Goal: Task Accomplishment & Management: Complete application form

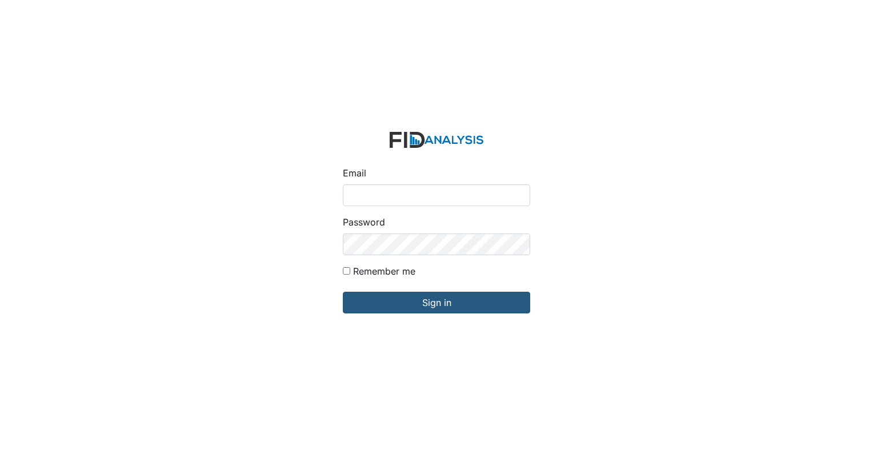
click at [384, 200] on input "Email" at bounding box center [436, 196] width 187 height 22
type input "[EMAIL_ADDRESS][DOMAIN_NAME]"
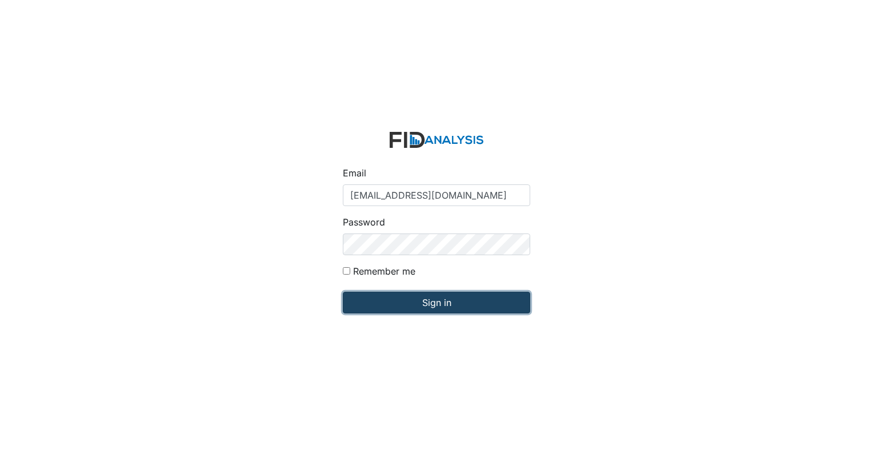
click at [455, 294] on input "Sign in" at bounding box center [436, 303] width 187 height 22
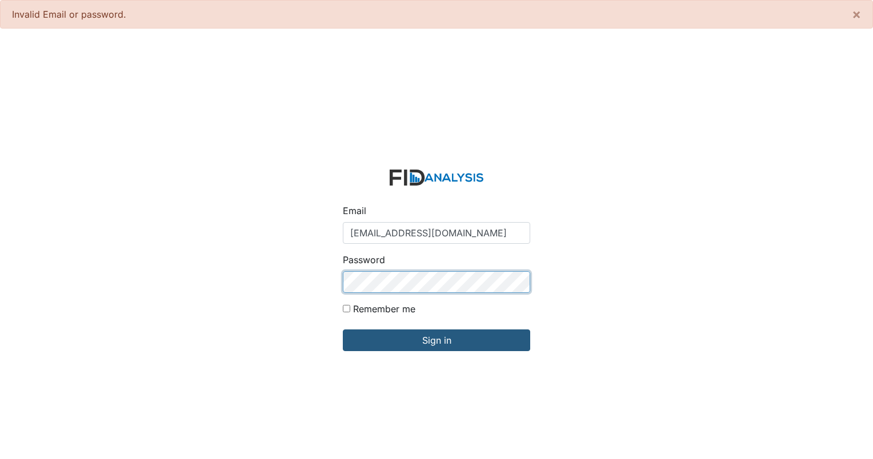
click at [343, 330] on input "Sign in" at bounding box center [436, 341] width 187 height 22
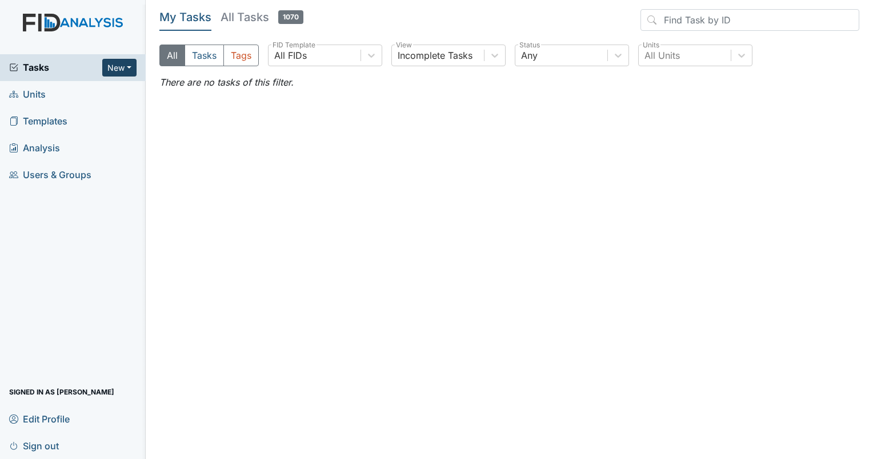
click at [121, 67] on button "New" at bounding box center [119, 68] width 34 height 18
click at [106, 113] on link "Inspection" at bounding box center [90, 110] width 90 height 18
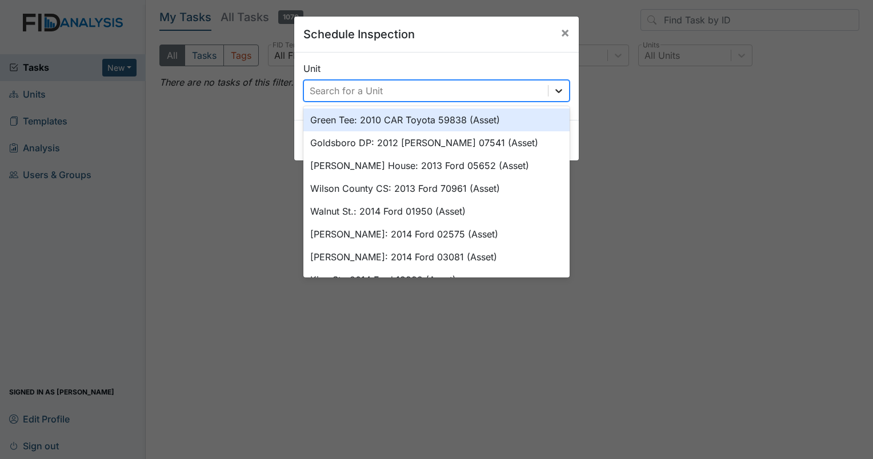
click at [554, 93] on icon at bounding box center [558, 90] width 11 height 11
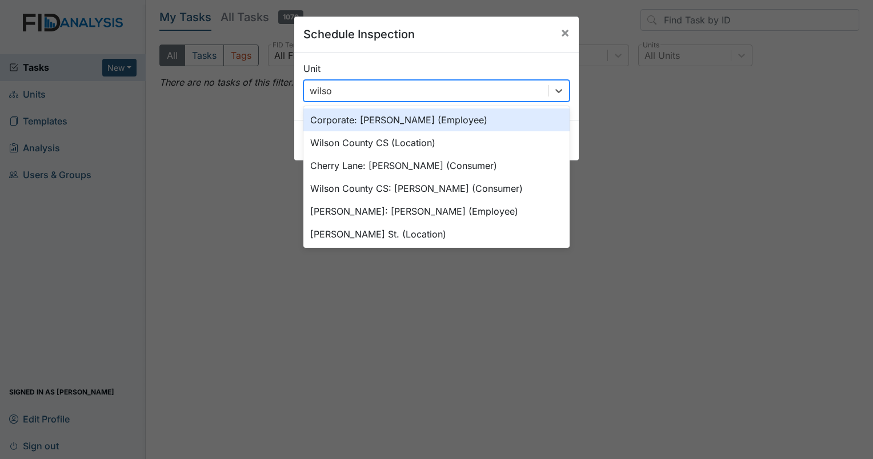
type input "wilson"
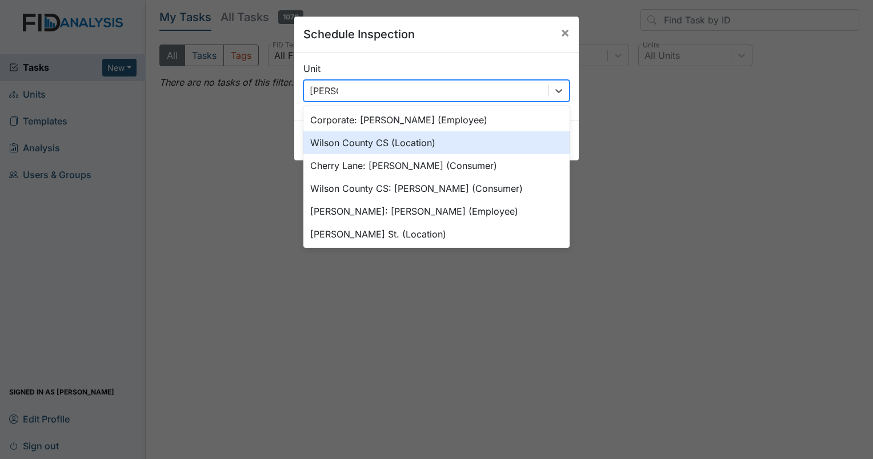
click at [366, 143] on div "Wilson County CS (Location)" at bounding box center [436, 142] width 266 height 23
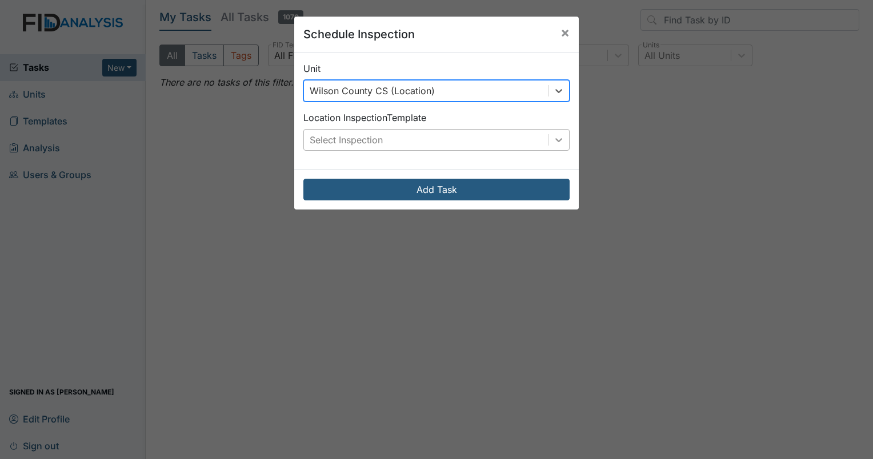
click at [555, 139] on icon at bounding box center [558, 140] width 7 height 4
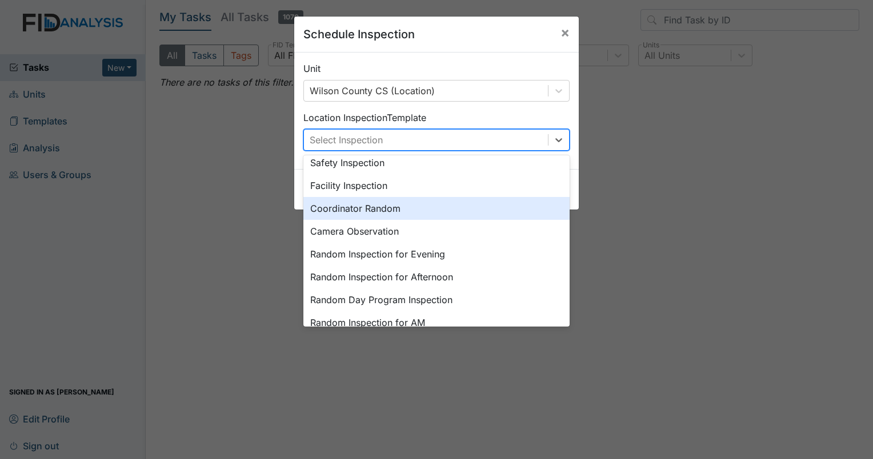
scroll to position [91, 0]
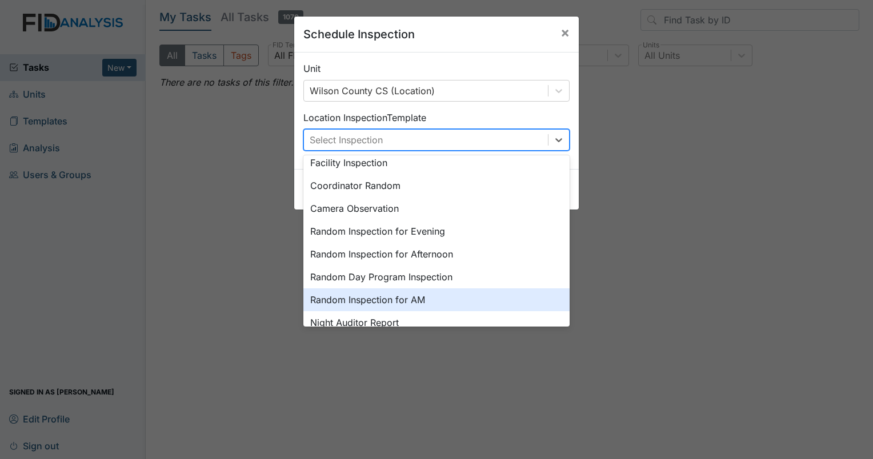
click at [402, 299] on div "Random Inspection for AM" at bounding box center [436, 300] width 266 height 23
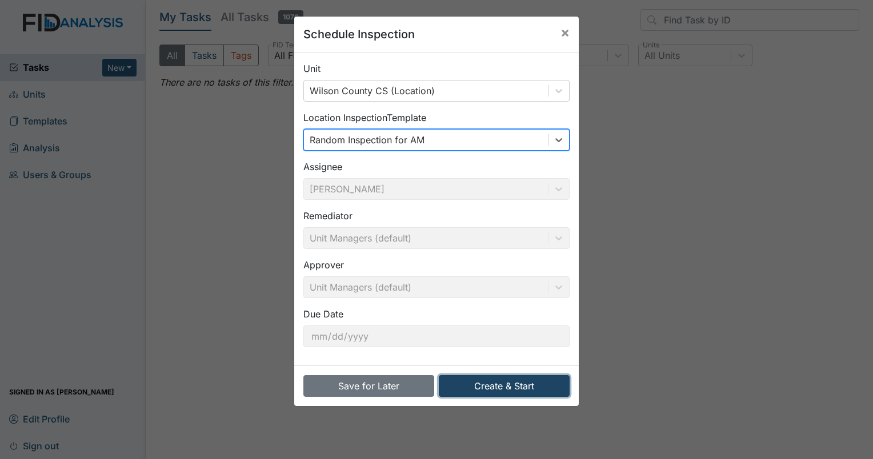
click at [505, 387] on button "Create & Start" at bounding box center [504, 386] width 131 height 22
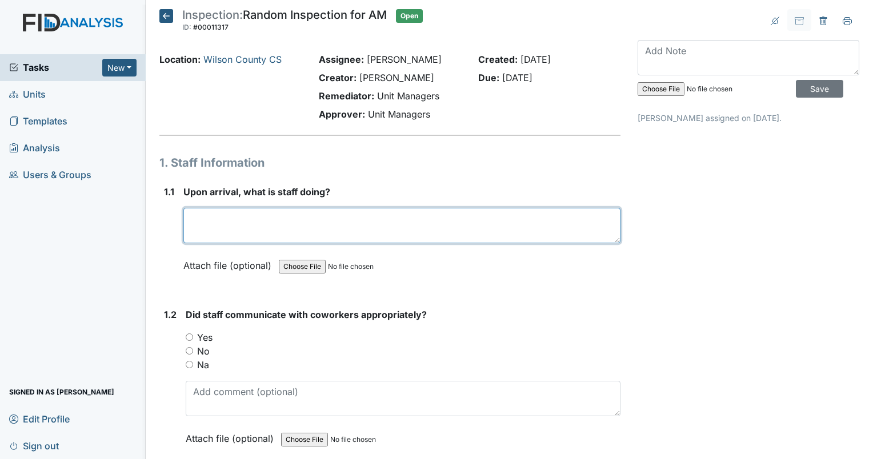
click at [221, 217] on textarea at bounding box center [401, 225] width 437 height 35
click at [295, 217] on textarea "Staff was in staff room" at bounding box center [401, 225] width 437 height 35
type textarea "Staff was in staff room , Checkin"
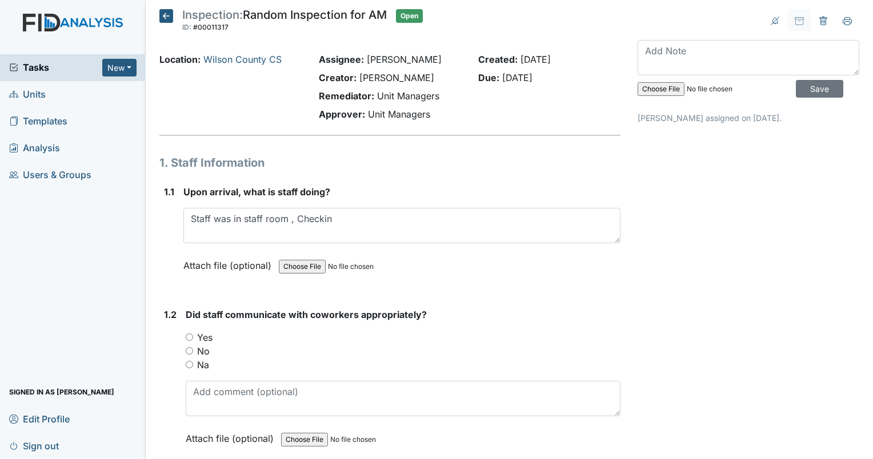
click at [191, 340] on input "Yes" at bounding box center [189, 337] width 7 height 7
radio input "true"
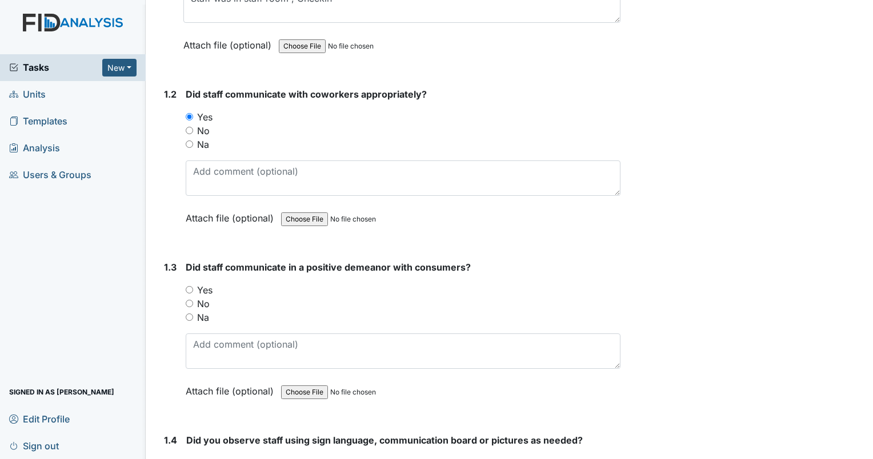
scroll to position [57, 0]
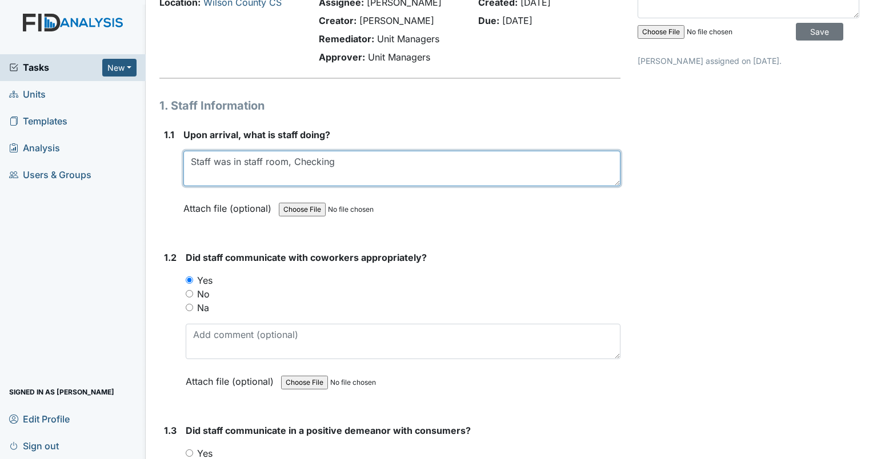
click at [339, 162] on textarea "Staff was in staff room, Checking" at bounding box center [401, 168] width 437 height 35
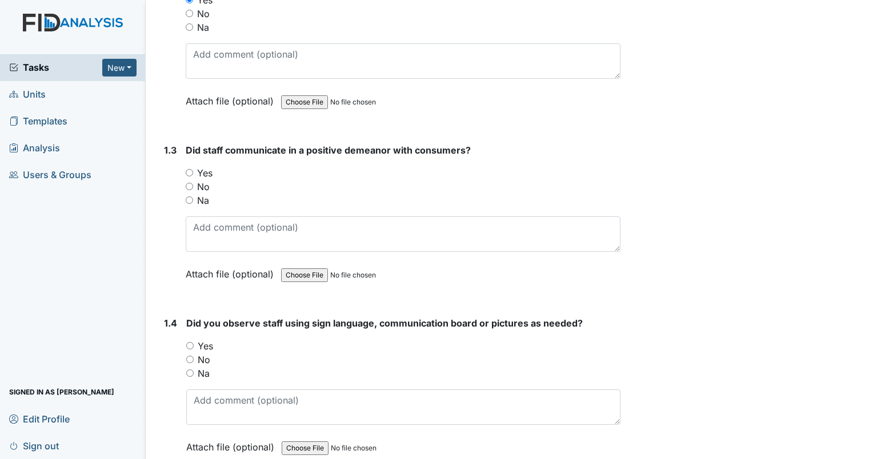
scroll to position [343, 0]
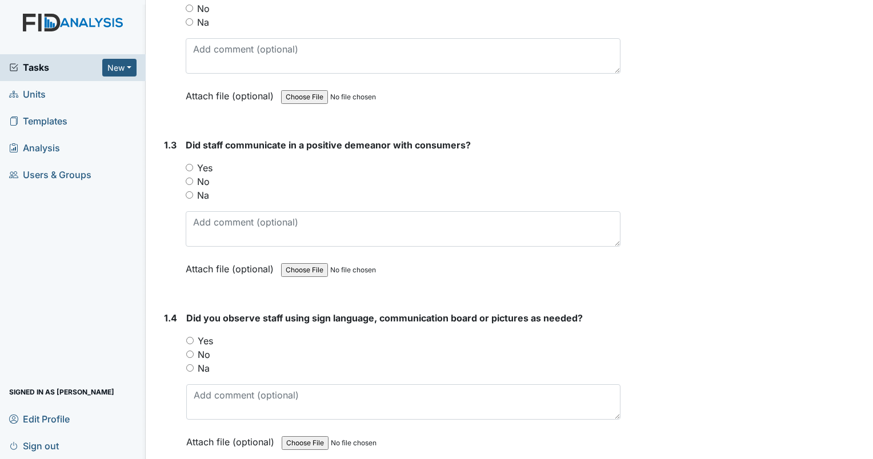
type textarea "Staff was in staff room, talking with another resident"
click at [190, 164] on input "Yes" at bounding box center [189, 167] width 7 height 7
radio input "true"
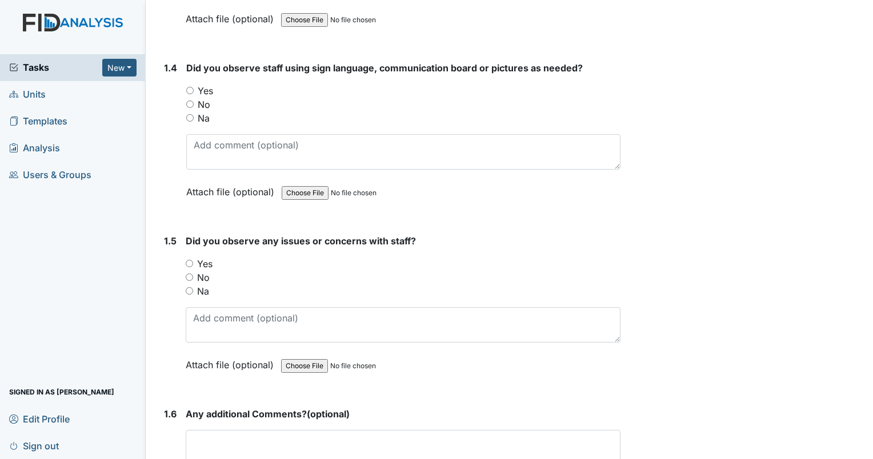
scroll to position [628, 0]
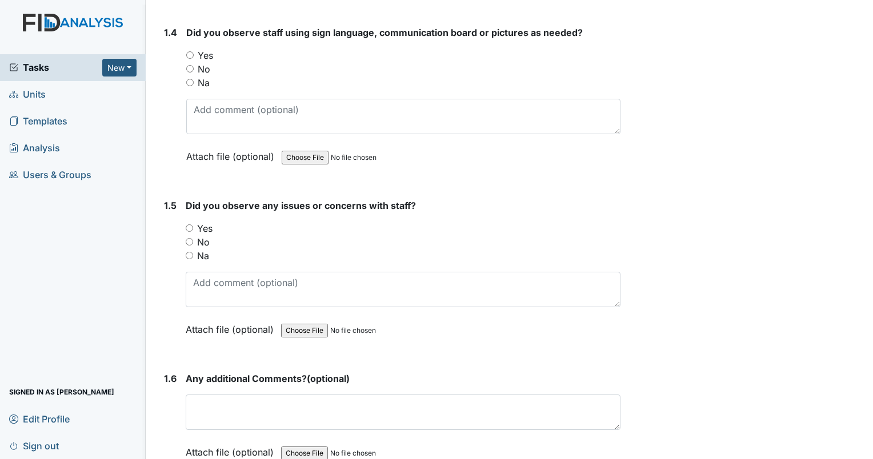
click at [190, 80] on input "Na" at bounding box center [189, 82] width 7 height 7
radio input "true"
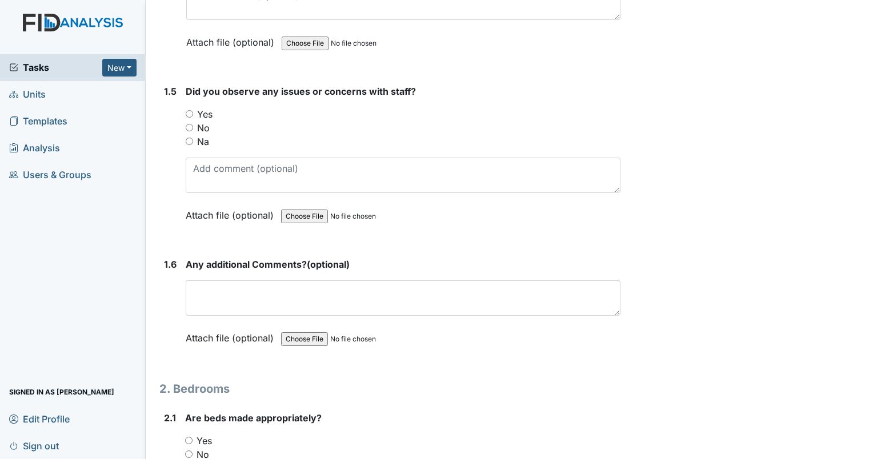
drag, startPoint x: 189, startPoint y: 122, endPoint x: 320, endPoint y: 131, distance: 131.1
click at [190, 124] on input "No" at bounding box center [189, 127] width 7 height 7
radio input "true"
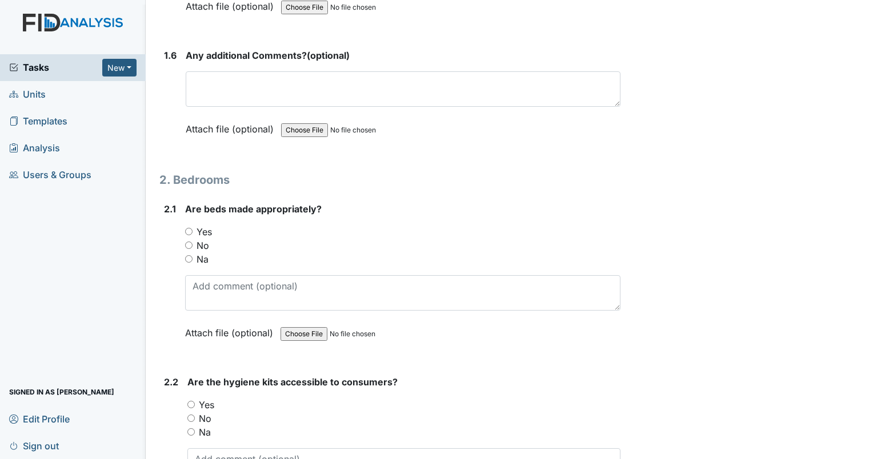
scroll to position [971, 0]
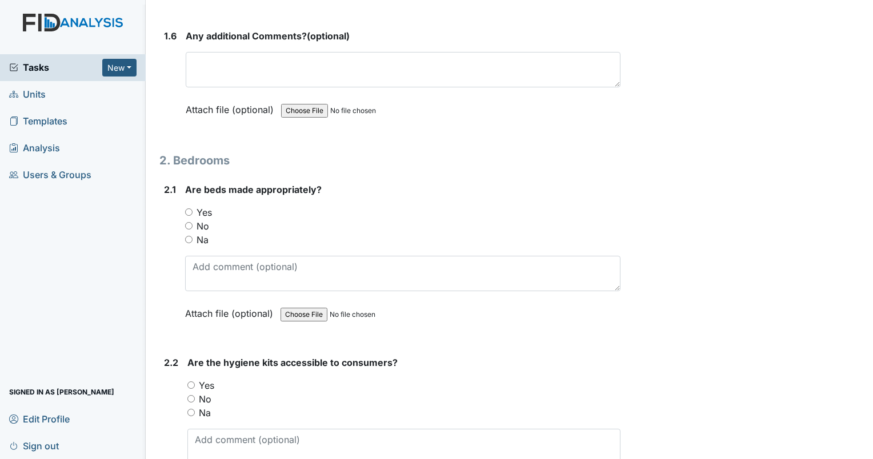
click at [187, 209] on input "Yes" at bounding box center [188, 212] width 7 height 7
radio input "true"
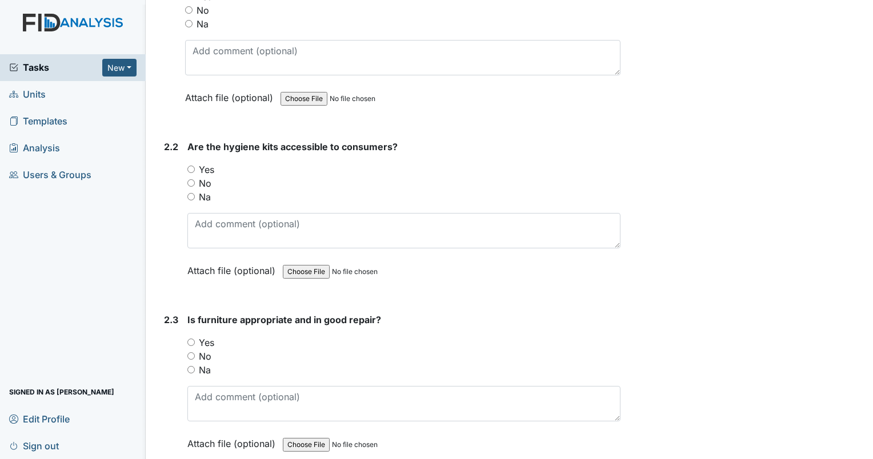
scroll to position [1200, 0]
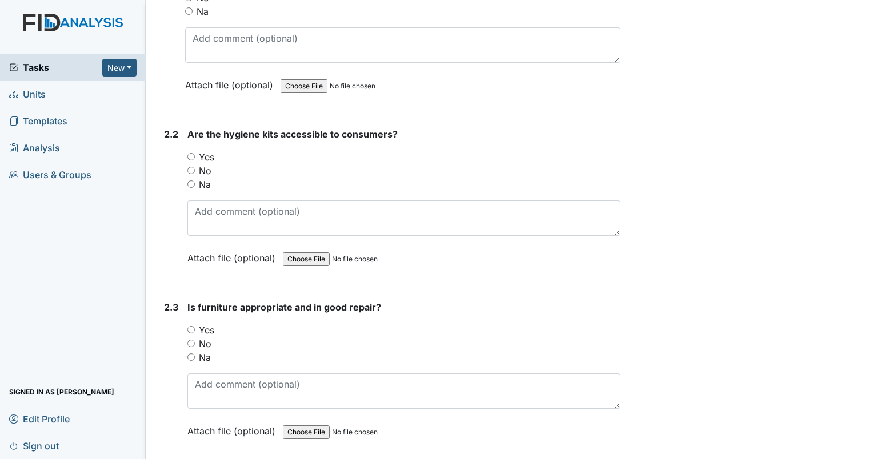
click at [190, 153] on input "Yes" at bounding box center [190, 156] width 7 height 7
radio input "true"
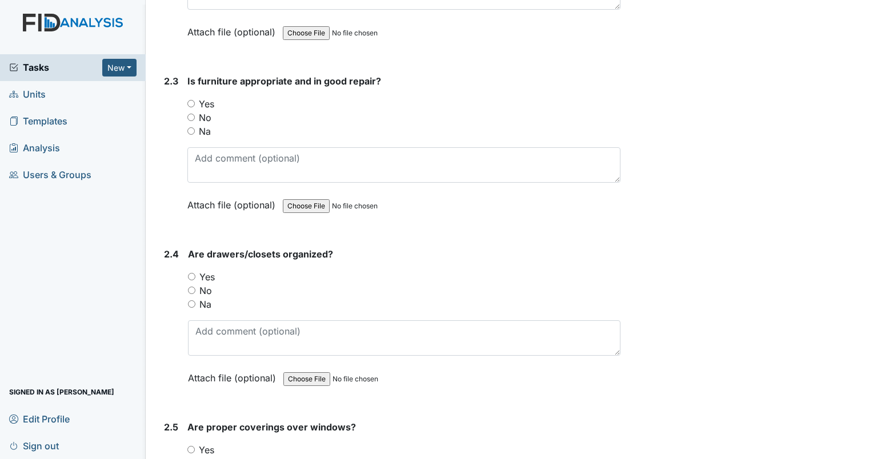
scroll to position [1428, 0]
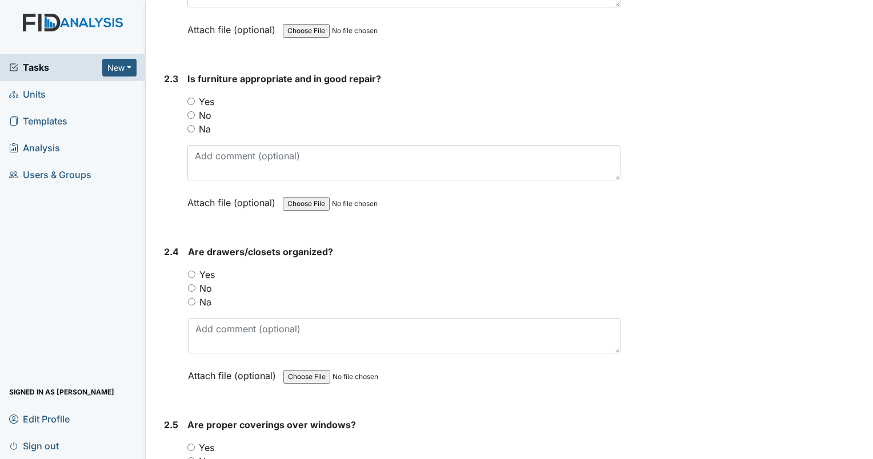
click at [189, 98] on input "Yes" at bounding box center [190, 101] width 7 height 7
radio input "true"
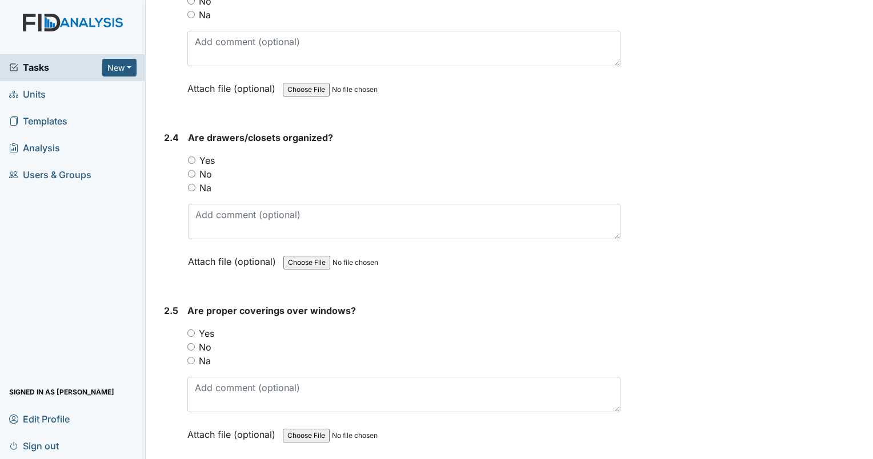
scroll to position [1542, 0]
drag, startPoint x: 192, startPoint y: 326, endPoint x: 281, endPoint y: 311, distance: 89.9
click at [192, 330] on input "Yes" at bounding box center [190, 333] width 7 height 7
radio input "true"
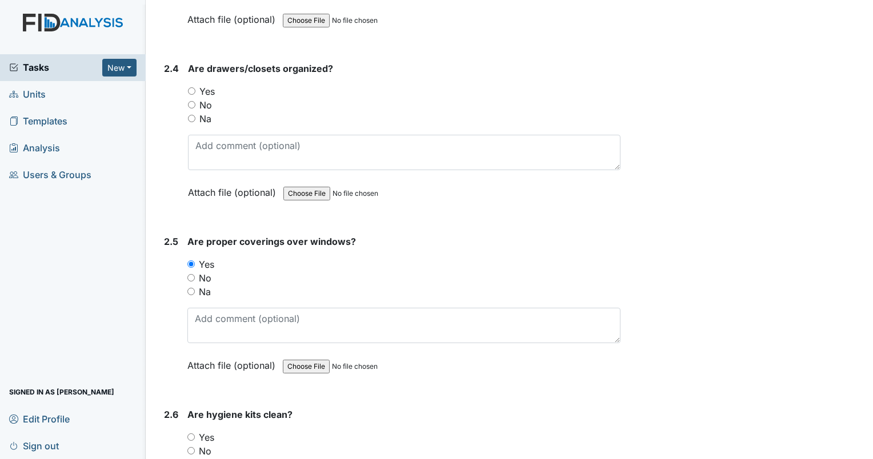
scroll to position [1714, 0]
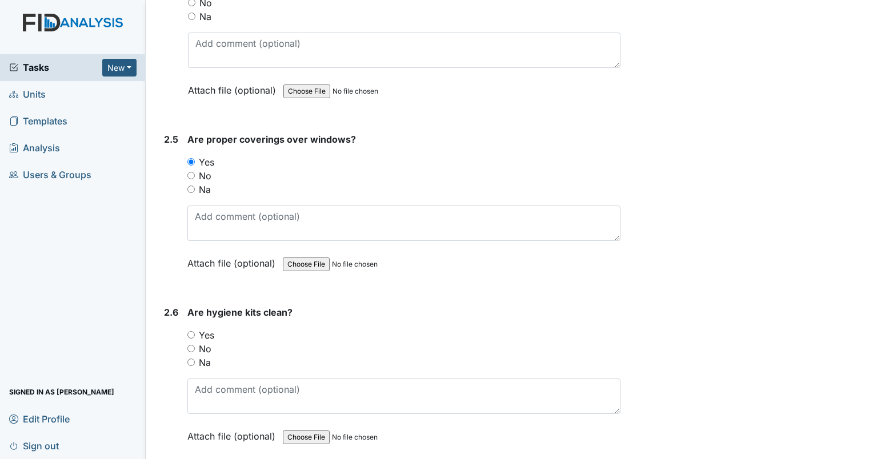
click at [194, 331] on input "Yes" at bounding box center [190, 334] width 7 height 7
radio input "true"
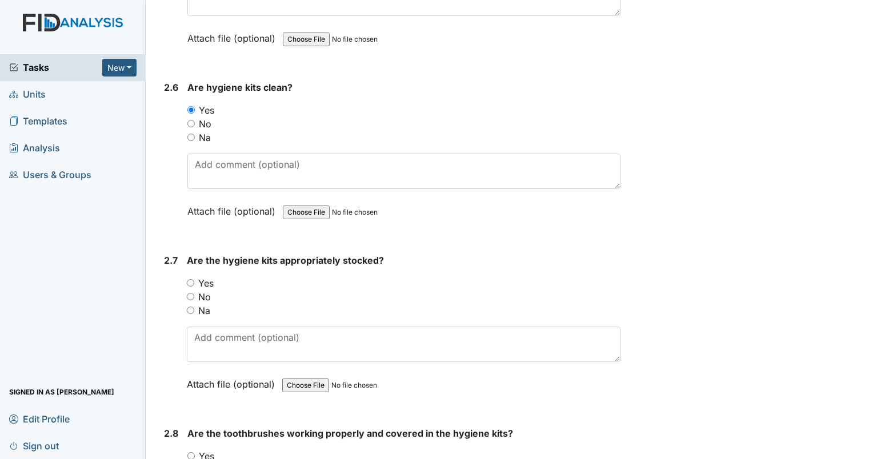
scroll to position [2000, 0]
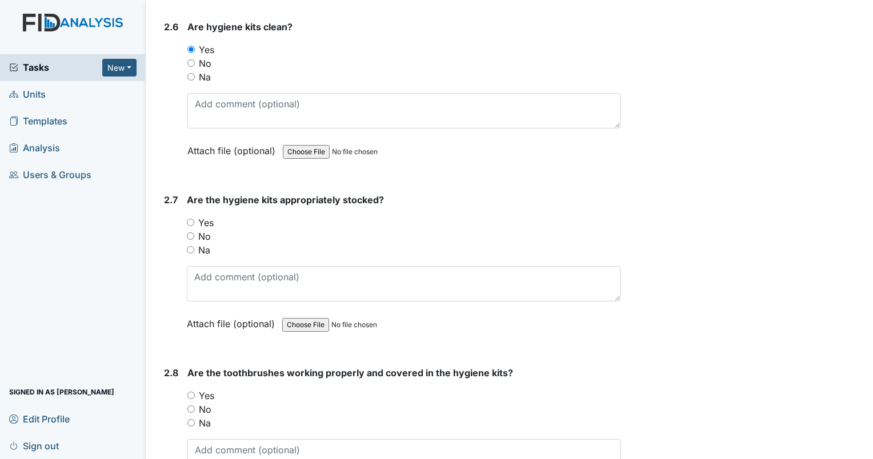
click at [188, 219] on input "Yes" at bounding box center [190, 222] width 7 height 7
radio input "true"
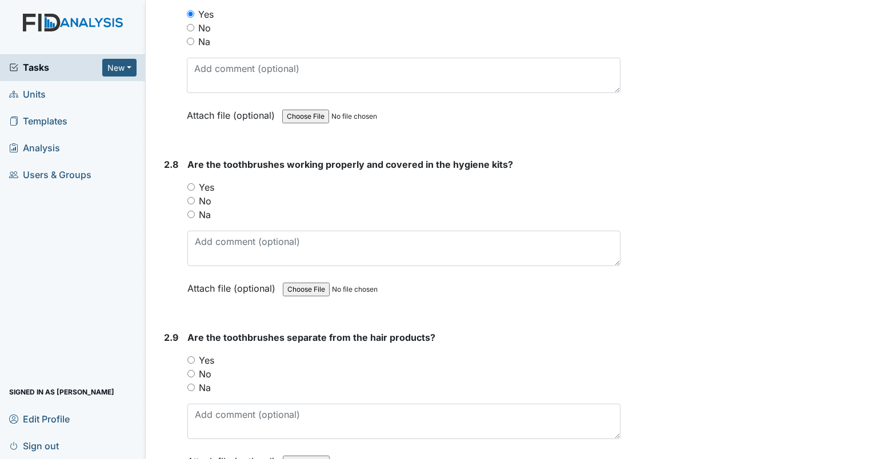
scroll to position [2228, 0]
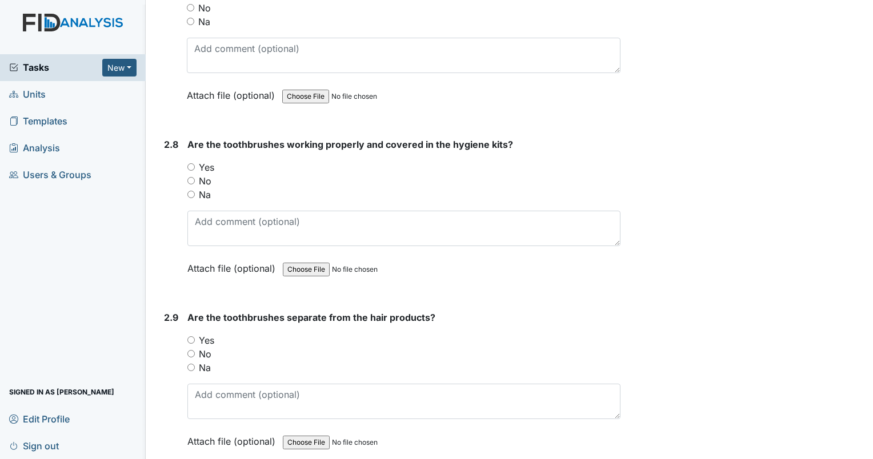
drag, startPoint x: 191, startPoint y: 158, endPoint x: 250, endPoint y: 149, distance: 59.5
click at [191, 163] on input "Yes" at bounding box center [190, 166] width 7 height 7
radio input "true"
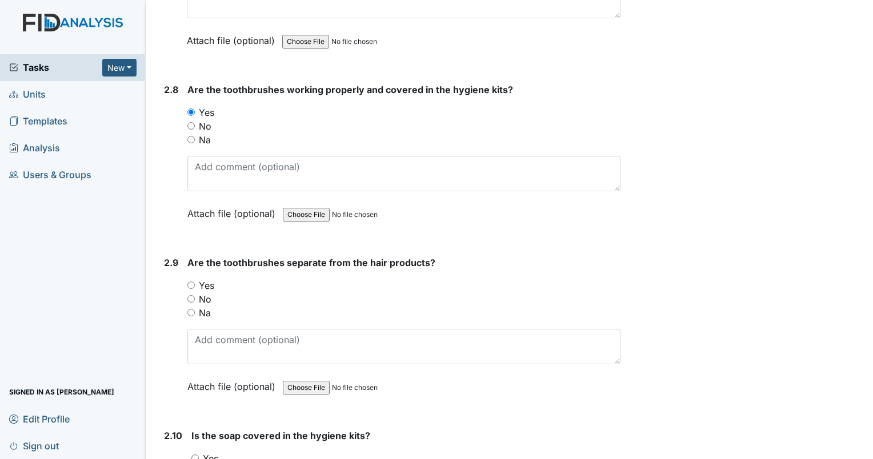
scroll to position [2399, 0]
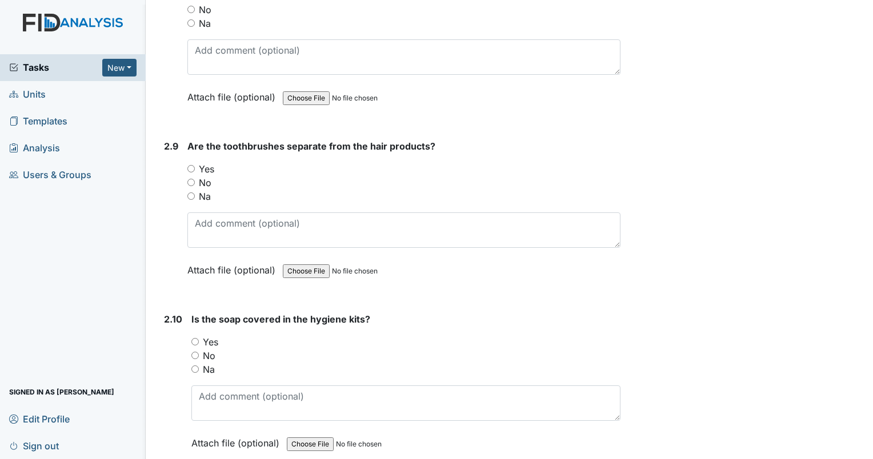
click at [188, 165] on input "Yes" at bounding box center [190, 168] width 7 height 7
radio input "true"
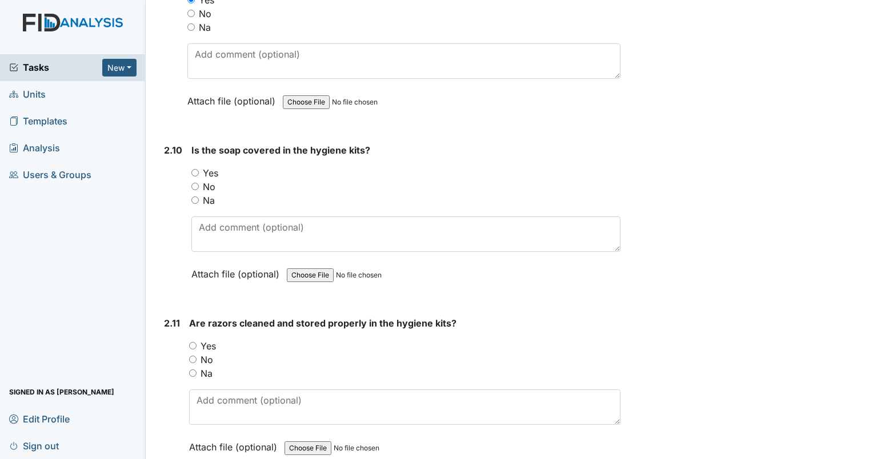
scroll to position [2571, 0]
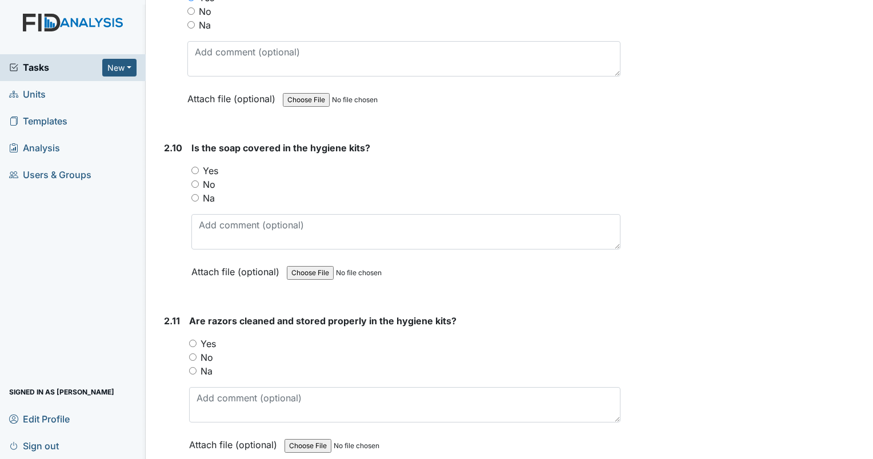
click at [195, 167] on input "Yes" at bounding box center [194, 170] width 7 height 7
radio input "true"
drag, startPoint x: 190, startPoint y: 361, endPoint x: 199, endPoint y: 356, distance: 9.7
click at [192, 367] on input "Na" at bounding box center [192, 370] width 7 height 7
radio input "true"
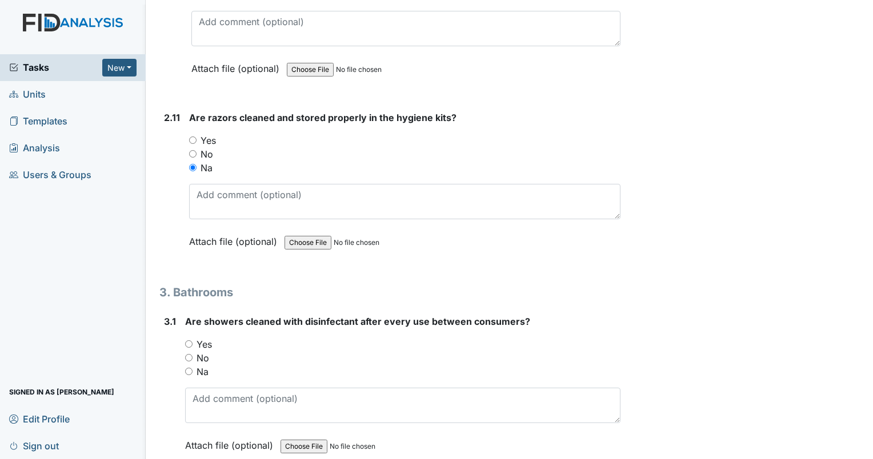
scroll to position [2799, 0]
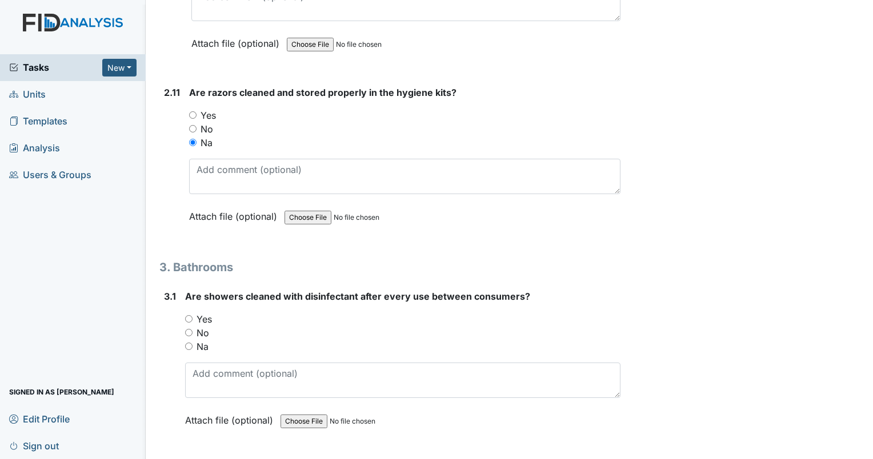
click at [187, 315] on input "Yes" at bounding box center [188, 318] width 7 height 7
radio input "true"
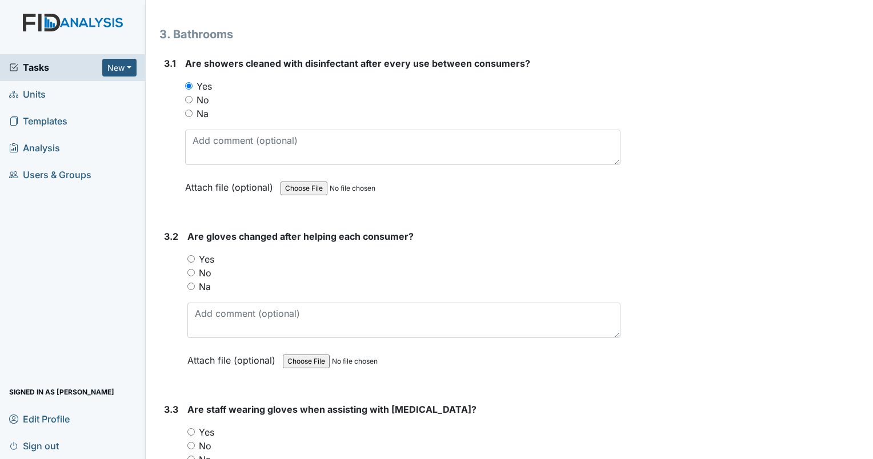
scroll to position [3085, 0]
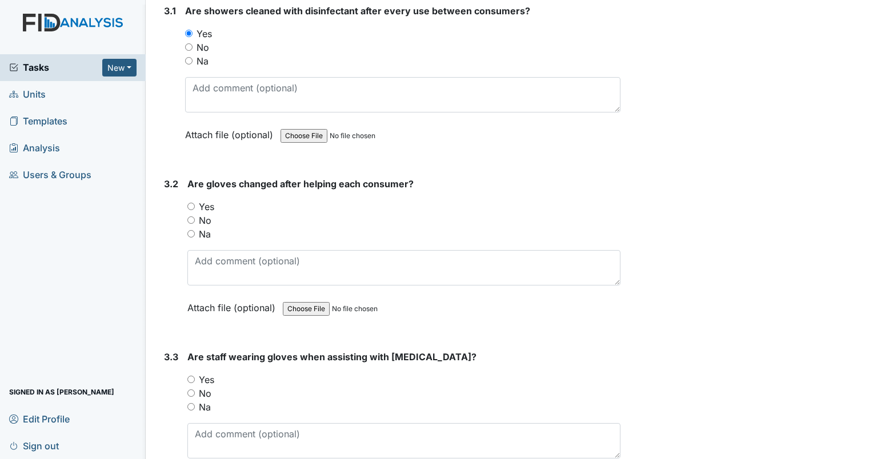
click at [192, 203] on input "Yes" at bounding box center [190, 206] width 7 height 7
radio input "true"
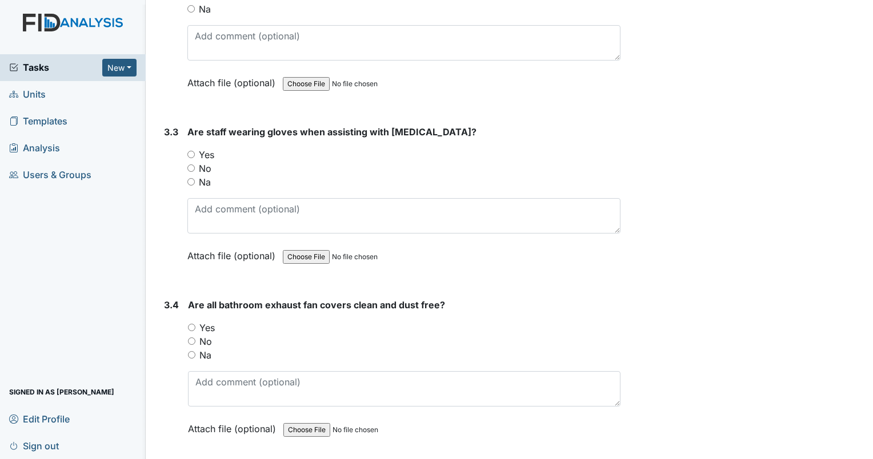
scroll to position [3371, 0]
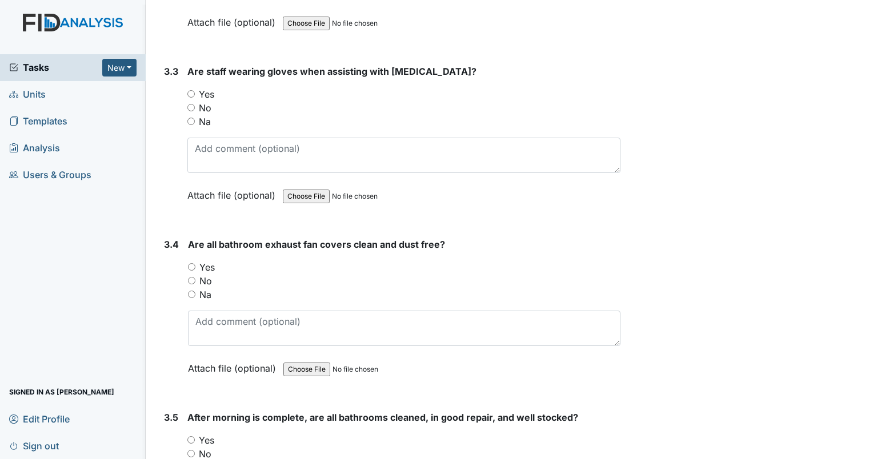
drag, startPoint x: 190, startPoint y: 112, endPoint x: 195, endPoint y: 105, distance: 8.9
click at [190, 118] on input "Na" at bounding box center [190, 121] width 7 height 7
radio input "true"
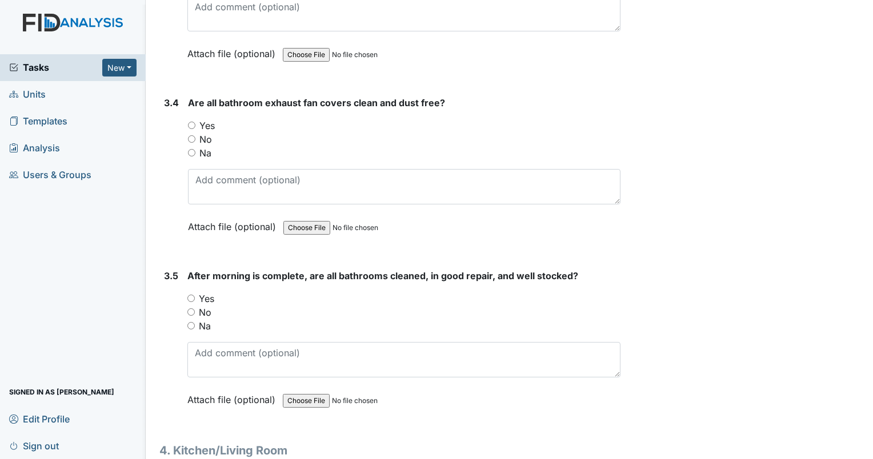
scroll to position [3542, 0]
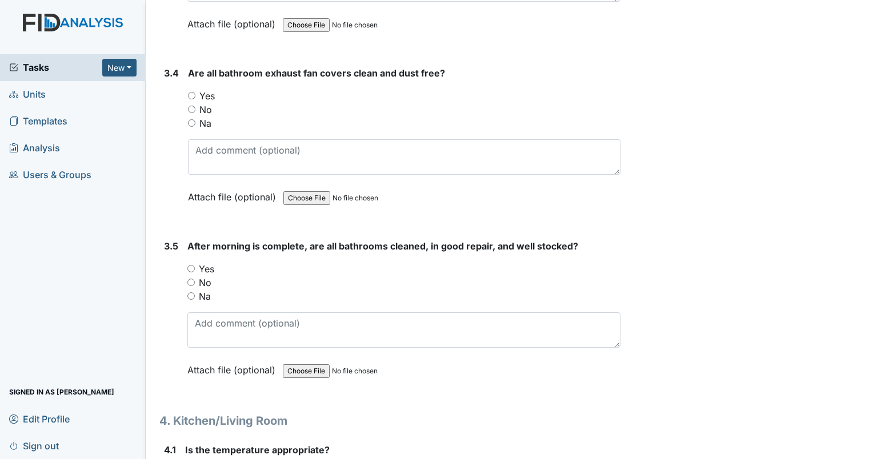
click at [189, 265] on input "Yes" at bounding box center [190, 268] width 7 height 7
radio input "true"
click at [193, 92] on input "Yes" at bounding box center [191, 95] width 7 height 7
radio input "true"
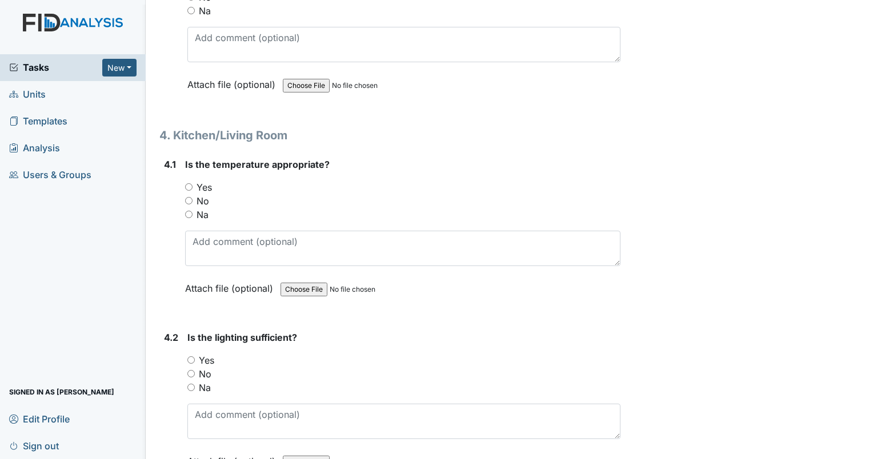
scroll to position [3885, 0]
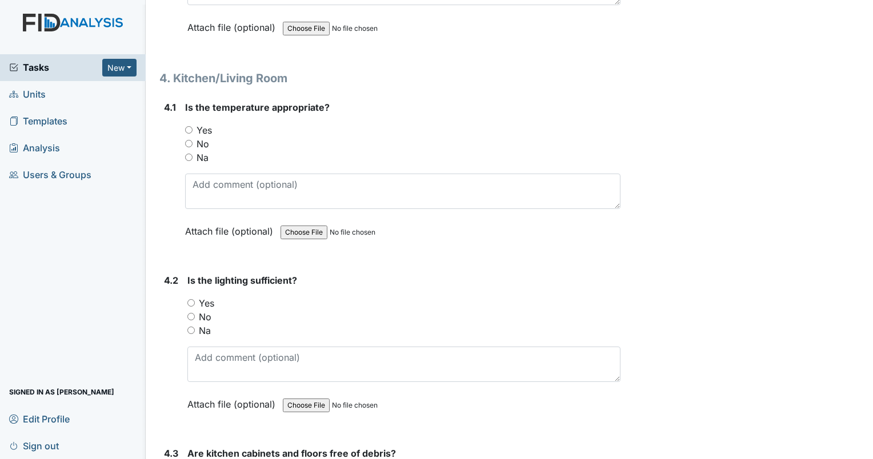
click at [186, 126] on input "Yes" at bounding box center [188, 129] width 7 height 7
radio input "true"
drag, startPoint x: 188, startPoint y: 288, endPoint x: 256, endPoint y: 277, distance: 68.8
click at [190, 299] on input "Yes" at bounding box center [190, 302] width 7 height 7
radio input "true"
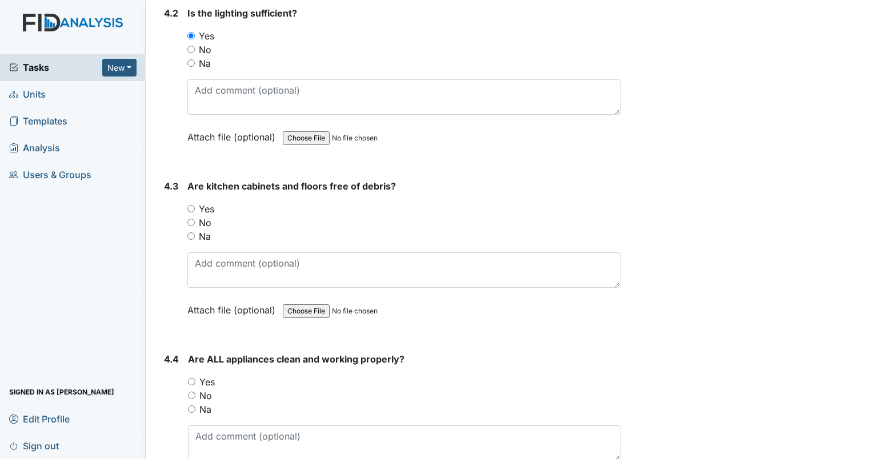
scroll to position [4170, 0]
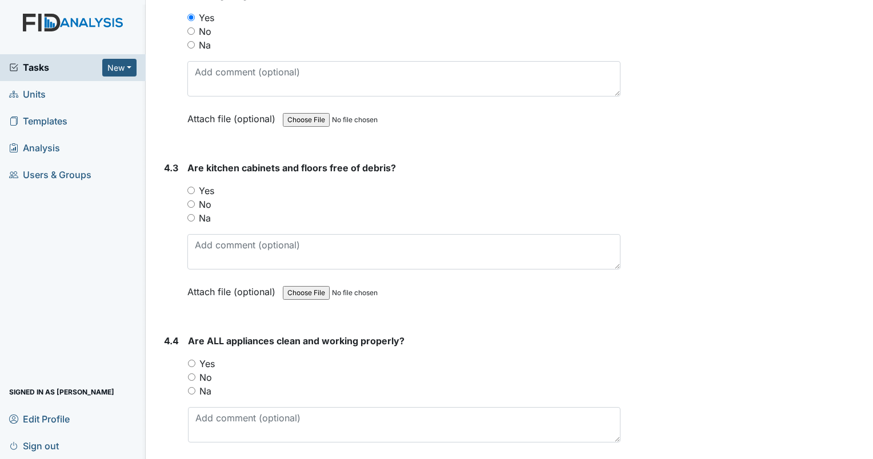
drag, startPoint x: 190, startPoint y: 177, endPoint x: 273, endPoint y: 164, distance: 83.9
click at [191, 187] on input "Yes" at bounding box center [190, 190] width 7 height 7
radio input "true"
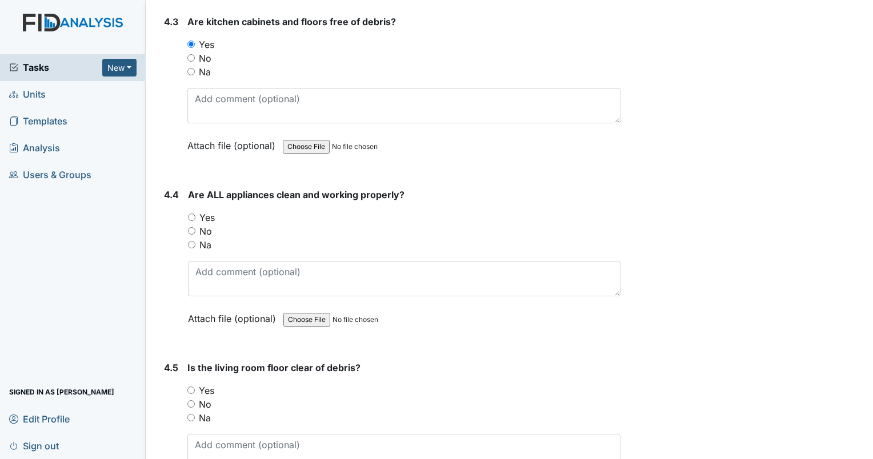
scroll to position [4399, 0]
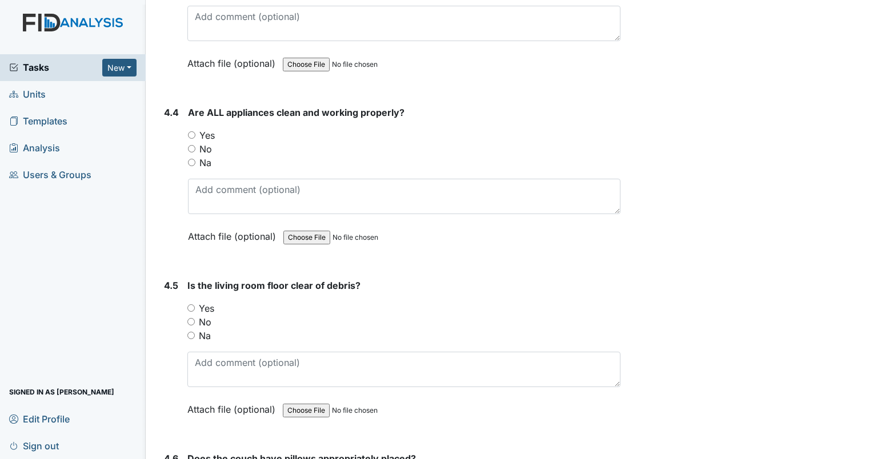
click at [191, 131] on input "Yes" at bounding box center [191, 134] width 7 height 7
radio input "true"
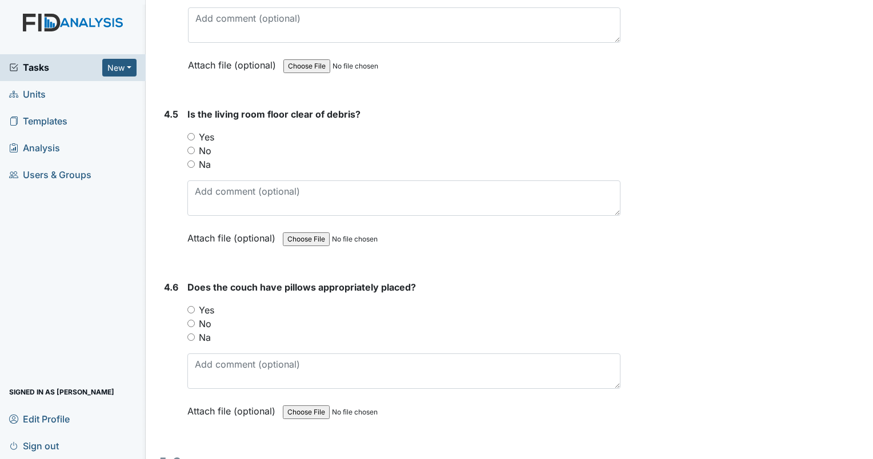
click at [191, 133] on input "Yes" at bounding box center [190, 136] width 7 height 7
radio input "true"
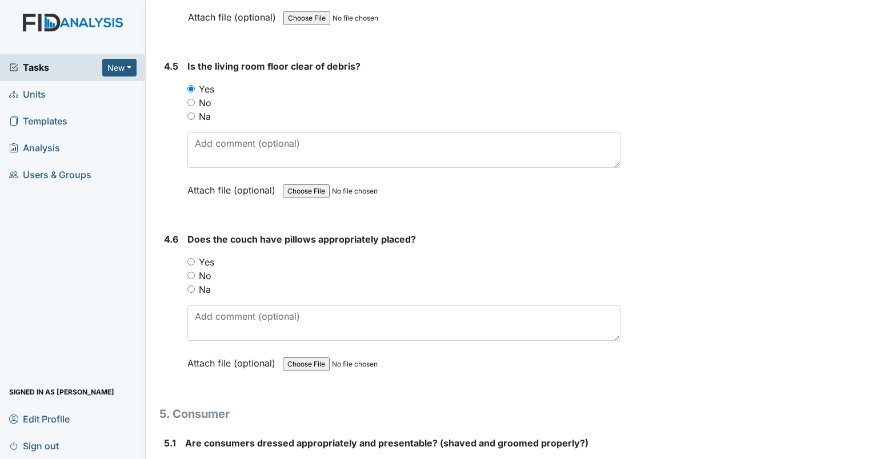
scroll to position [4742, 0]
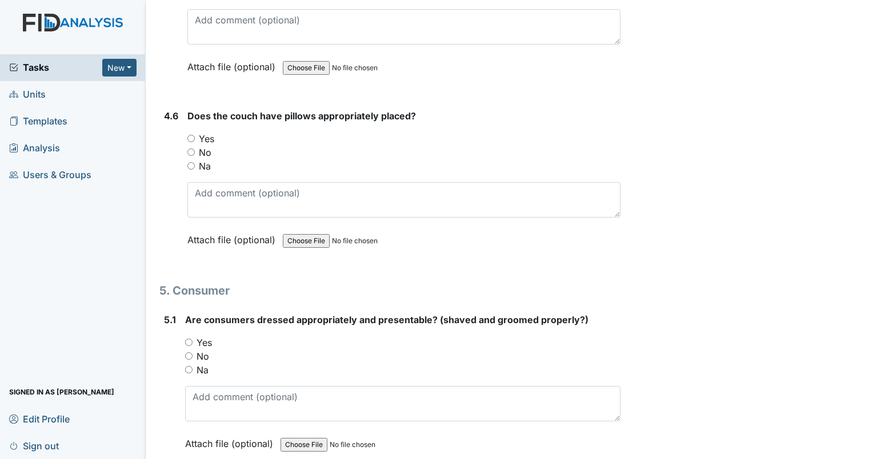
drag, startPoint x: 190, startPoint y: 122, endPoint x: 200, endPoint y: 118, distance: 11.0
click at [190, 135] on input "Yes" at bounding box center [190, 138] width 7 height 7
radio input "true"
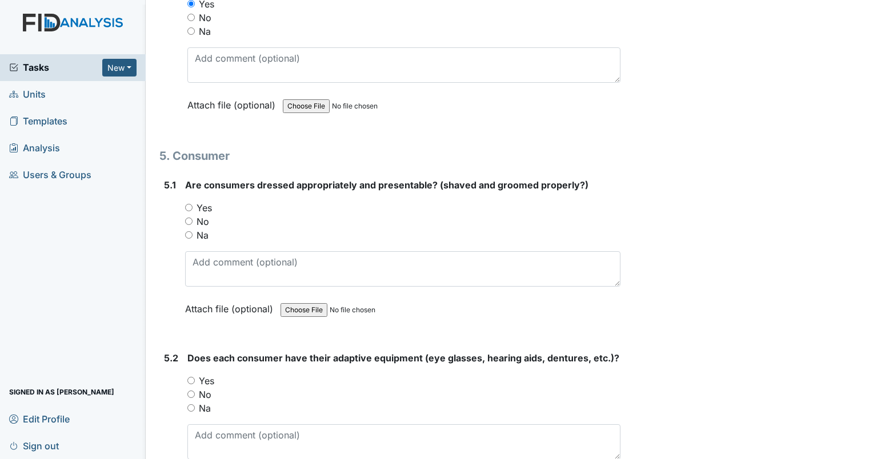
scroll to position [4913, 0]
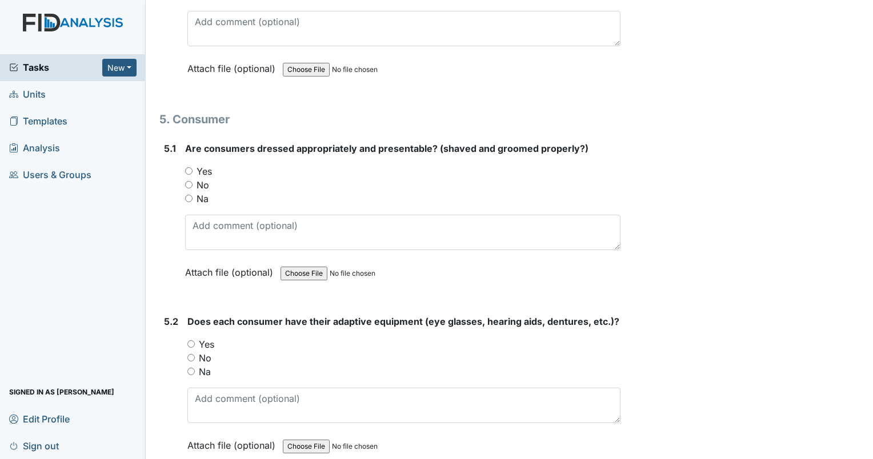
click at [189, 167] on input "Yes" at bounding box center [188, 170] width 7 height 7
radio input "true"
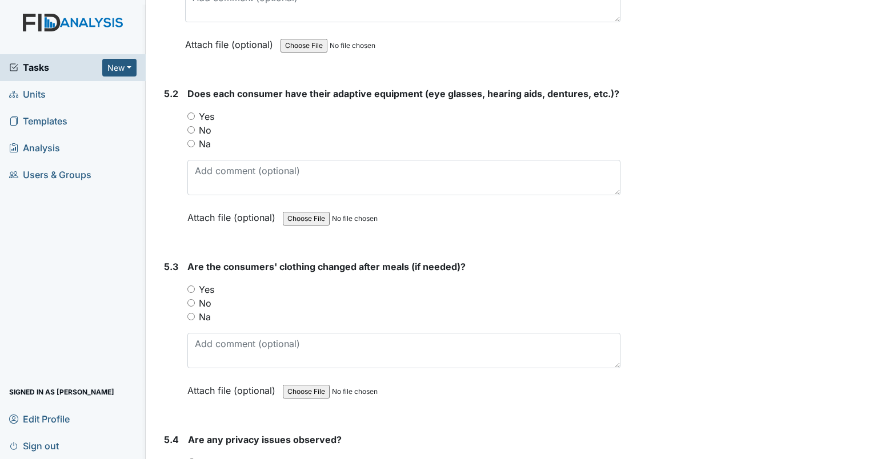
scroll to position [5142, 0]
drag, startPoint x: 192, startPoint y: 99, endPoint x: 225, endPoint y: 94, distance: 33.0
click at [193, 112] on input "Yes" at bounding box center [190, 115] width 7 height 7
radio input "true"
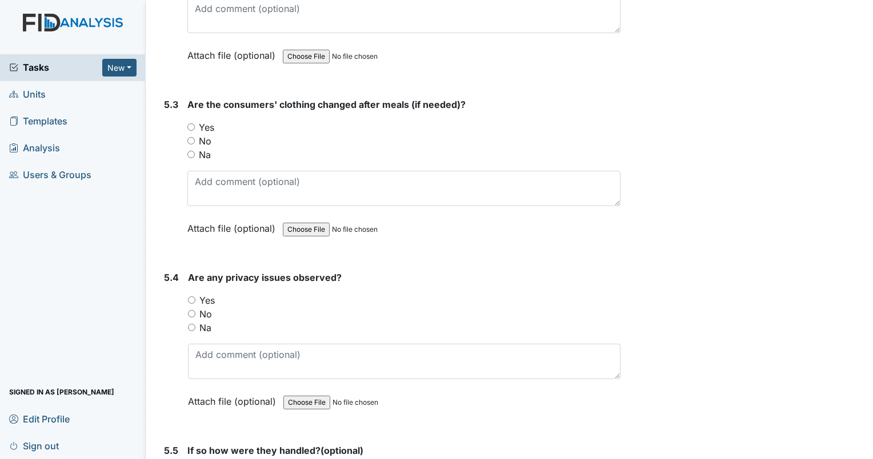
scroll to position [5370, 0]
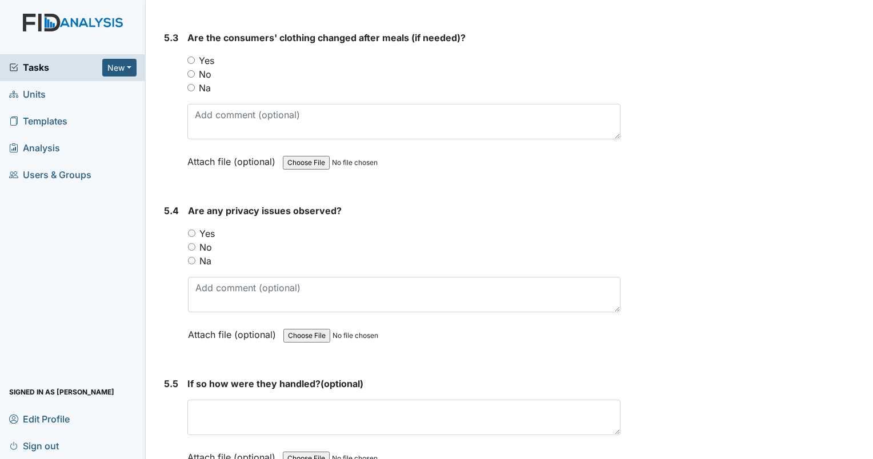
drag, startPoint x: 190, startPoint y: 71, endPoint x: 209, endPoint y: 67, distance: 18.7
click at [195, 81] on div "Na" at bounding box center [403, 88] width 433 height 14
drag, startPoint x: 191, startPoint y: 71, endPoint x: 202, endPoint y: 73, distance: 11.1
click at [190, 84] on input "Na" at bounding box center [190, 87] width 7 height 7
radio input "true"
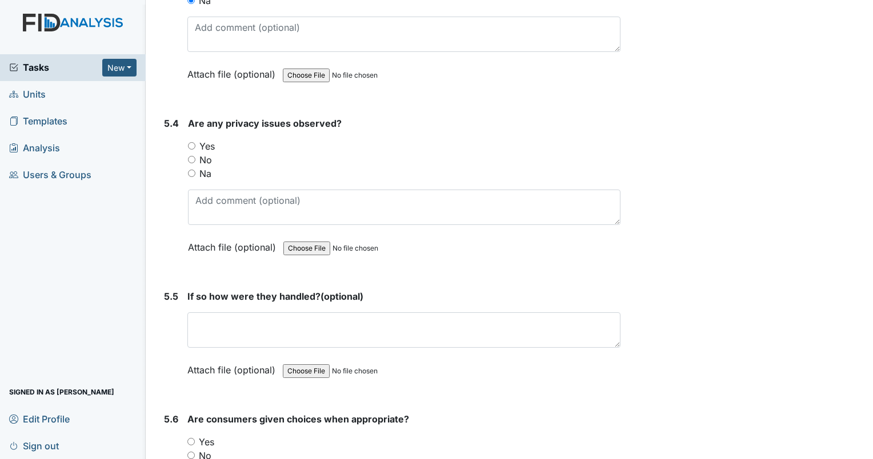
scroll to position [5484, 0]
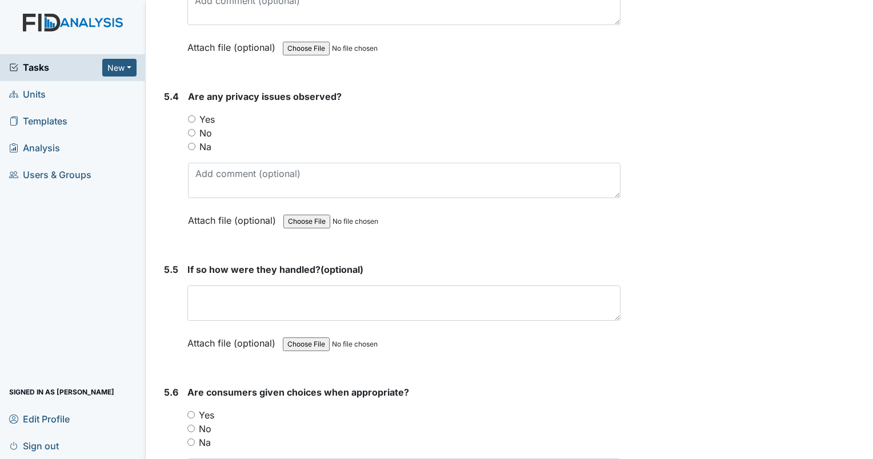
click at [189, 129] on input "No" at bounding box center [191, 132] width 7 height 7
radio input "true"
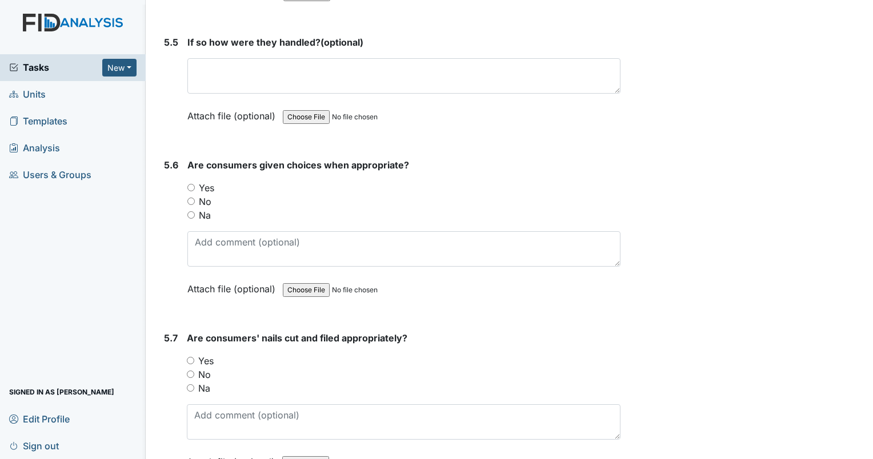
scroll to position [5713, 0]
click at [187, 183] on input "Yes" at bounding box center [190, 186] width 7 height 7
radio input "true"
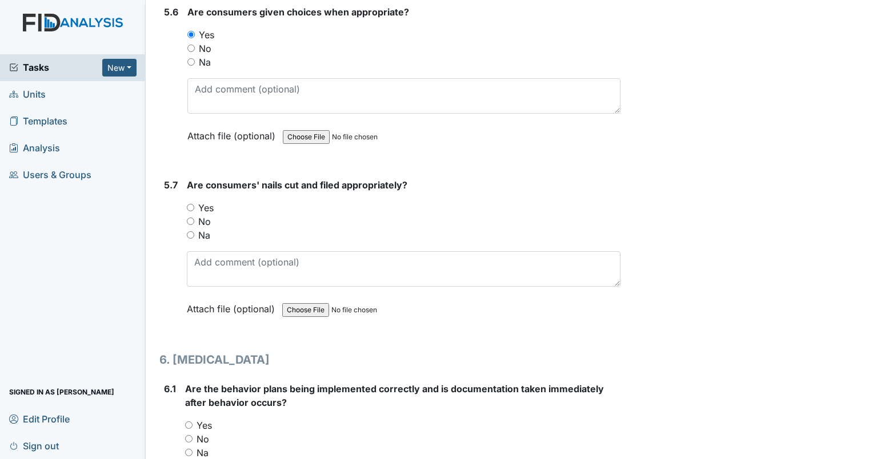
scroll to position [5884, 0]
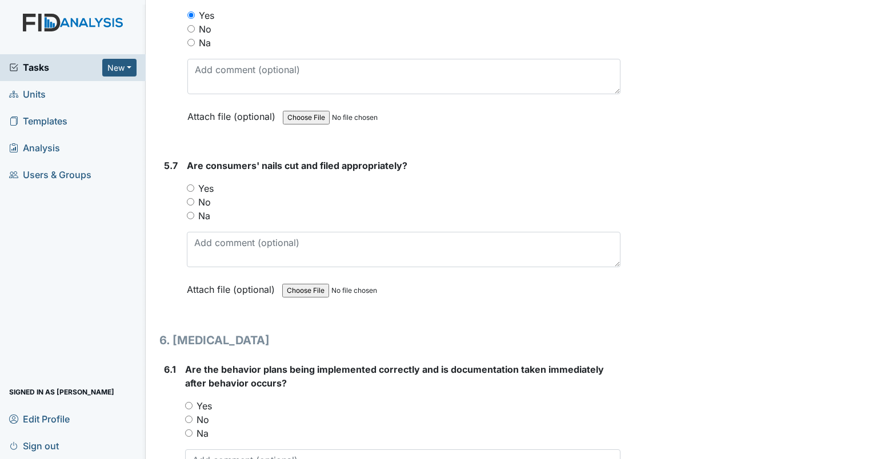
drag, startPoint x: 188, startPoint y: 167, endPoint x: 201, endPoint y: 166, distance: 13.2
click at [193, 185] on input "Yes" at bounding box center [190, 188] width 7 height 7
radio input "true"
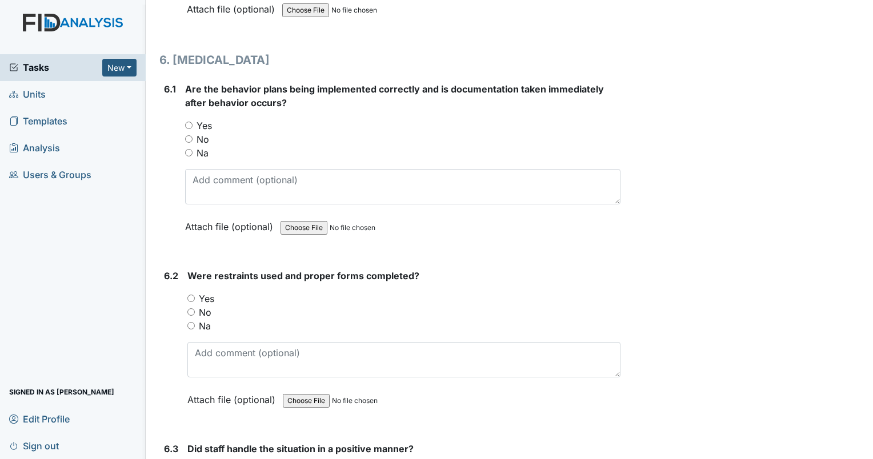
scroll to position [6170, 0]
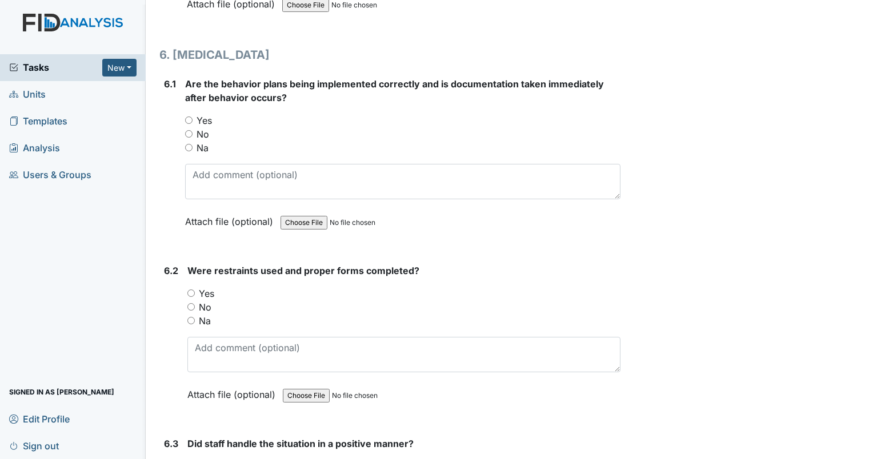
drag, startPoint x: 186, startPoint y: 126, endPoint x: 290, endPoint y: 107, distance: 106.1
click at [190, 144] on input "Na" at bounding box center [188, 147] width 7 height 7
radio input "true"
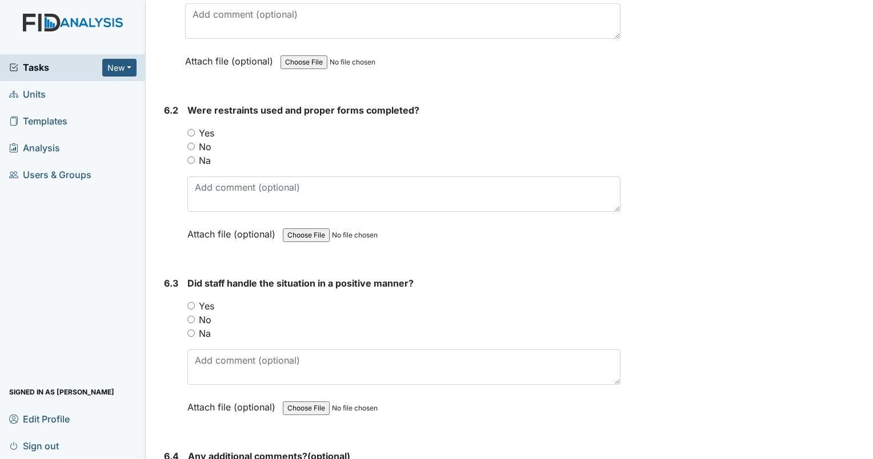
scroll to position [6341, 0]
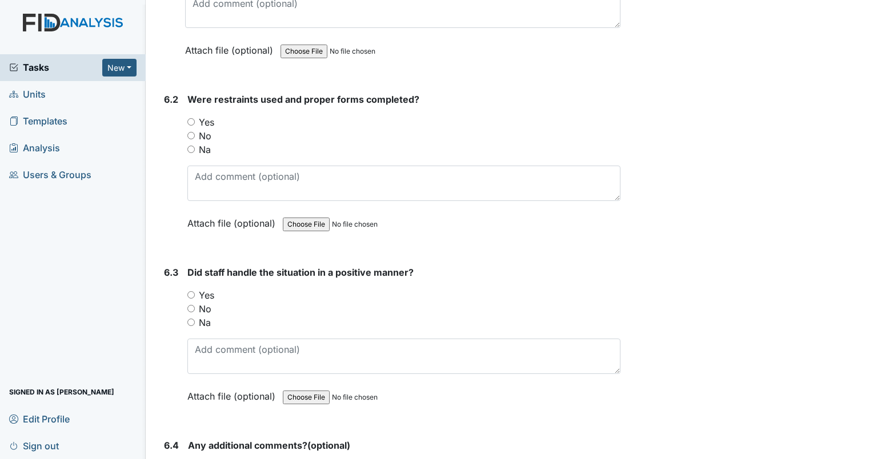
click at [189, 146] on input "Na" at bounding box center [190, 149] width 7 height 7
radio input "true"
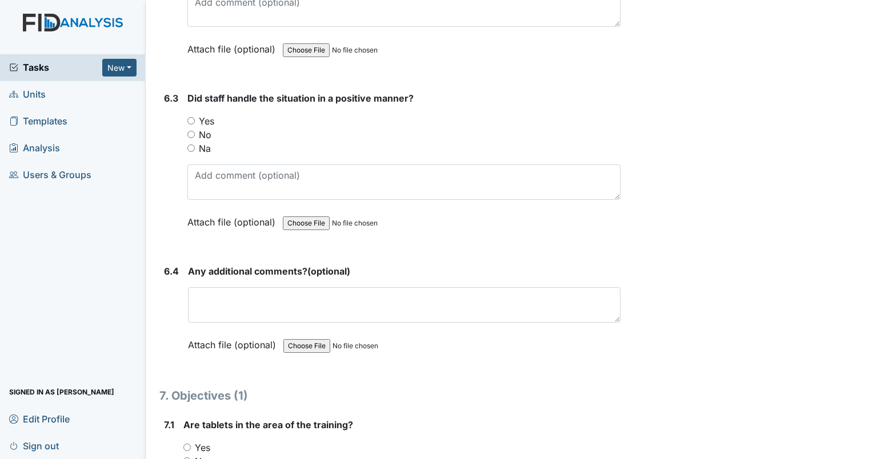
scroll to position [6570, 0]
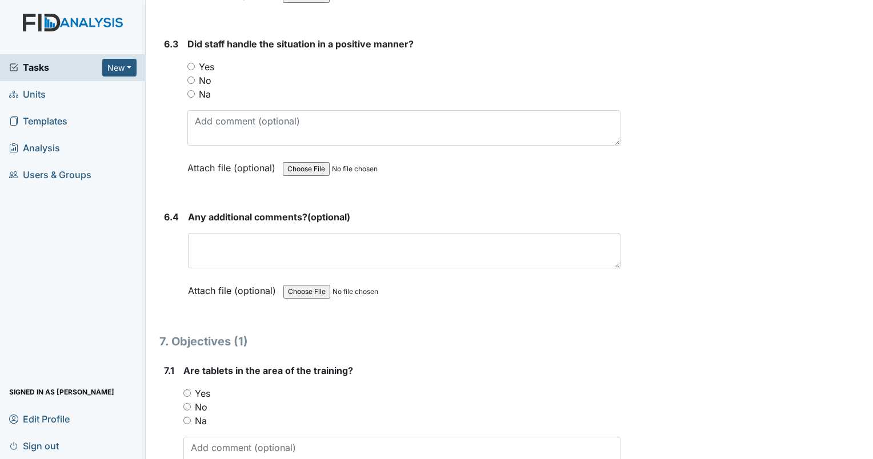
drag, startPoint x: 192, startPoint y: 73, endPoint x: 203, endPoint y: 70, distance: 11.8
click at [194, 90] on input "Na" at bounding box center [190, 93] width 7 height 7
radio input "true"
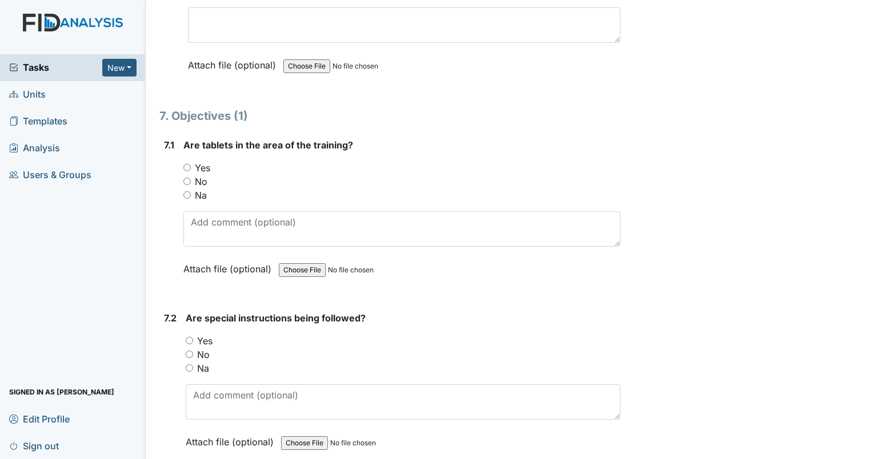
scroll to position [6798, 0]
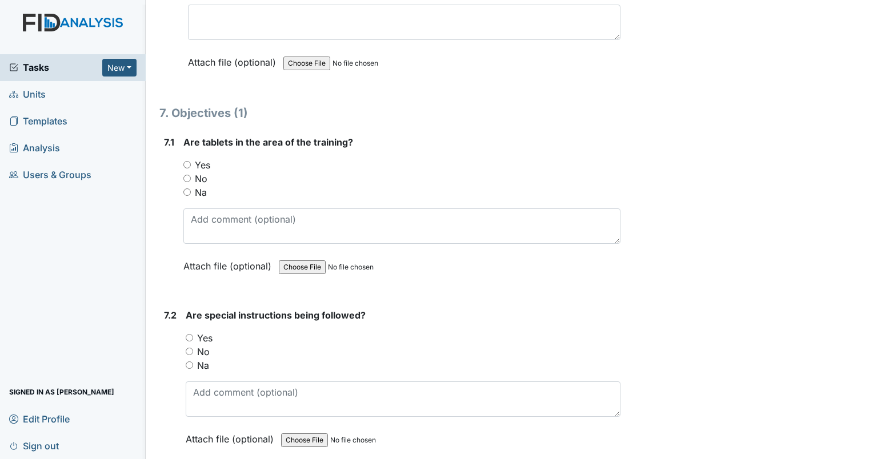
click at [187, 161] on input "Yes" at bounding box center [186, 164] width 7 height 7
radio input "true"
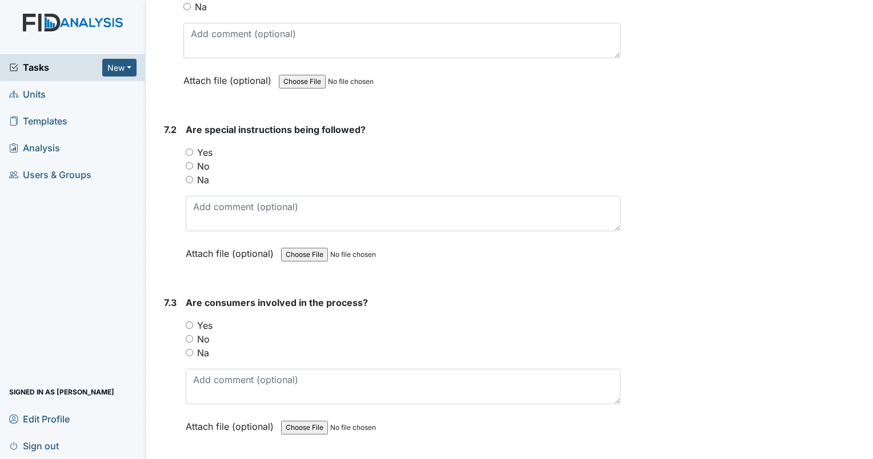
scroll to position [7027, 0]
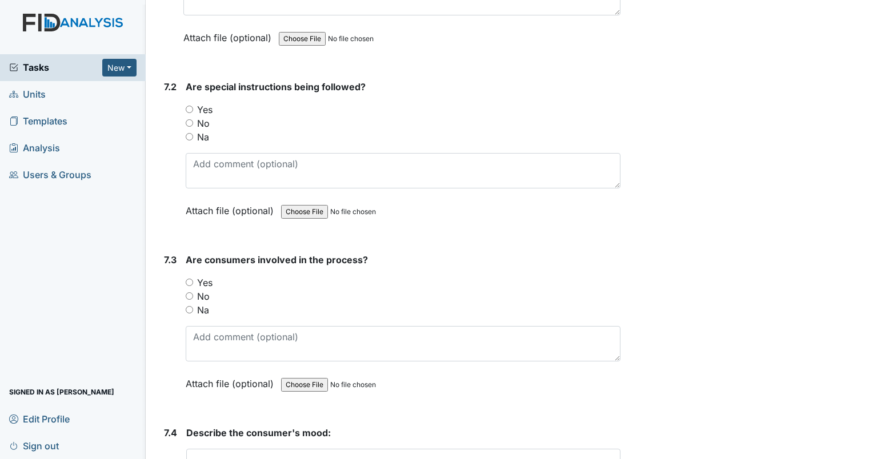
drag, startPoint x: 190, startPoint y: 85, endPoint x: 219, endPoint y: 82, distance: 29.3
click at [199, 103] on label "Yes" at bounding box center [204, 110] width 15 height 14
click at [193, 106] on input "Yes" at bounding box center [189, 109] width 7 height 7
radio input "true"
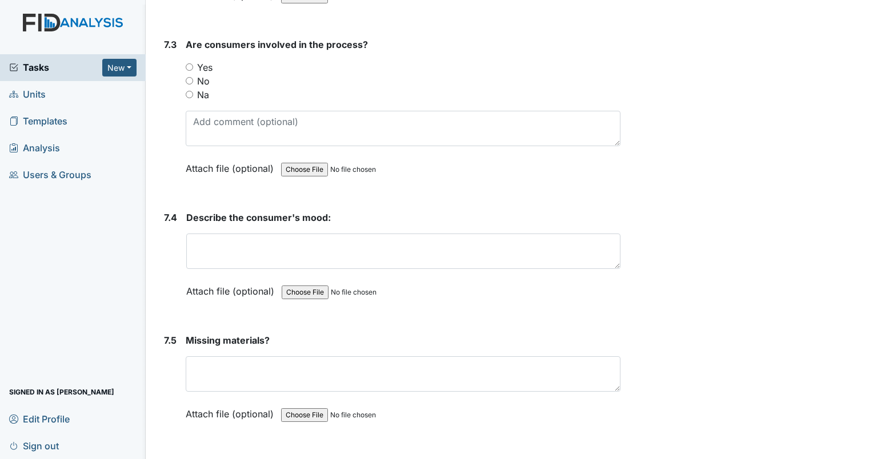
scroll to position [7255, 0]
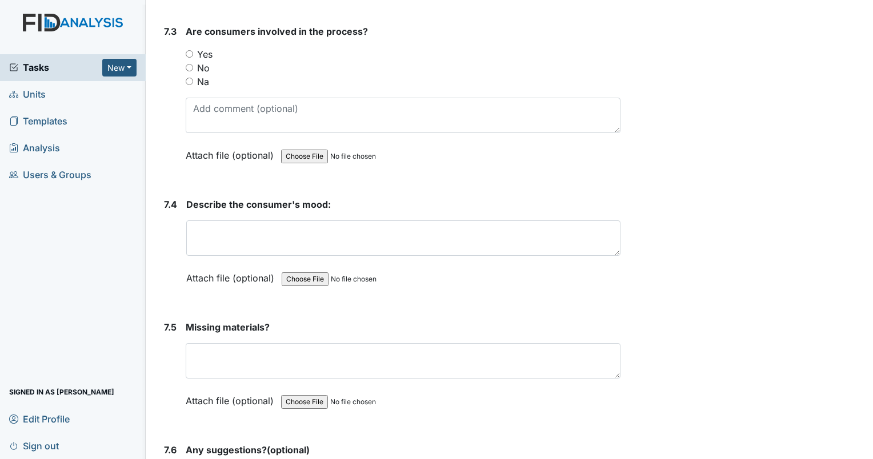
click at [187, 50] on input "Yes" at bounding box center [189, 53] width 7 height 7
radio input "true"
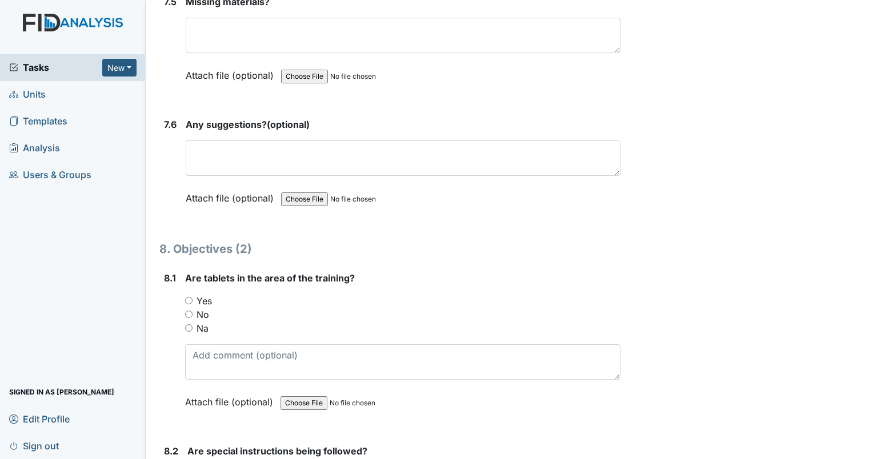
scroll to position [7598, 0]
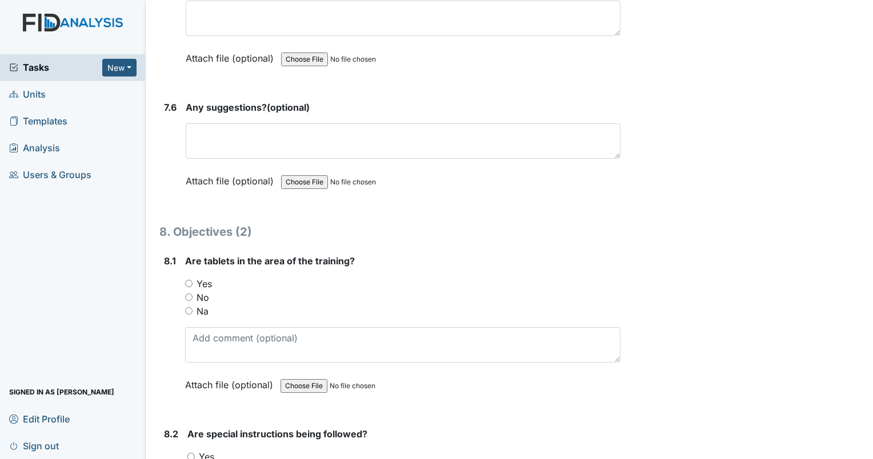
drag, startPoint x: 187, startPoint y: 255, endPoint x: 285, endPoint y: 231, distance: 100.0
click at [187, 280] on input "Yes" at bounding box center [188, 283] width 7 height 7
radio input "true"
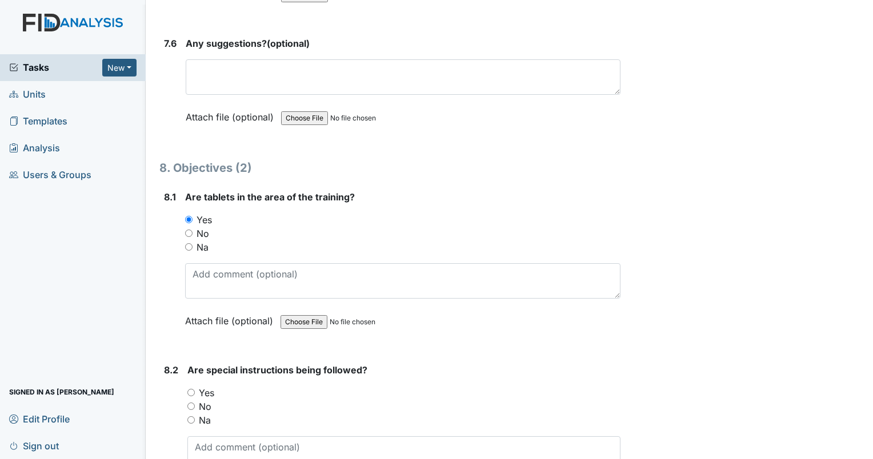
scroll to position [7884, 0]
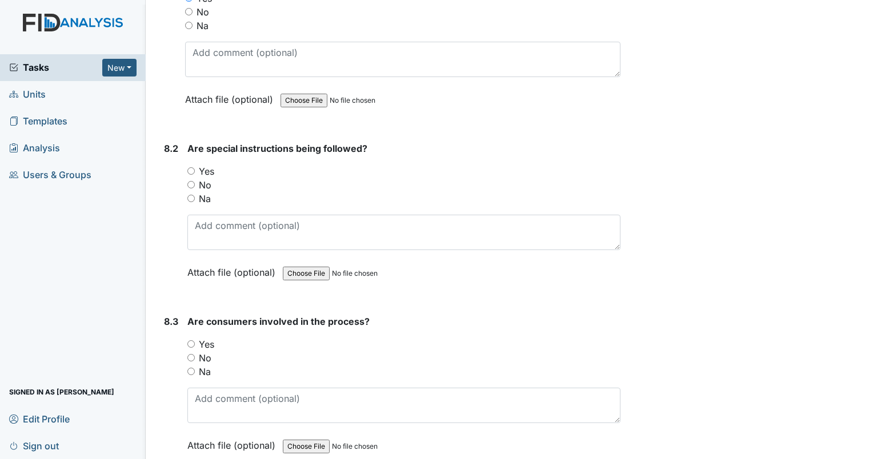
click at [194, 167] on input "Yes" at bounding box center [190, 170] width 7 height 7
radio input "true"
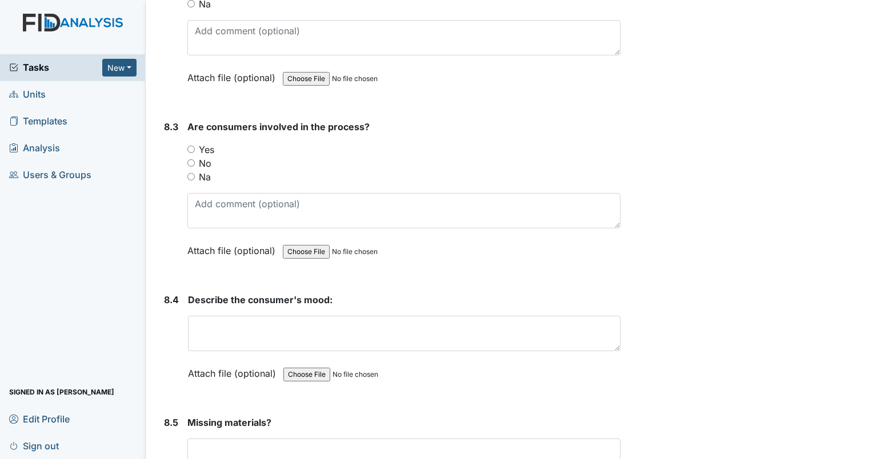
scroll to position [8112, 0]
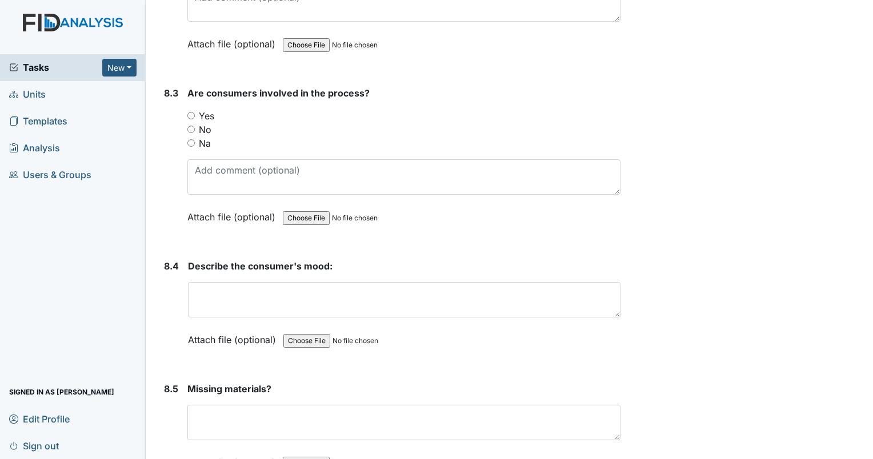
drag, startPoint x: 191, startPoint y: 88, endPoint x: 347, endPoint y: 59, distance: 159.1
click at [195, 109] on div "Yes" at bounding box center [403, 116] width 433 height 14
click at [191, 112] on input "Yes" at bounding box center [190, 115] width 7 height 7
radio input "true"
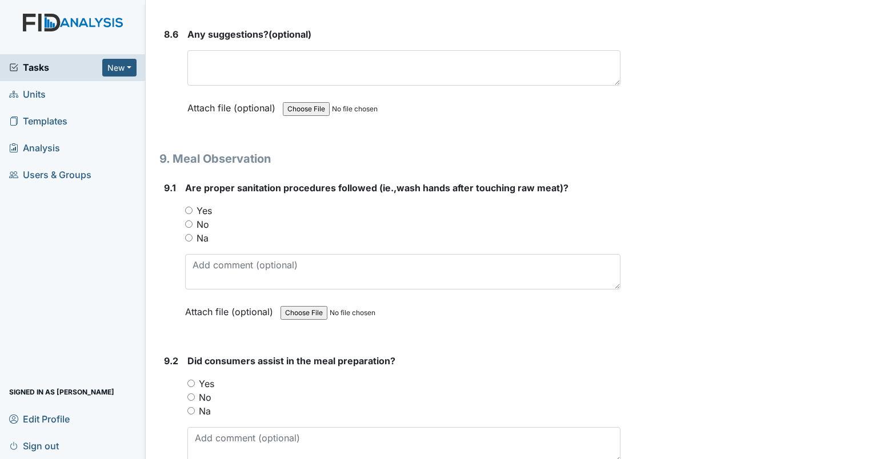
scroll to position [8626, 0]
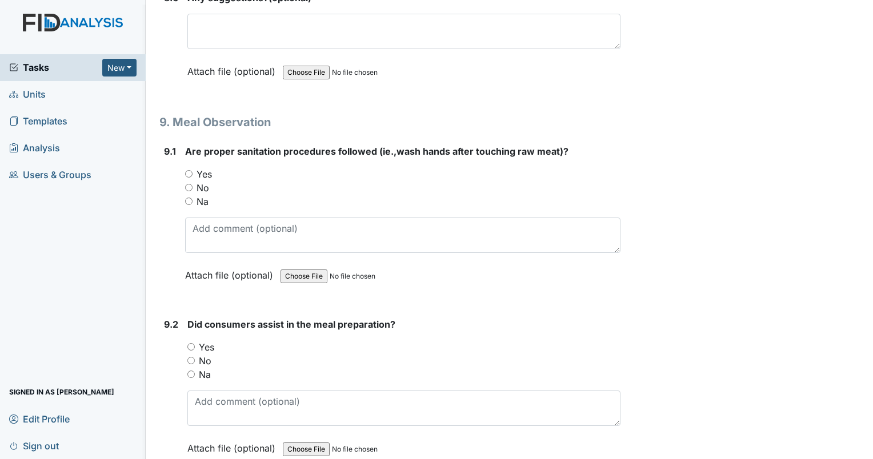
drag, startPoint x: 187, startPoint y: 145, endPoint x: 229, endPoint y: 142, distance: 42.4
click at [188, 170] on input "Yes" at bounding box center [188, 173] width 7 height 7
radio input "true"
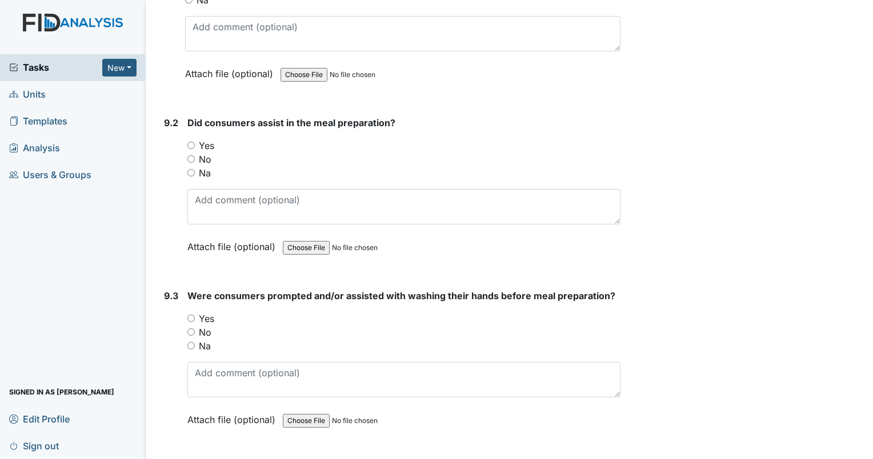
scroll to position [8855, 0]
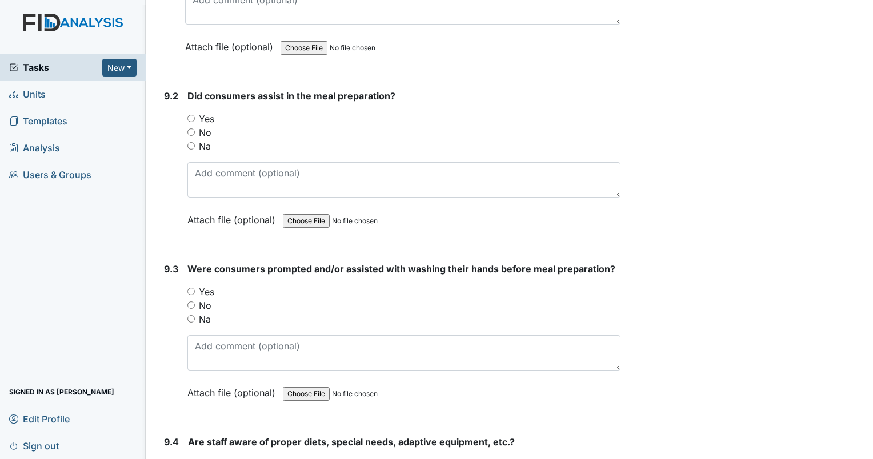
drag, startPoint x: 190, startPoint y: 87, endPoint x: 218, endPoint y: 89, distance: 28.6
click at [193, 115] on input "Yes" at bounding box center [190, 118] width 7 height 7
radio input "true"
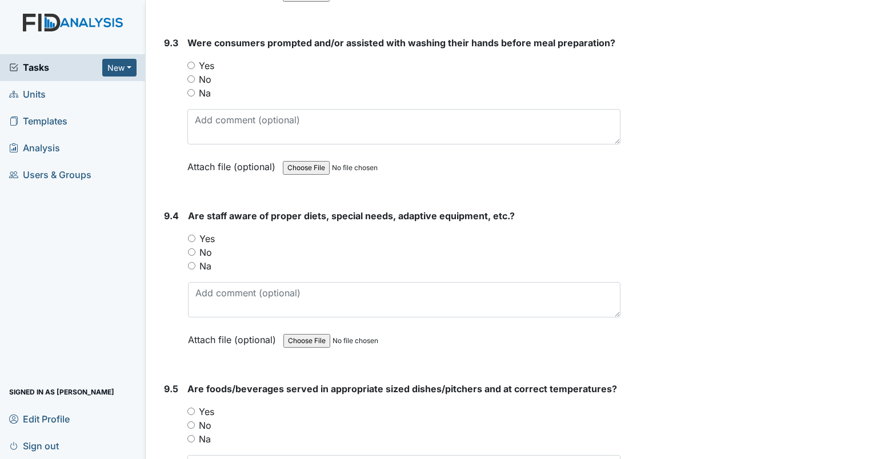
scroll to position [9084, 0]
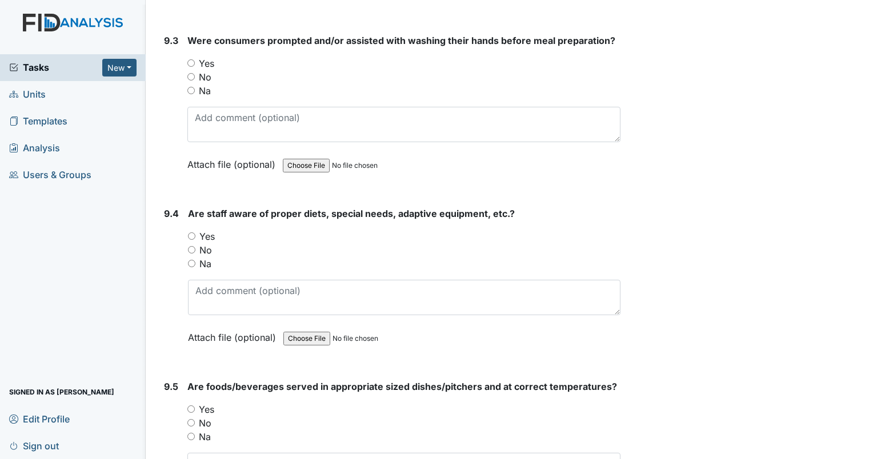
drag, startPoint x: 193, startPoint y: 32, endPoint x: 235, endPoint y: 30, distance: 42.3
click at [197, 57] on div "Yes" at bounding box center [403, 64] width 433 height 14
drag, startPoint x: 194, startPoint y: 31, endPoint x: 225, endPoint y: 29, distance: 30.4
click at [200, 57] on label "Yes" at bounding box center [206, 64] width 15 height 14
click at [195, 59] on input "Yes" at bounding box center [190, 62] width 7 height 7
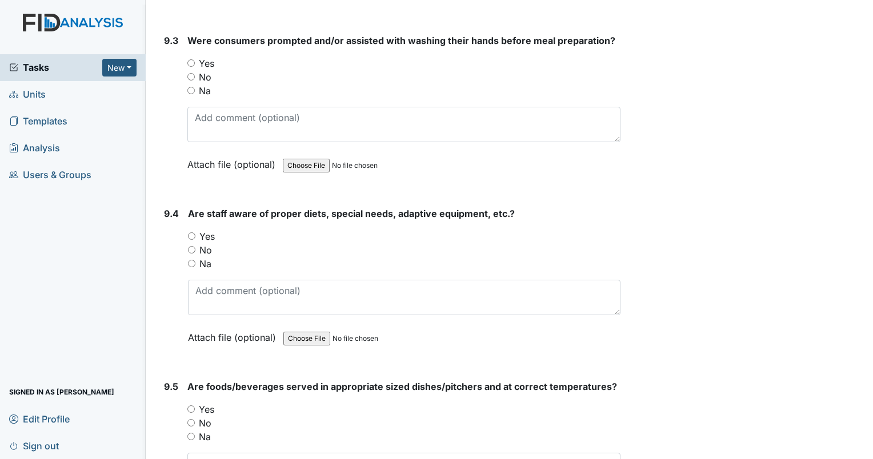
radio input "true"
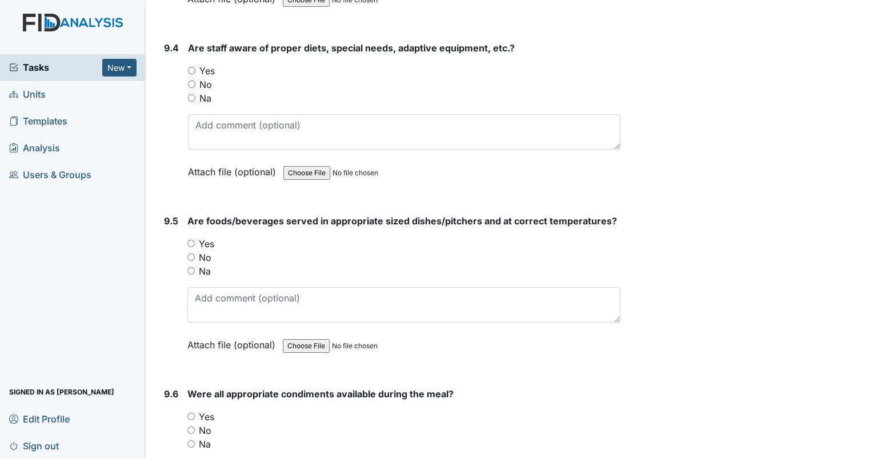
scroll to position [9255, 0]
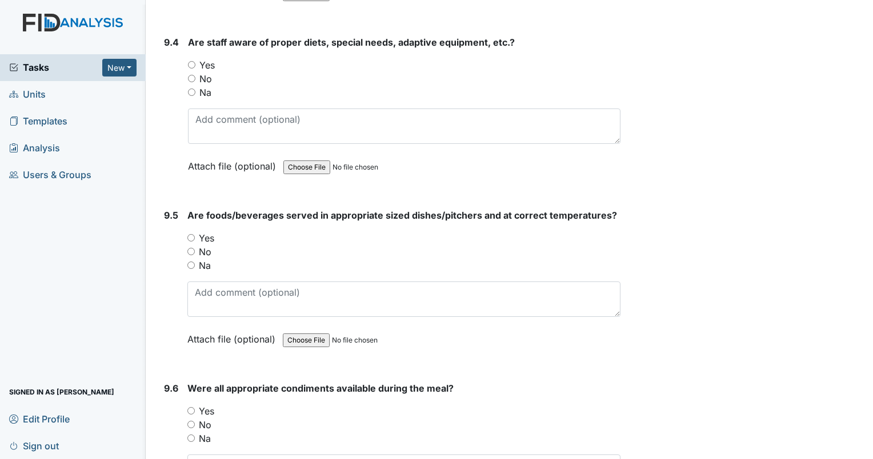
click at [191, 61] on input "Yes" at bounding box center [191, 64] width 7 height 7
radio input "true"
click at [190, 234] on input "Yes" at bounding box center [190, 237] width 7 height 7
radio input "true"
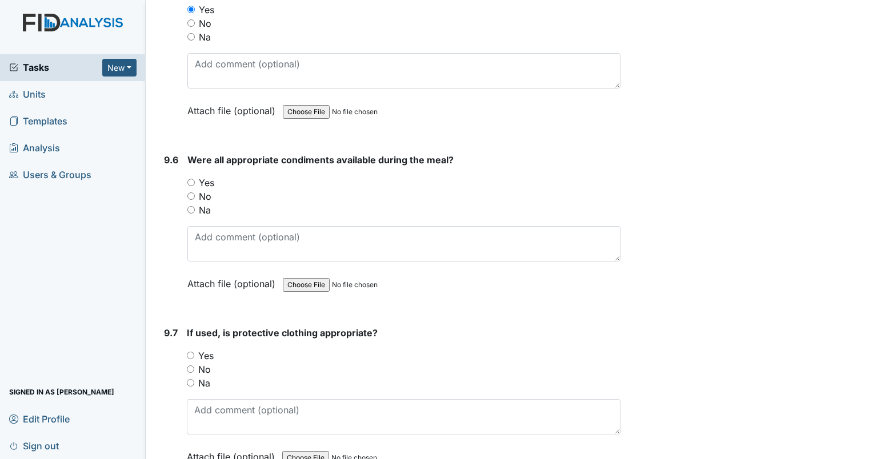
scroll to position [9541, 0]
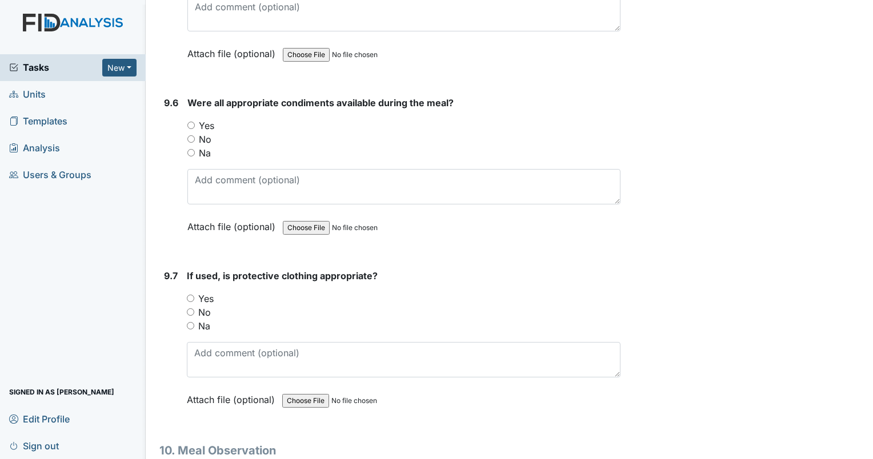
drag, startPoint x: 190, startPoint y: 94, endPoint x: 208, endPoint y: 87, distance: 19.5
click at [191, 122] on input "Yes" at bounding box center [190, 125] width 7 height 7
radio input "true"
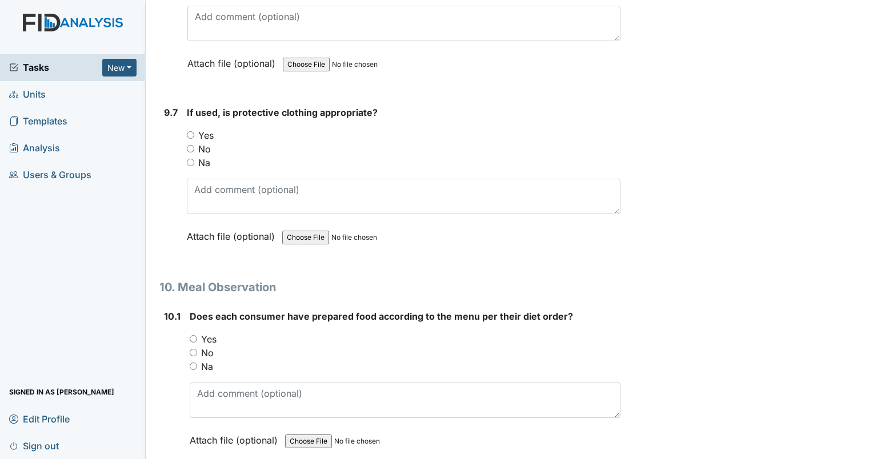
scroll to position [9712, 0]
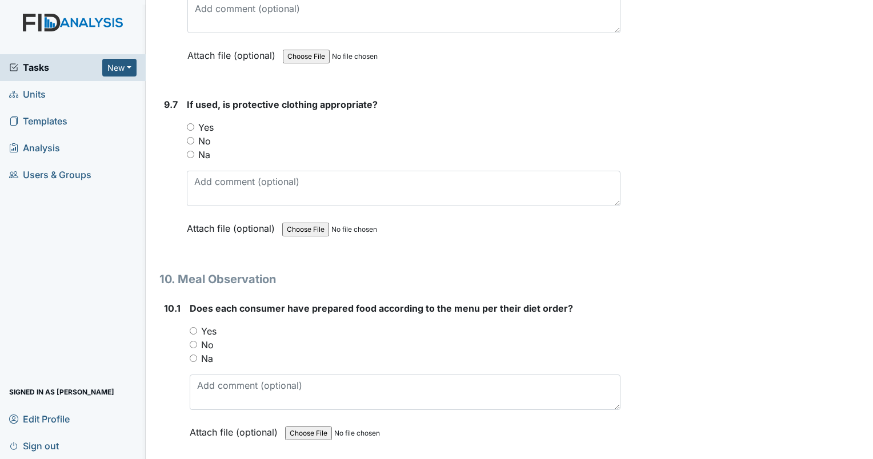
click at [194, 148] on div "Na" at bounding box center [404, 155] width 434 height 14
drag, startPoint x: 190, startPoint y: 122, endPoint x: 217, endPoint y: 114, distance: 28.0
click at [192, 151] on input "Na" at bounding box center [190, 154] width 7 height 7
radio input "true"
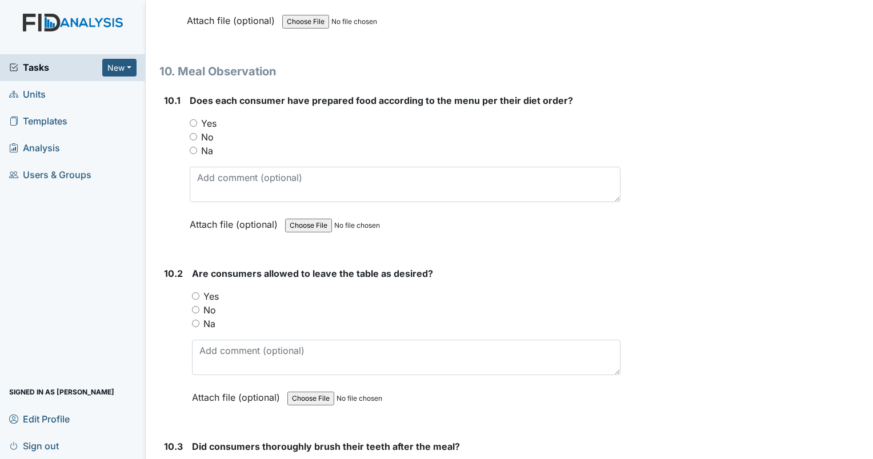
scroll to position [9940, 0]
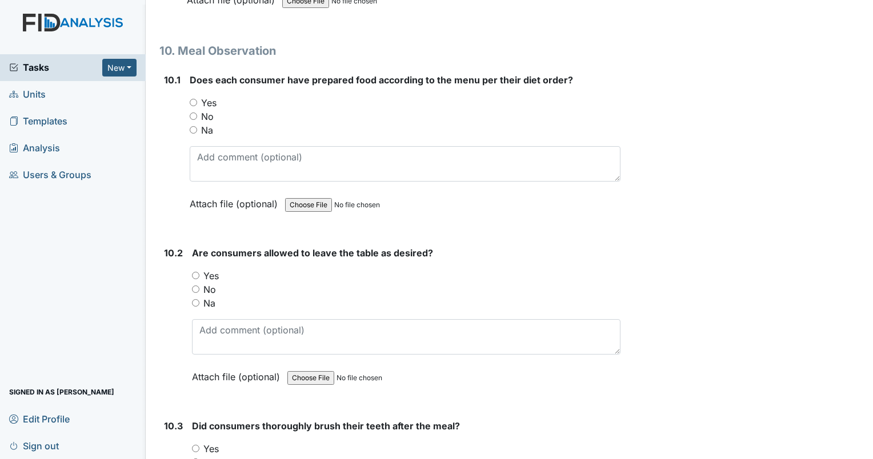
click at [194, 96] on div "Yes" at bounding box center [405, 103] width 431 height 14
click at [190, 99] on input "Yes" at bounding box center [193, 102] width 7 height 7
radio input "true"
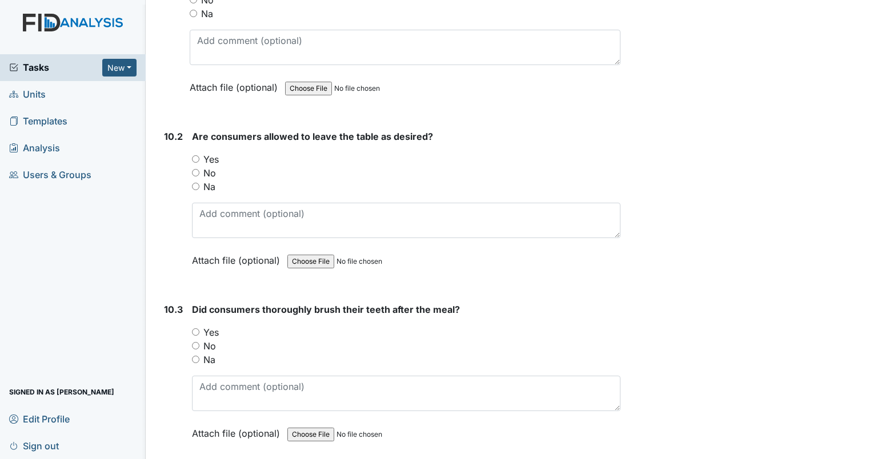
scroll to position [10055, 0]
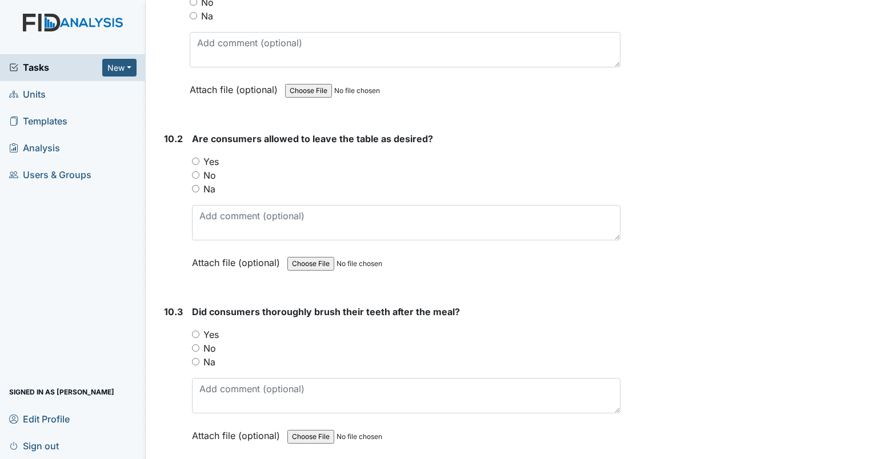
click at [193, 158] on input "Yes" at bounding box center [195, 161] width 7 height 7
radio input "true"
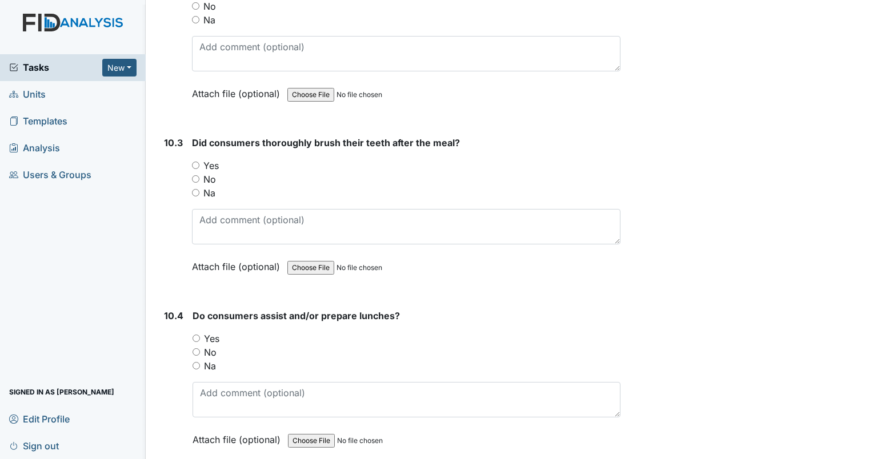
scroll to position [10226, 0]
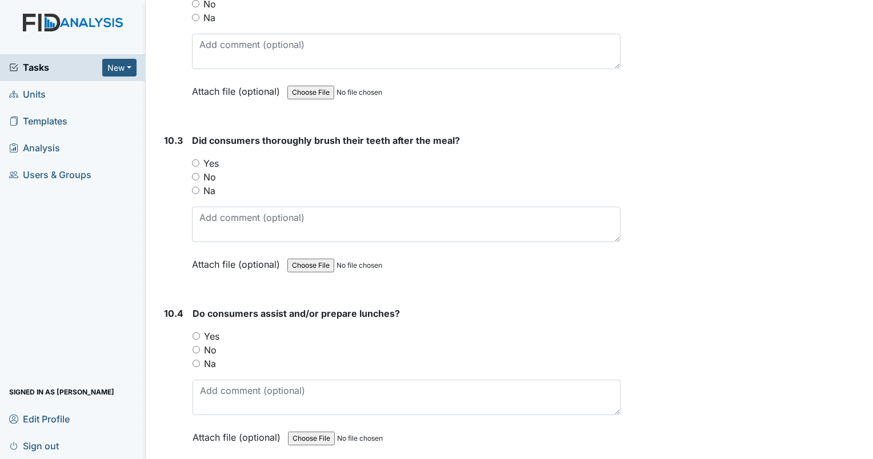
click at [197, 159] on input "Yes" at bounding box center [195, 162] width 7 height 7
radio input "true"
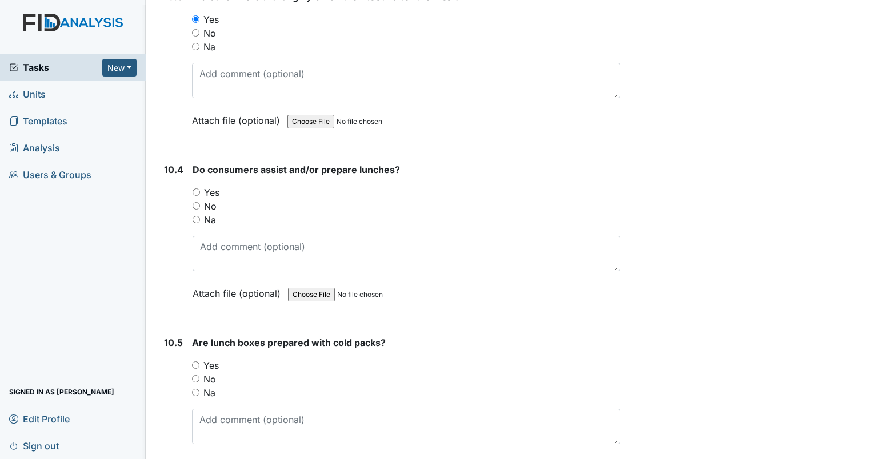
scroll to position [10397, 0]
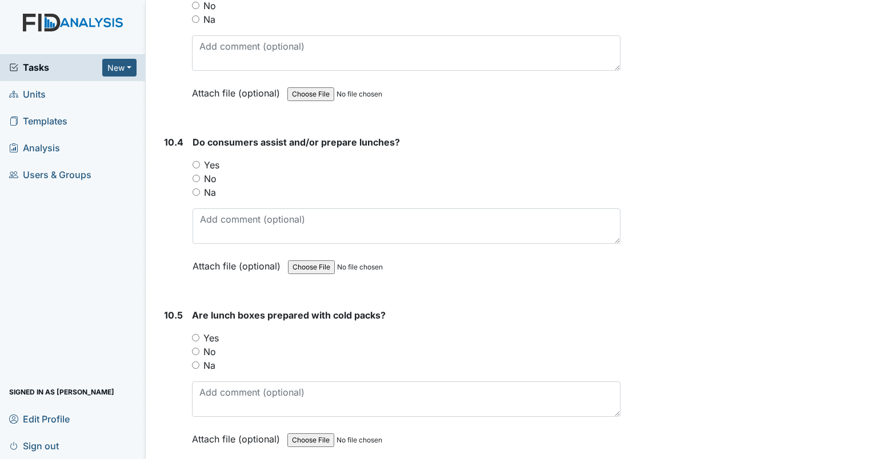
click at [193, 161] on input "Yes" at bounding box center [196, 164] width 7 height 7
radio input "true"
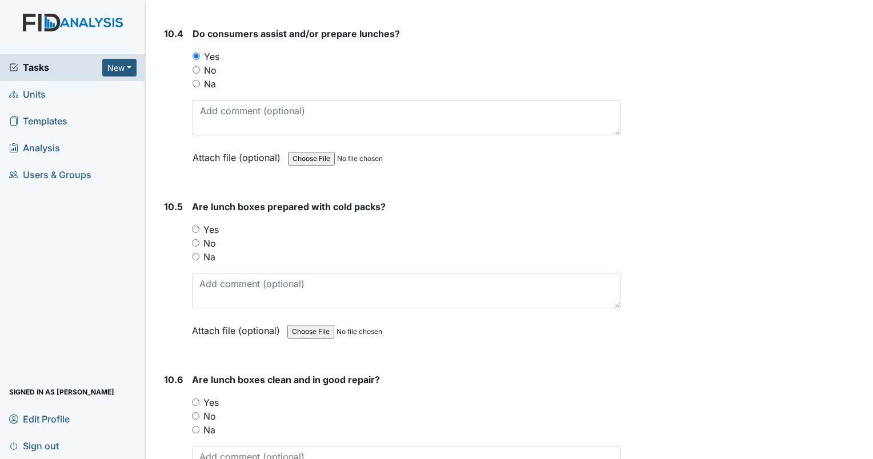
scroll to position [10512, 0]
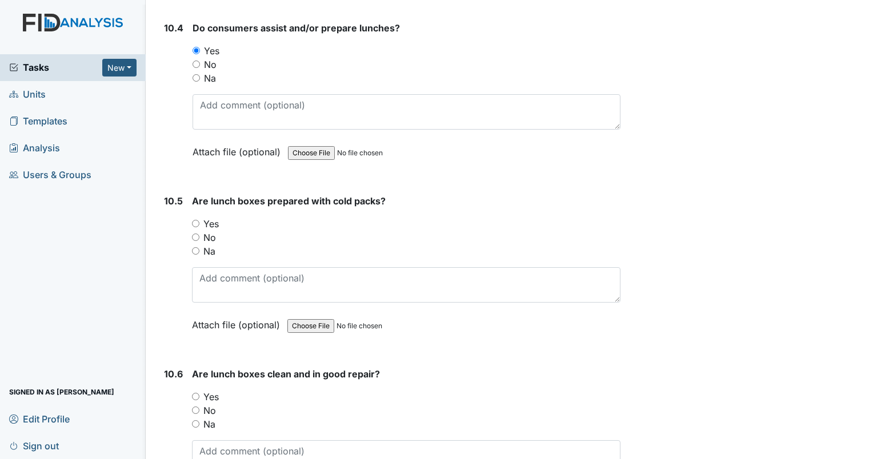
click at [192, 220] on input "Yes" at bounding box center [195, 223] width 7 height 7
radio input "true"
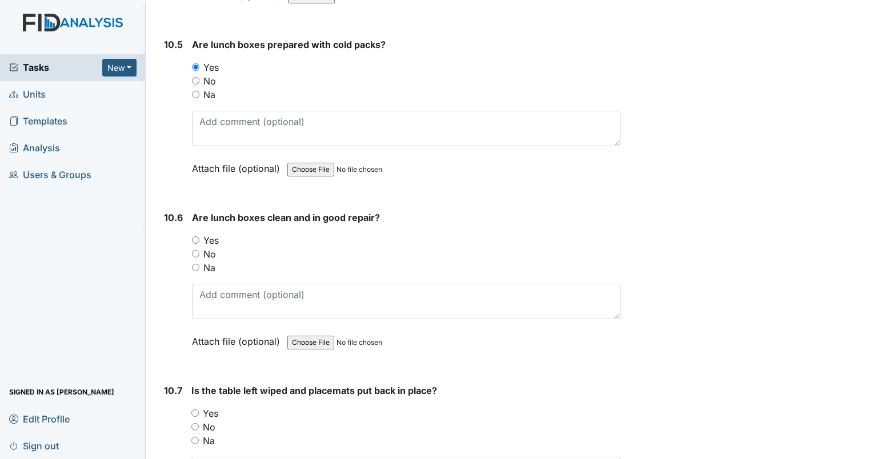
scroll to position [10683, 0]
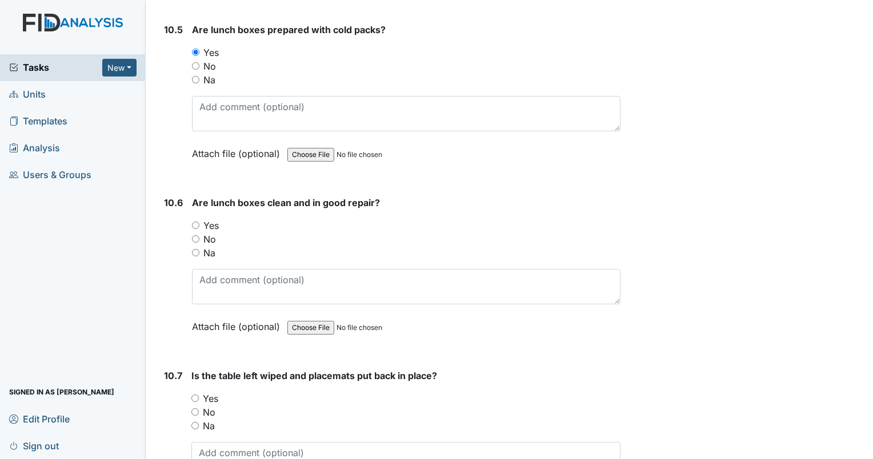
click at [194, 222] on input "Yes" at bounding box center [195, 225] width 7 height 7
radio input "true"
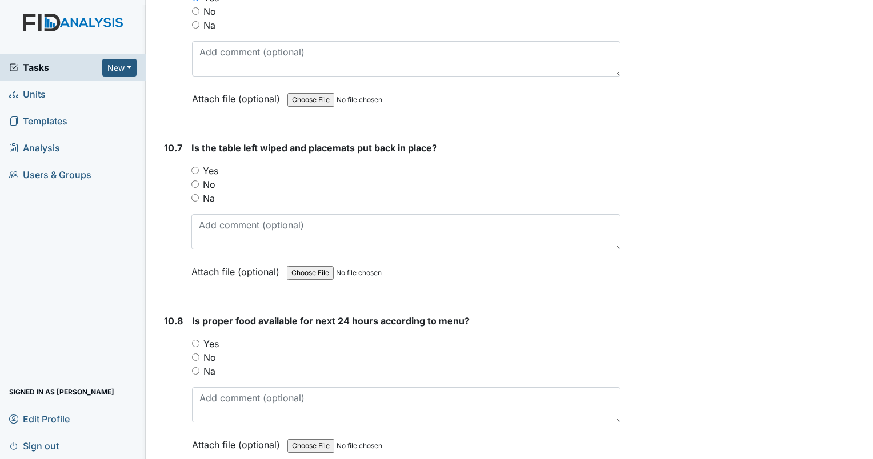
scroll to position [10912, 0]
click at [193, 166] on input "Yes" at bounding box center [194, 169] width 7 height 7
radio input "true"
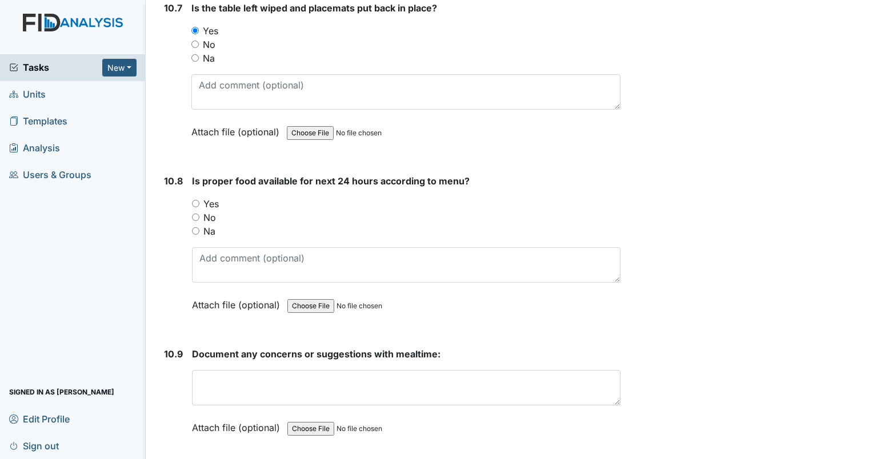
scroll to position [11140, 0]
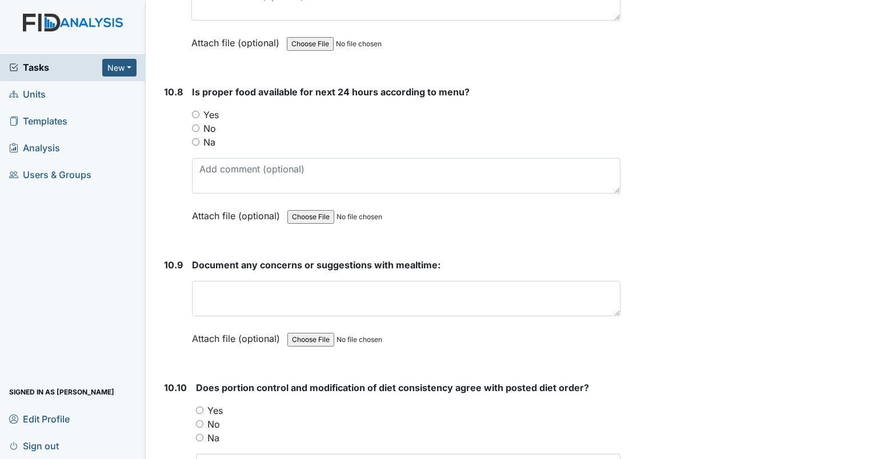
click at [197, 111] on input "Yes" at bounding box center [195, 114] width 7 height 7
radio input "true"
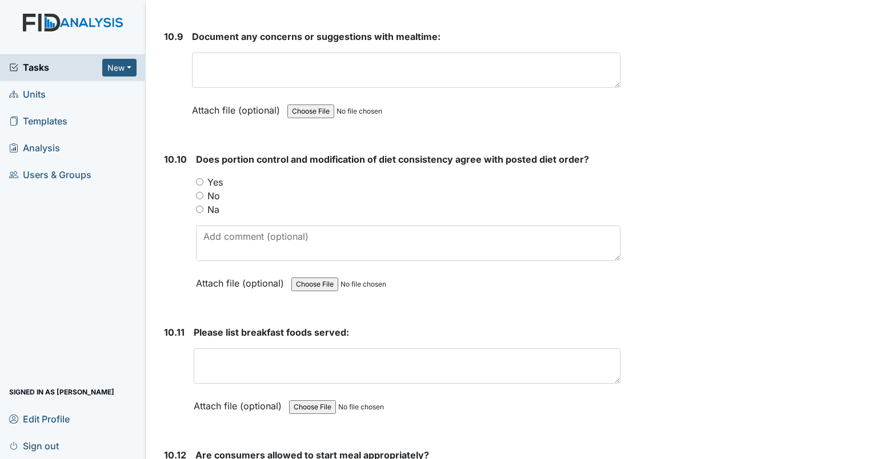
scroll to position [11312, 0]
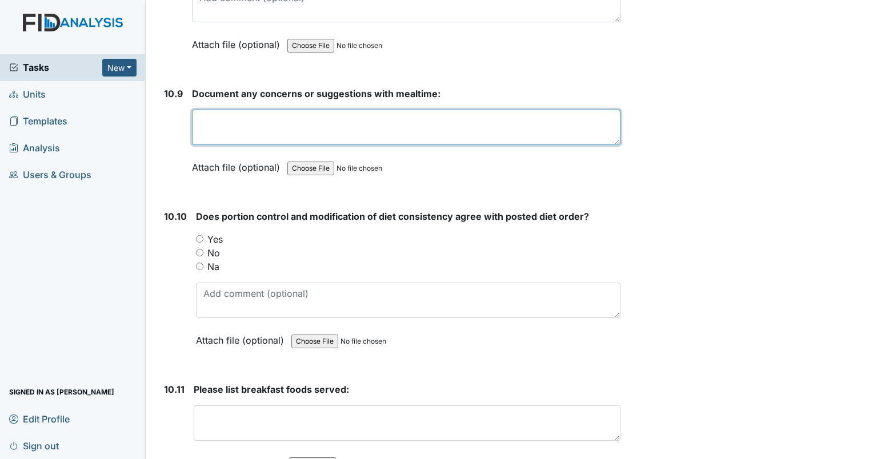
drag, startPoint x: 219, startPoint y: 86, endPoint x: 215, endPoint y: 80, distance: 7.8
click at [219, 110] on textarea at bounding box center [406, 127] width 428 height 35
type textarea "No concerns at this time"
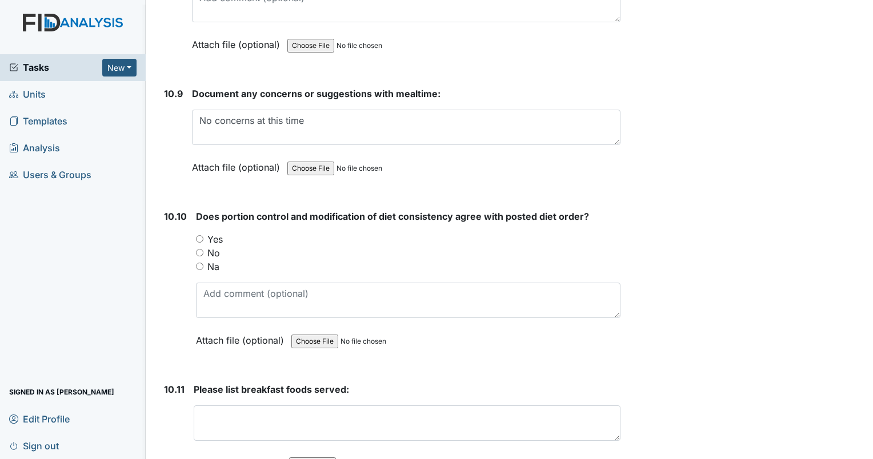
click at [198, 235] on input "Yes" at bounding box center [199, 238] width 7 height 7
radio input "true"
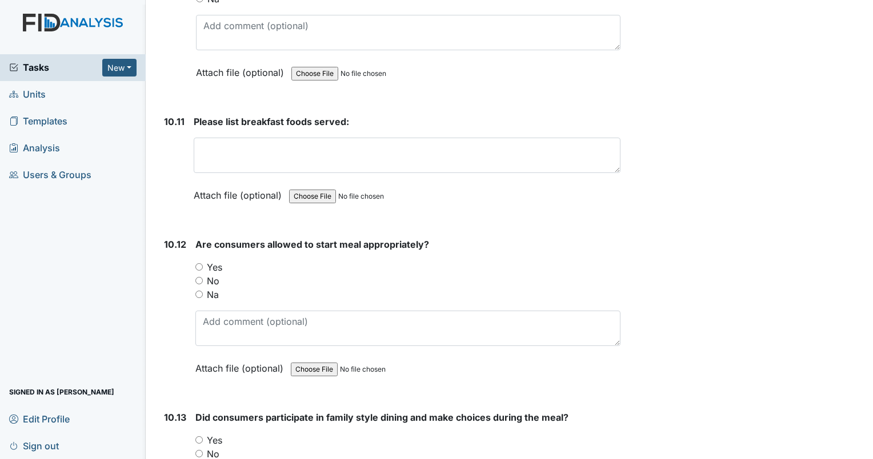
scroll to position [11597, 0]
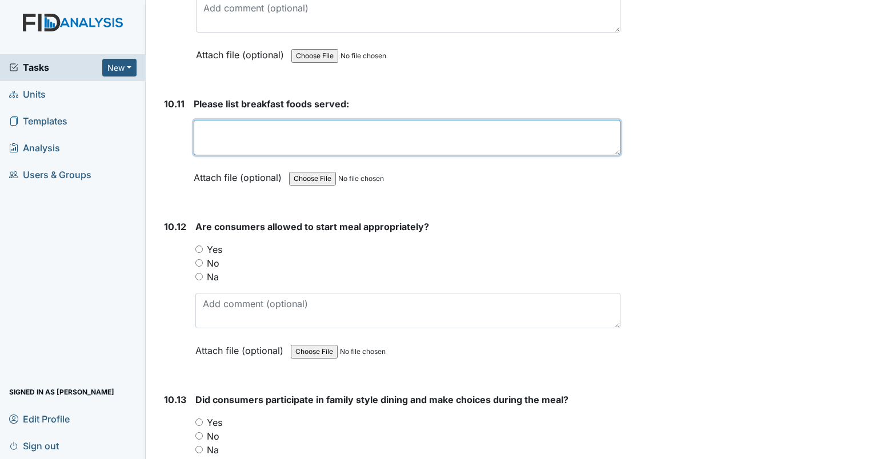
click at [210, 120] on textarea at bounding box center [407, 137] width 427 height 35
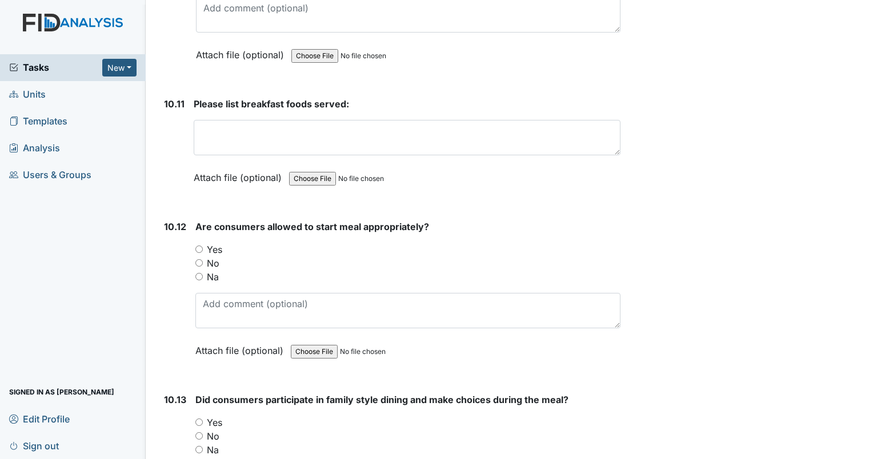
click at [197, 220] on div "Are consumers allowed to start meal appropriately? You must select one of the b…" at bounding box center [407, 293] width 425 height 146
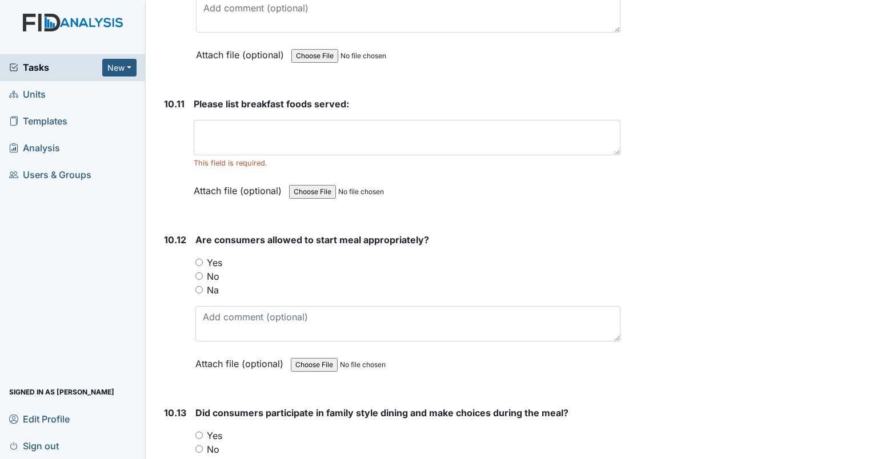
click at [197, 259] on input "Yes" at bounding box center [198, 262] width 7 height 7
radio input "true"
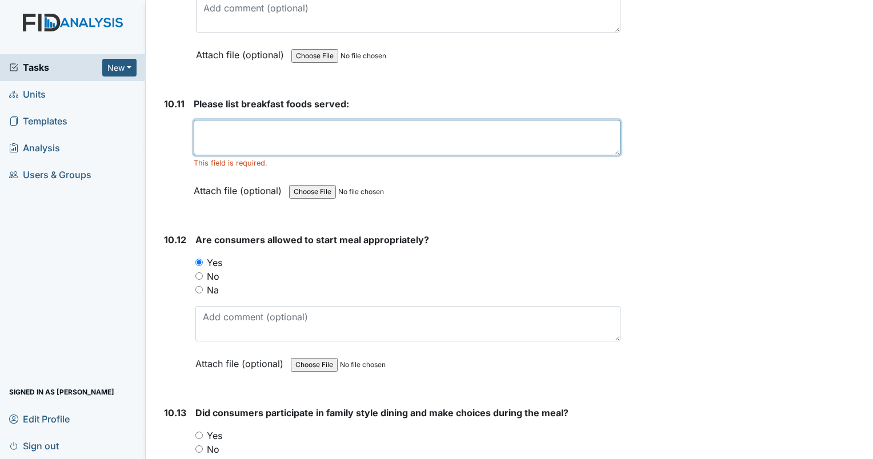
click at [249, 120] on textarea at bounding box center [407, 137] width 427 height 35
type textarea "s"
type textarea "Scrambled eggs sausage patty grits biscuits orange juice milk coffee and water"
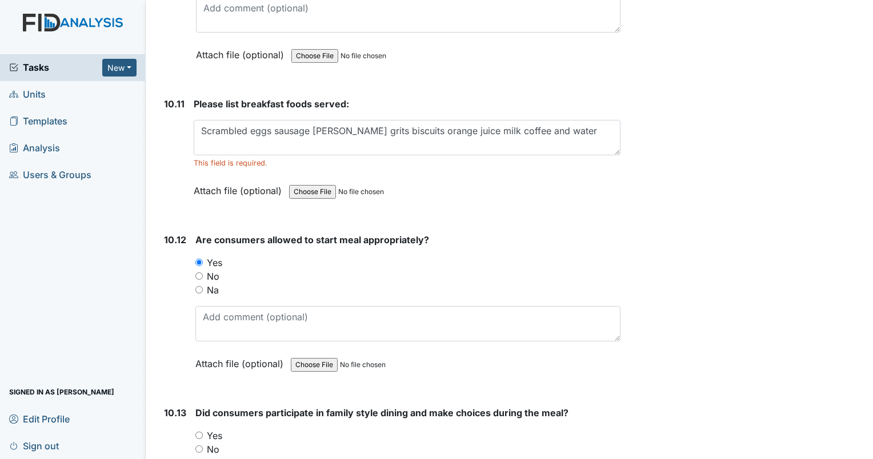
click at [519, 233] on strong "Are consumers allowed to start meal appropriately?" at bounding box center [407, 240] width 425 height 14
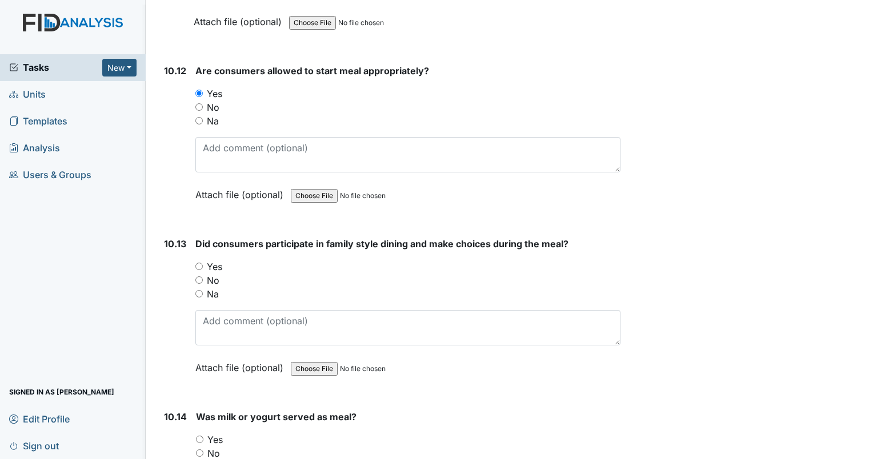
scroll to position [11769, 0]
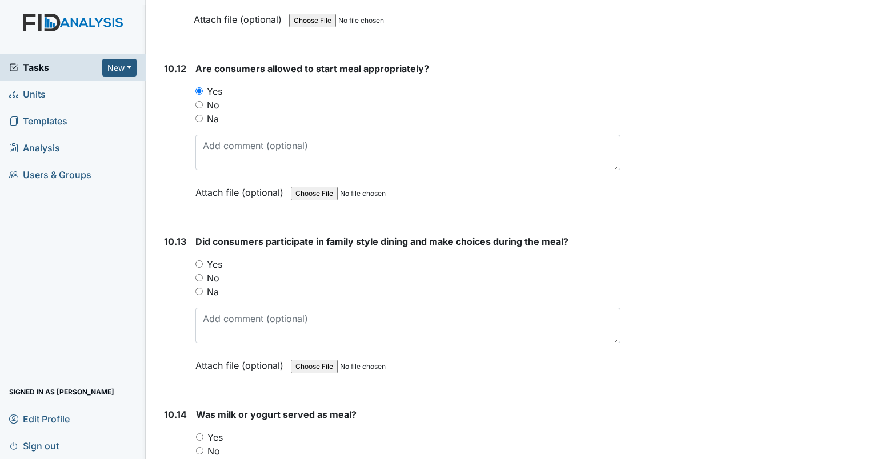
click at [199, 261] on input "Yes" at bounding box center [198, 264] width 7 height 7
radio input "true"
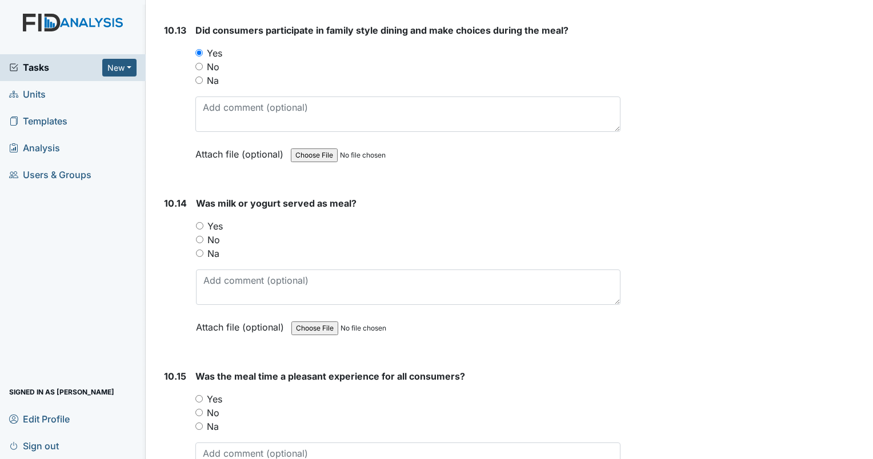
scroll to position [11997, 0]
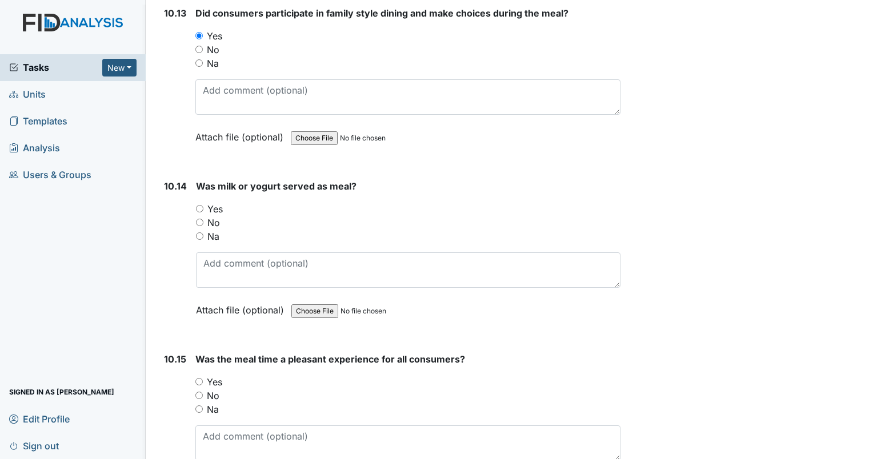
click at [199, 205] on input "Yes" at bounding box center [199, 208] width 7 height 7
radio input "true"
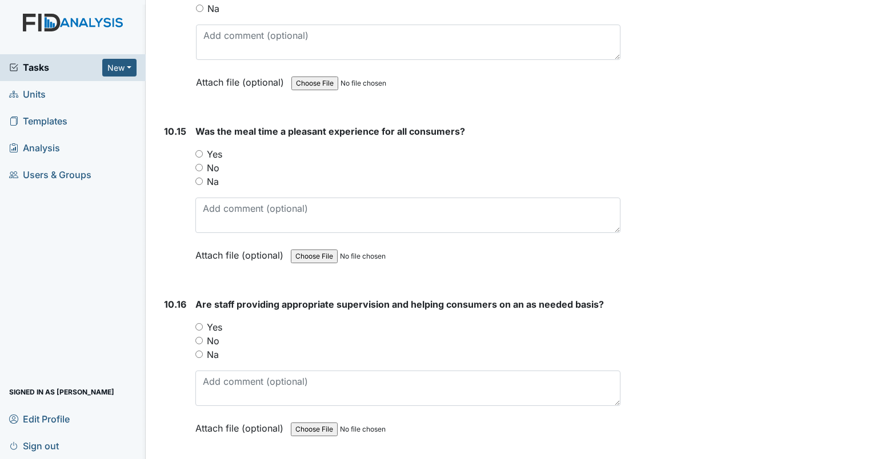
scroll to position [12226, 0]
click at [198, 150] on input "Yes" at bounding box center [198, 153] width 7 height 7
radio input "true"
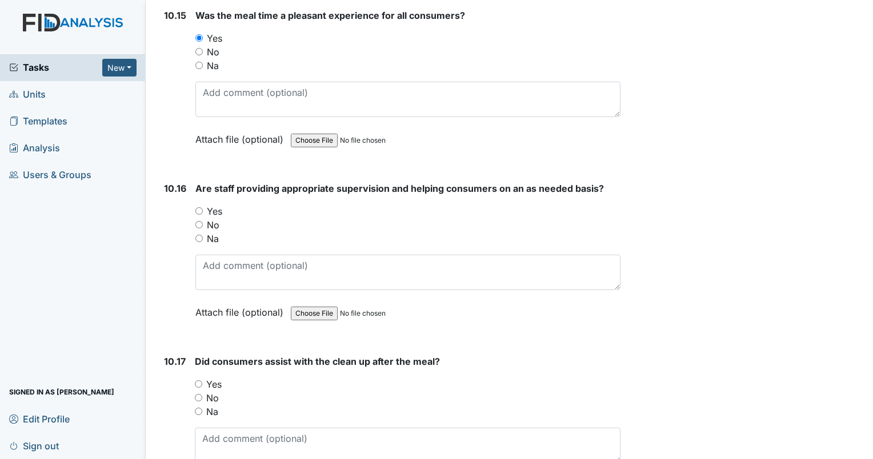
scroll to position [12283, 0]
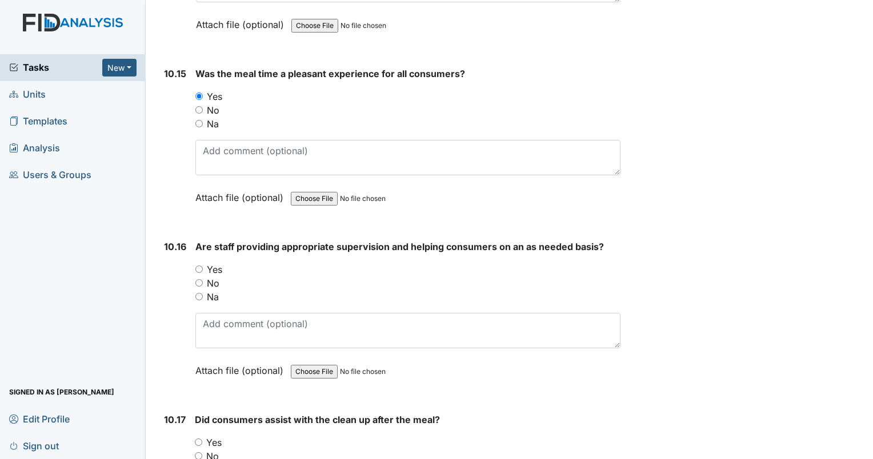
click at [199, 266] on input "Yes" at bounding box center [198, 269] width 7 height 7
radio input "true"
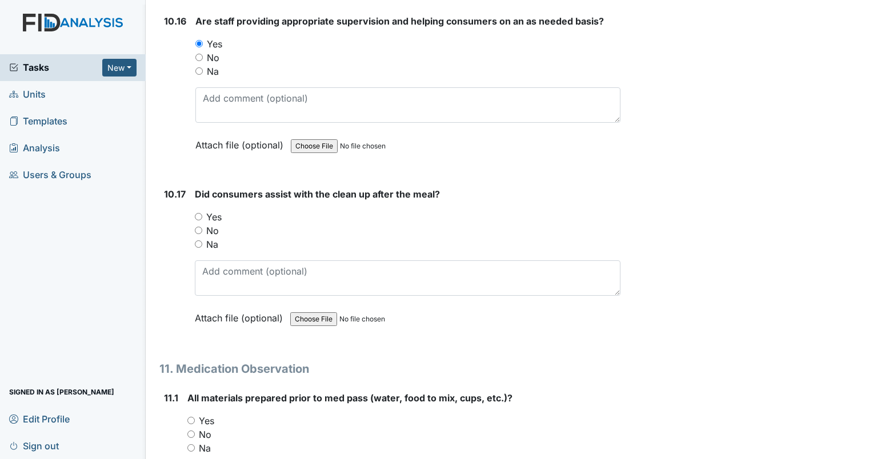
scroll to position [12511, 0]
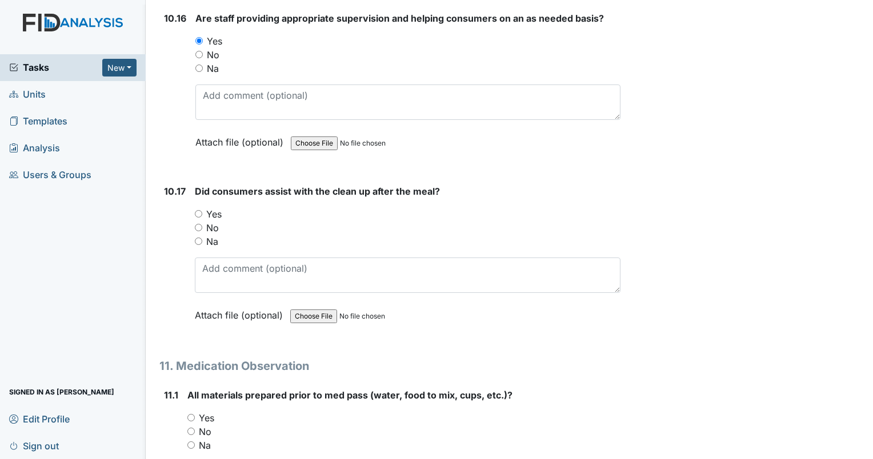
drag, startPoint x: 195, startPoint y: 171, endPoint x: 215, endPoint y: 174, distance: 20.2
click at [192, 185] on div "10.17 Did consumers assist with the clean up after the meal? You must select on…" at bounding box center [389, 262] width 461 height 155
click at [198, 210] on input "Yes" at bounding box center [198, 213] width 7 height 7
radio input "true"
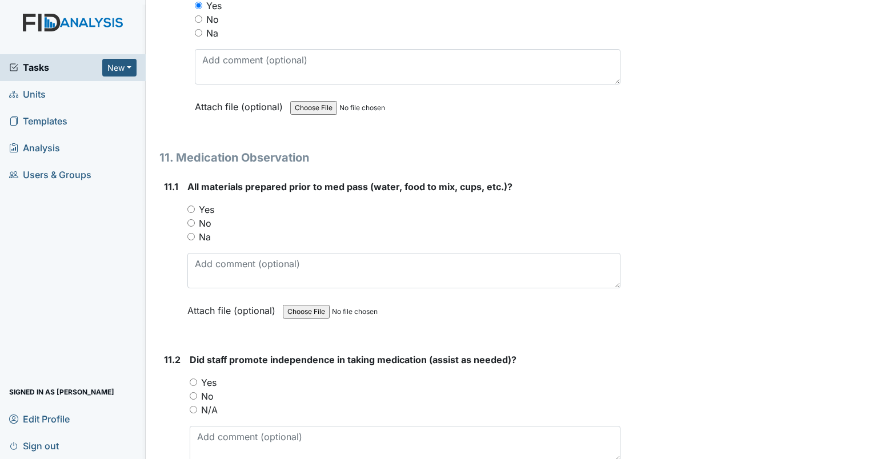
scroll to position [12740, 0]
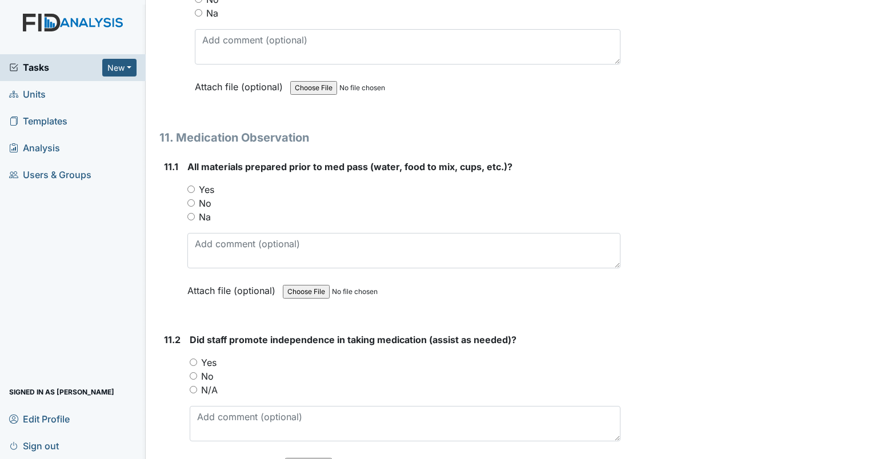
drag, startPoint x: 190, startPoint y: 146, endPoint x: 198, endPoint y: 147, distance: 8.6
click at [194, 186] on input "Yes" at bounding box center [190, 189] width 7 height 7
radio input "true"
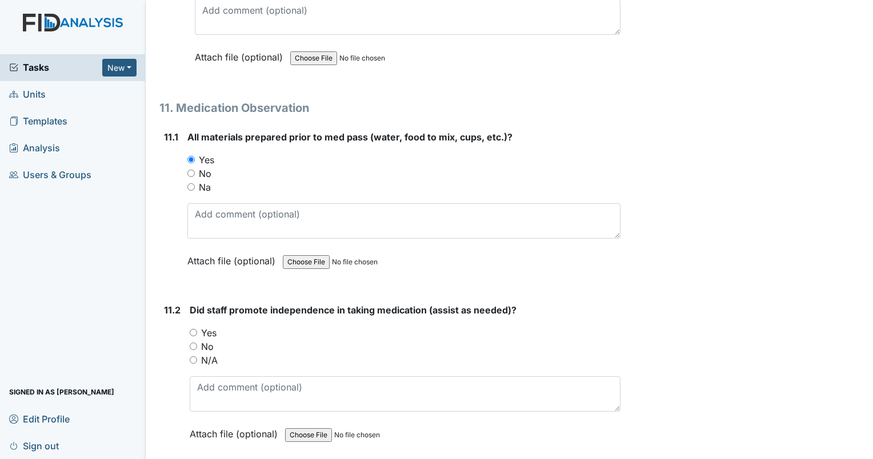
scroll to position [12797, 0]
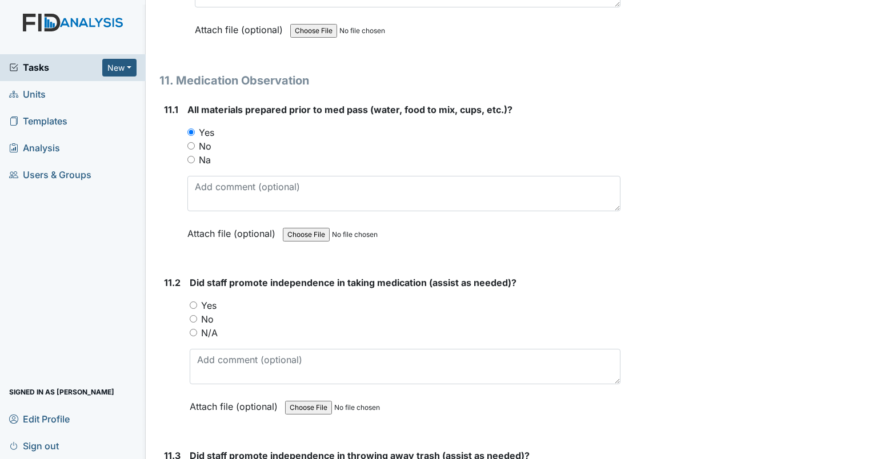
click at [191, 302] on input "Yes" at bounding box center [193, 305] width 7 height 7
radio input "true"
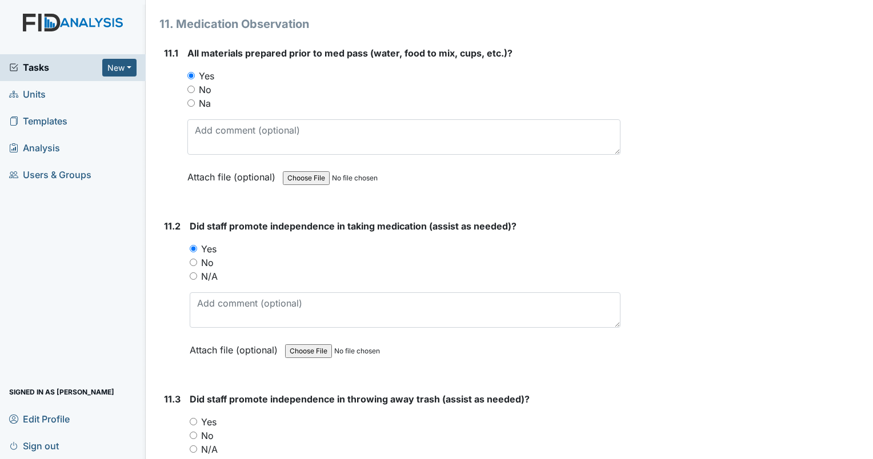
scroll to position [13025, 0]
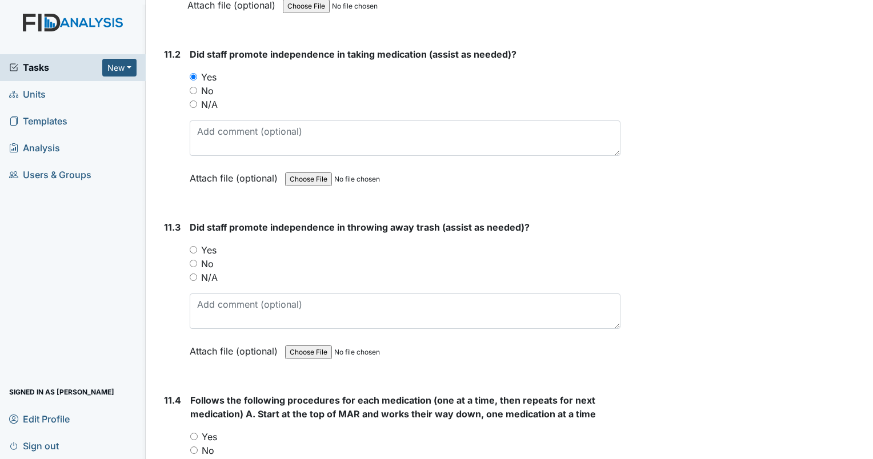
click at [194, 246] on input "Yes" at bounding box center [193, 249] width 7 height 7
radio input "true"
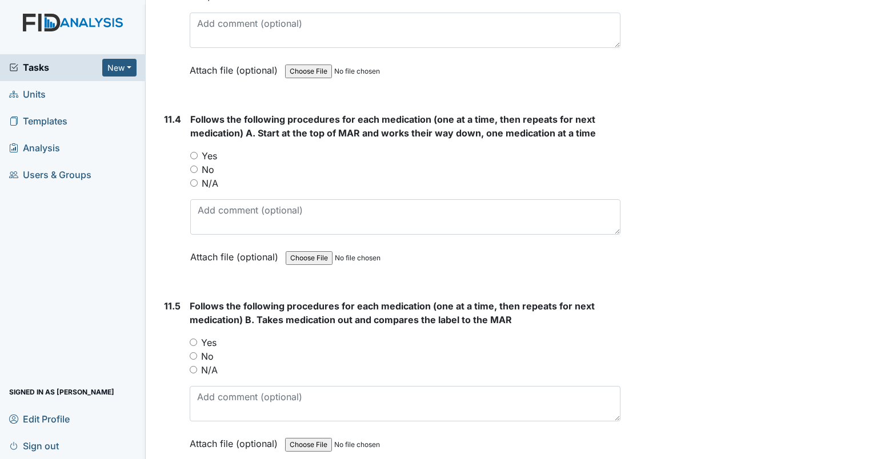
scroll to position [13311, 0]
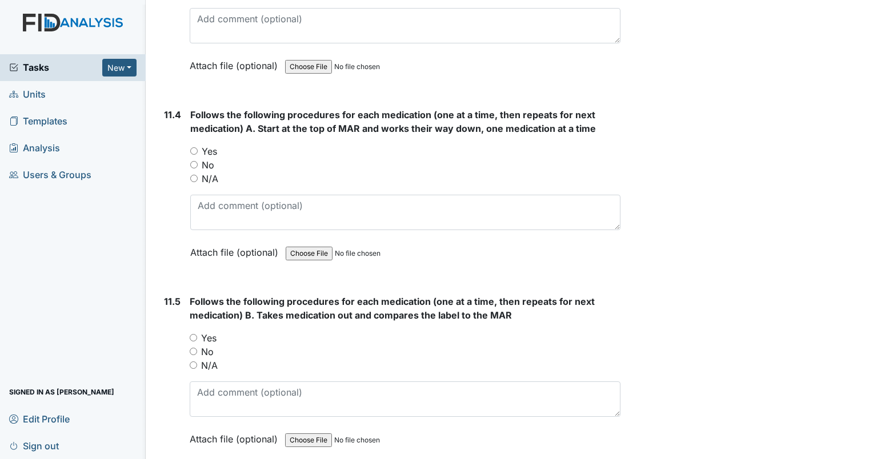
click at [193, 147] on input "Yes" at bounding box center [193, 150] width 7 height 7
radio input "true"
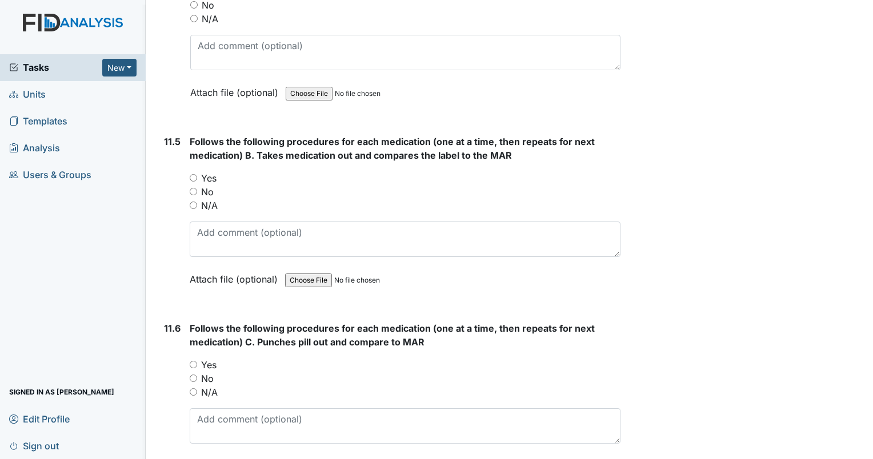
scroll to position [13482, 0]
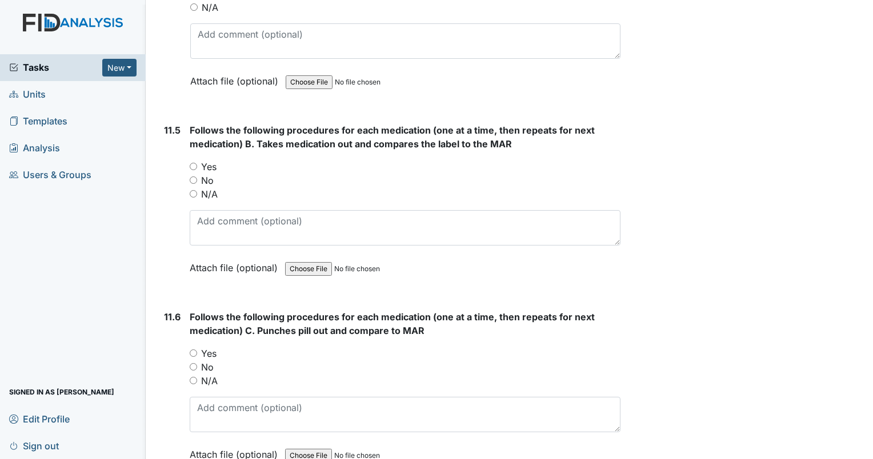
click at [195, 163] on input "Yes" at bounding box center [193, 166] width 7 height 7
radio input "true"
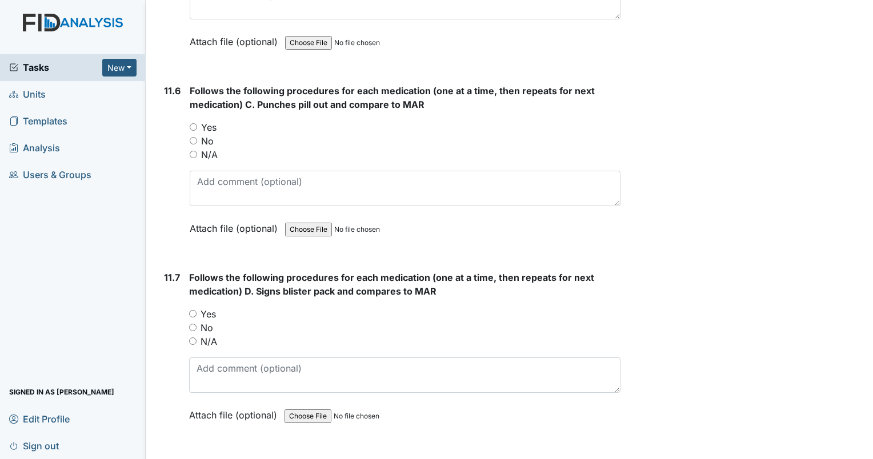
scroll to position [13711, 0]
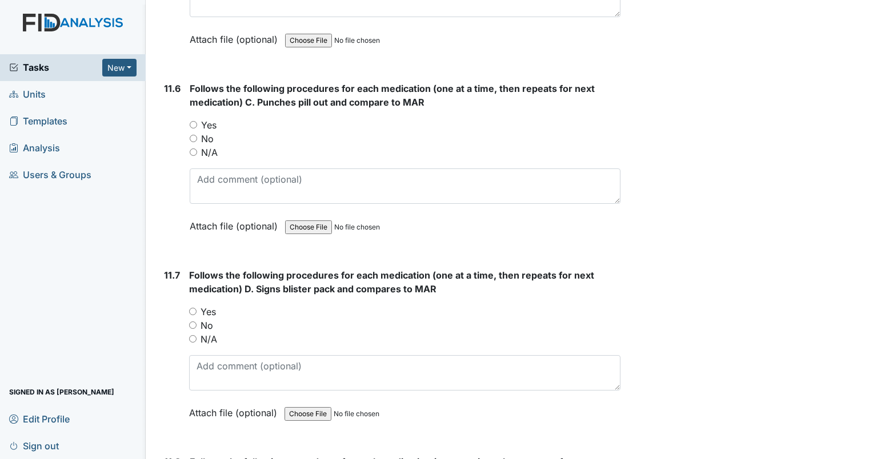
click at [194, 121] on input "Yes" at bounding box center [193, 124] width 7 height 7
radio input "true"
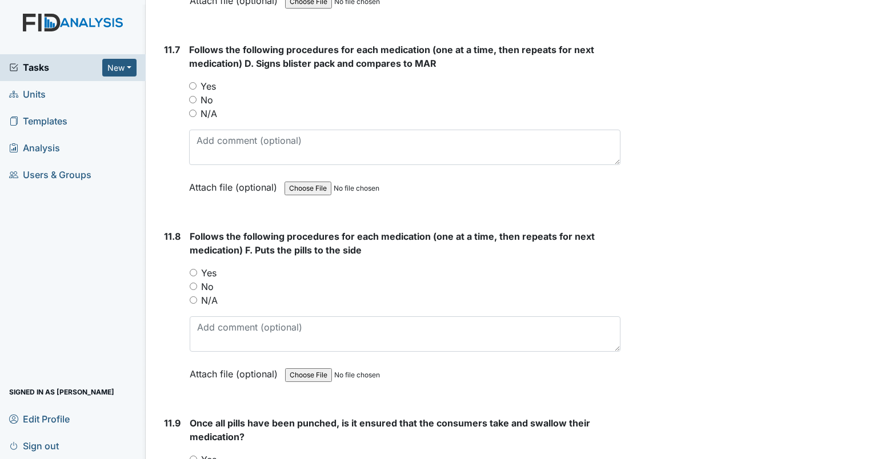
scroll to position [13940, 0]
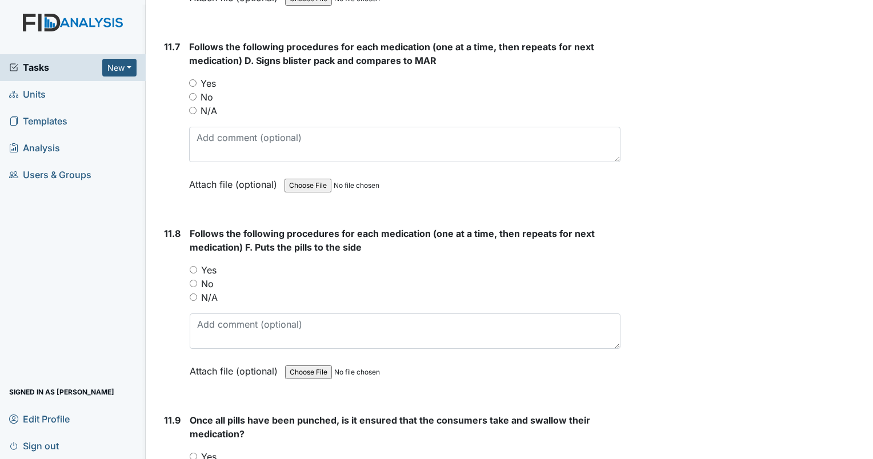
click at [192, 79] on input "Yes" at bounding box center [192, 82] width 7 height 7
radio input "true"
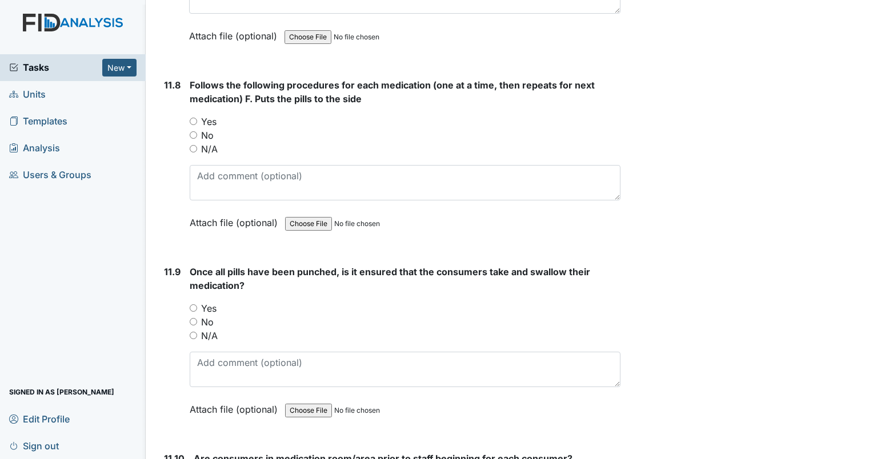
scroll to position [14111, 0]
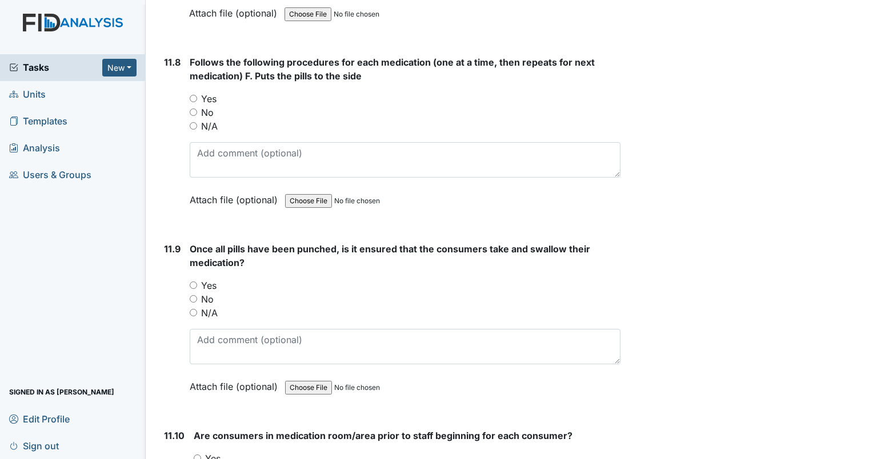
drag, startPoint x: 193, startPoint y: 49, endPoint x: 206, endPoint y: 50, distance: 13.2
click at [194, 95] on input "Yes" at bounding box center [193, 98] width 7 height 7
radio input "true"
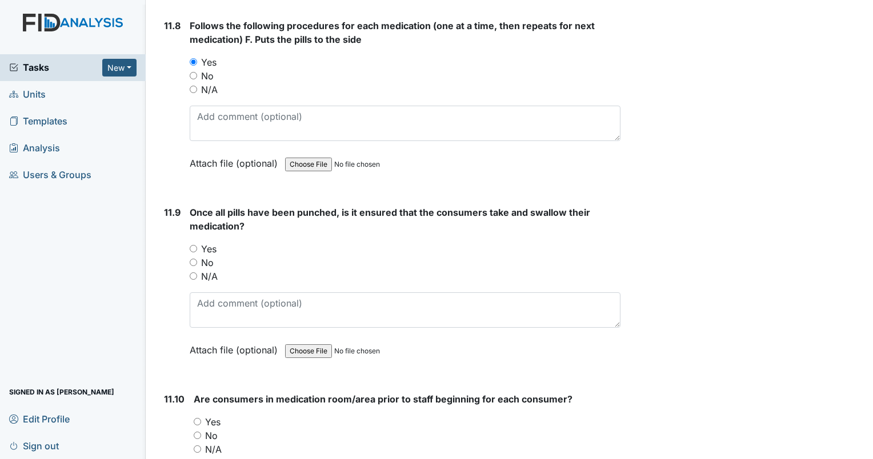
scroll to position [14168, 0]
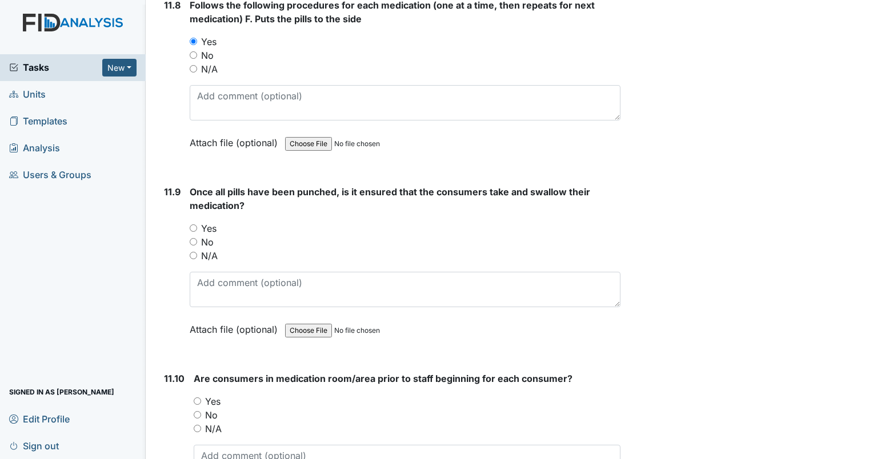
click at [193, 225] on input "Yes" at bounding box center [193, 228] width 7 height 7
radio input "true"
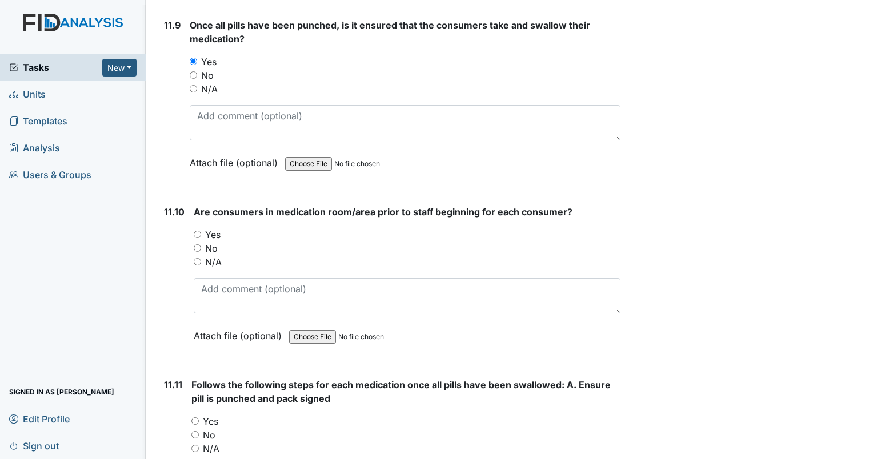
scroll to position [14339, 0]
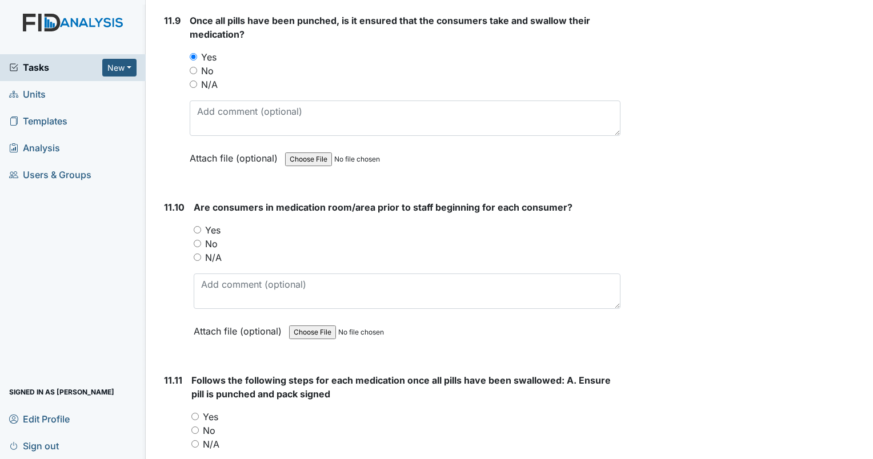
click at [197, 240] on input "No" at bounding box center [197, 243] width 7 height 7
radio input "true"
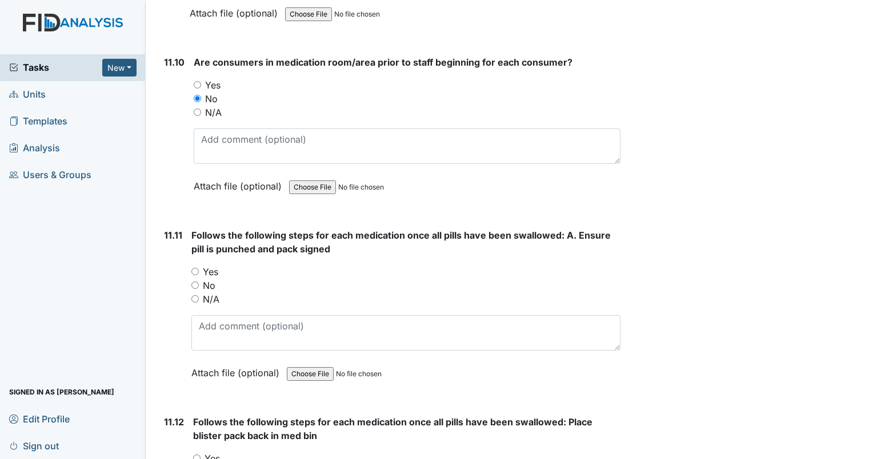
scroll to position [14511, 0]
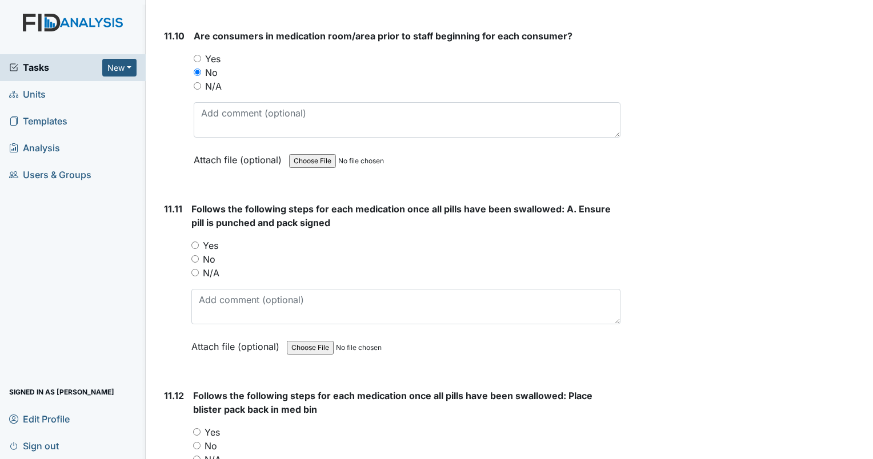
click at [193, 242] on input "Yes" at bounding box center [194, 245] width 7 height 7
radio input "true"
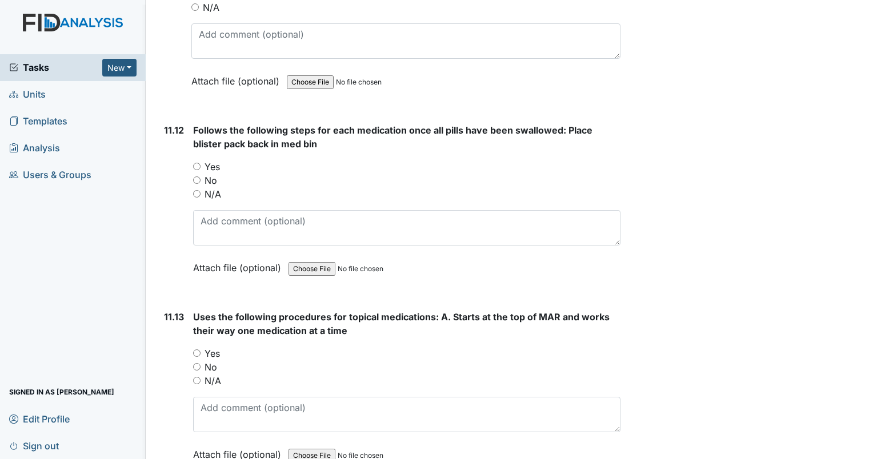
scroll to position [14796, 0]
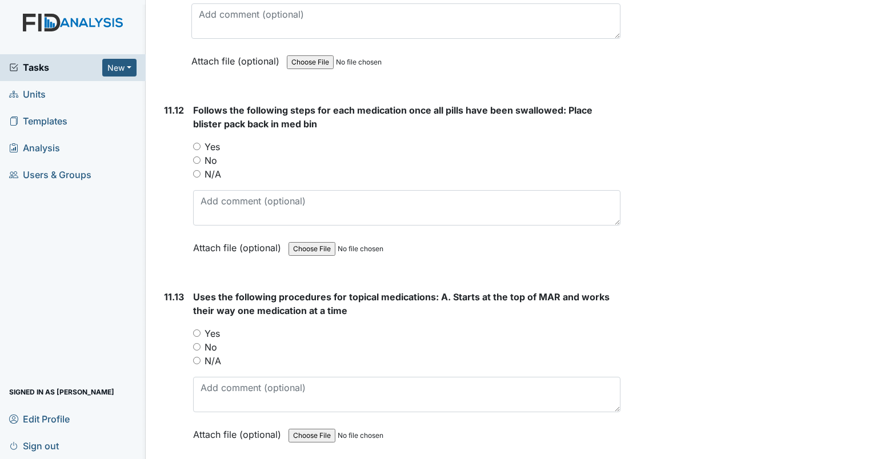
click at [197, 143] on input "Yes" at bounding box center [196, 146] width 7 height 7
radio input "true"
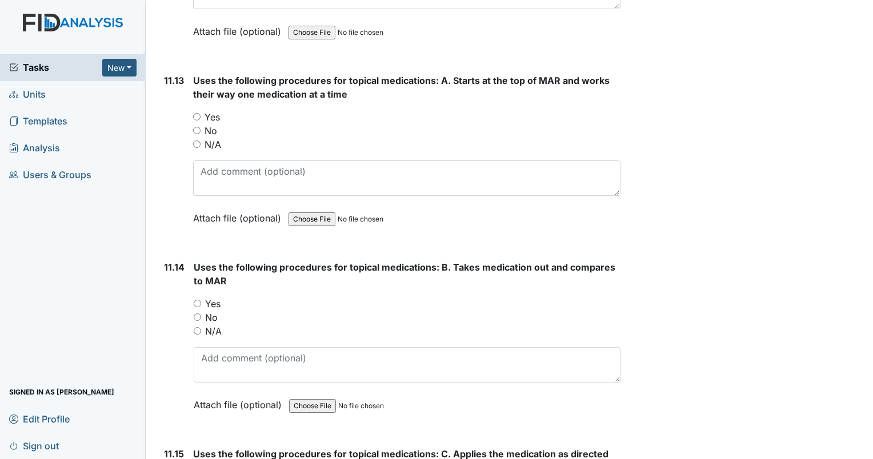
scroll to position [15025, 0]
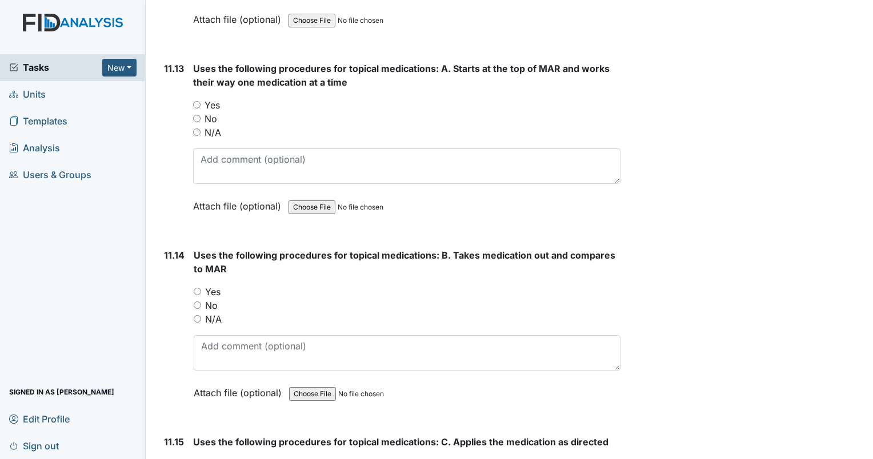
click at [196, 101] on input "Yes" at bounding box center [196, 104] width 7 height 7
radio input "true"
click at [195, 288] on input "Yes" at bounding box center [197, 291] width 7 height 7
radio input "true"
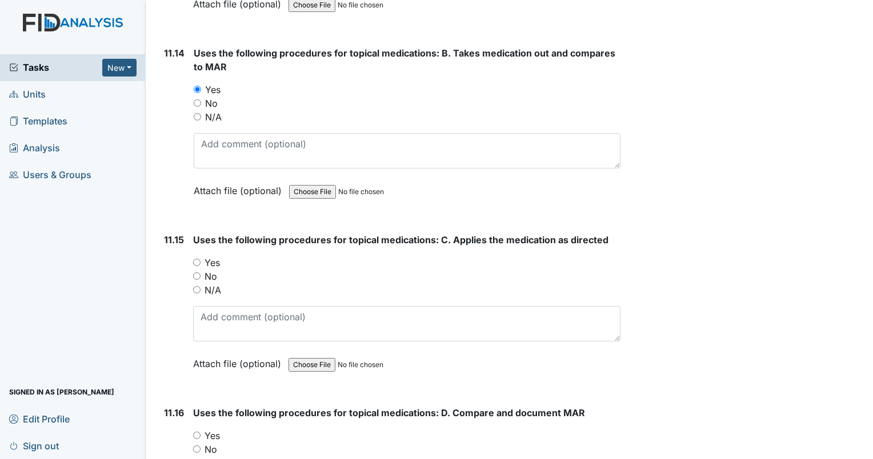
scroll to position [15253, 0]
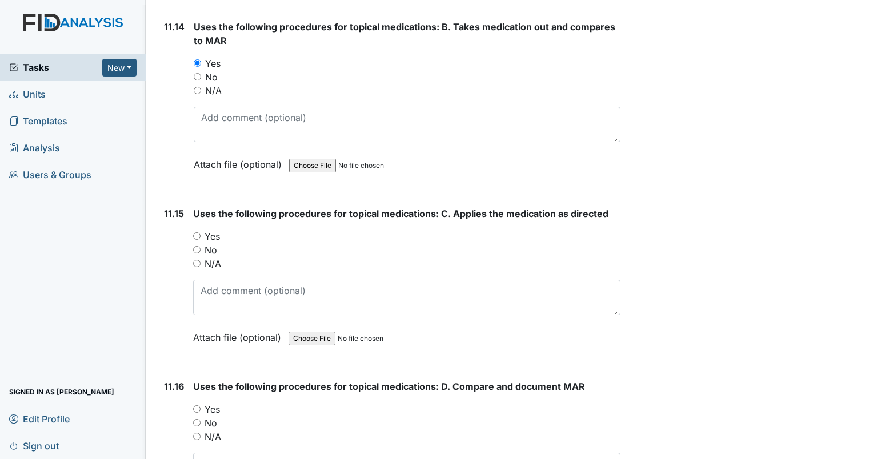
click at [199, 233] on input "Yes" at bounding box center [196, 236] width 7 height 7
radio input "true"
drag, startPoint x: 196, startPoint y: 355, endPoint x: 228, endPoint y: 356, distance: 32.0
click at [197, 406] on input "Yes" at bounding box center [196, 409] width 7 height 7
radio input "true"
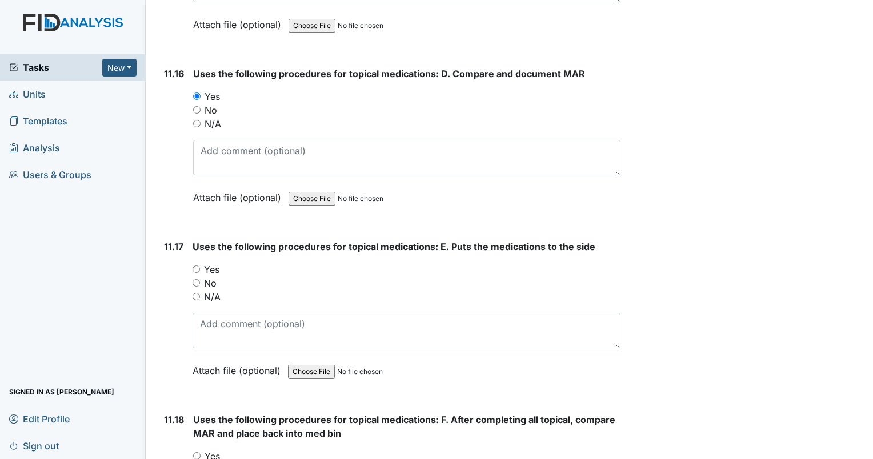
scroll to position [15596, 0]
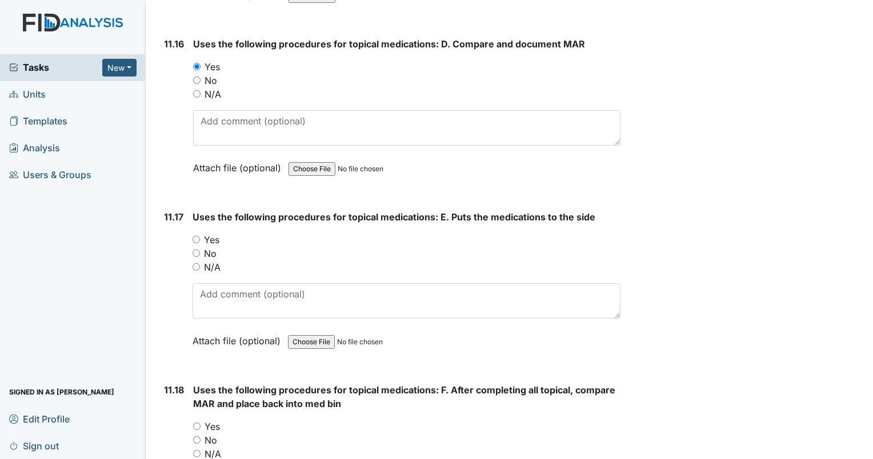
click at [194, 236] on input "Yes" at bounding box center [196, 239] width 7 height 7
radio input "true"
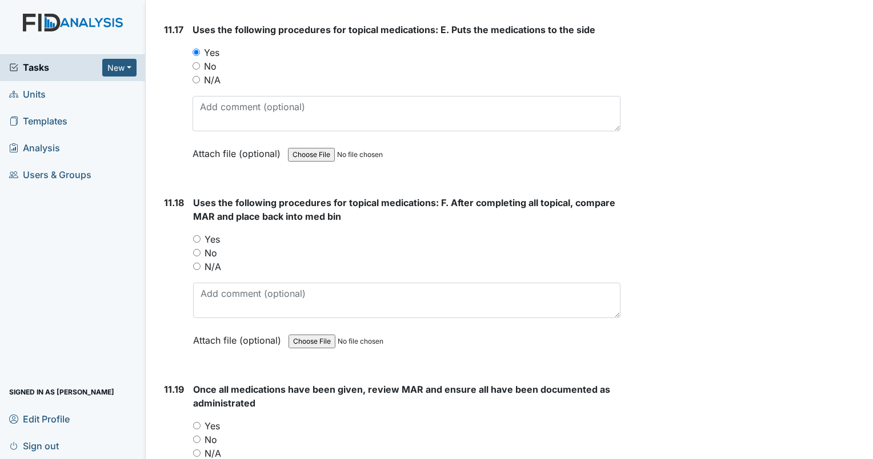
scroll to position [15825, 0]
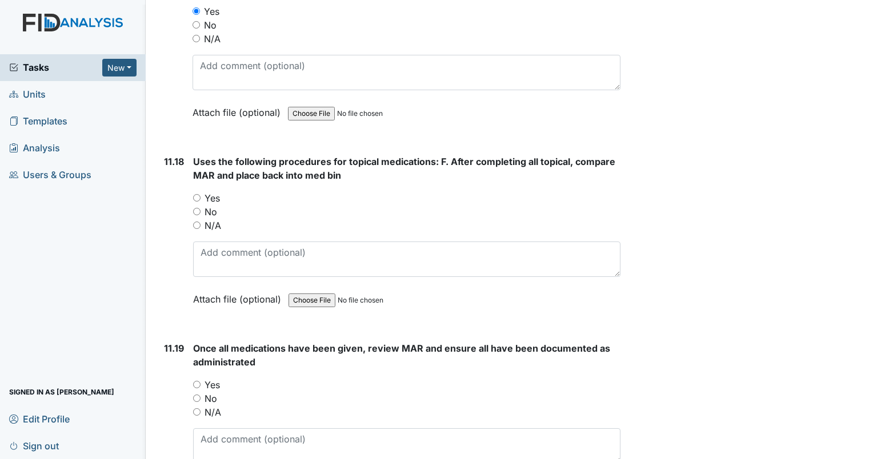
click at [197, 194] on input "Yes" at bounding box center [196, 197] width 7 height 7
radio input "true"
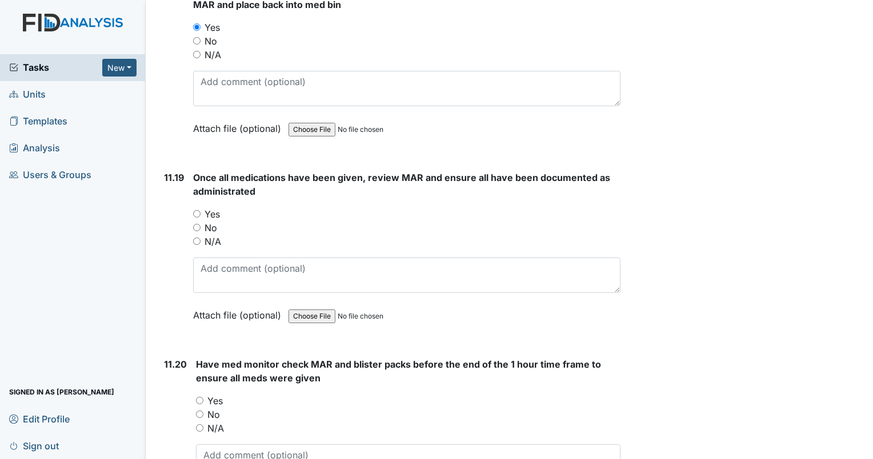
scroll to position [15996, 0]
click at [197, 210] on input "Yes" at bounding box center [196, 213] width 7 height 7
radio input "true"
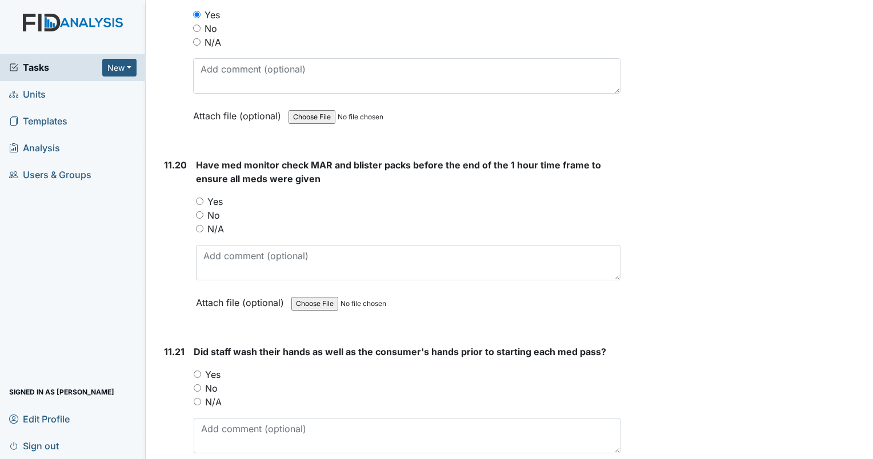
scroll to position [16225, 0]
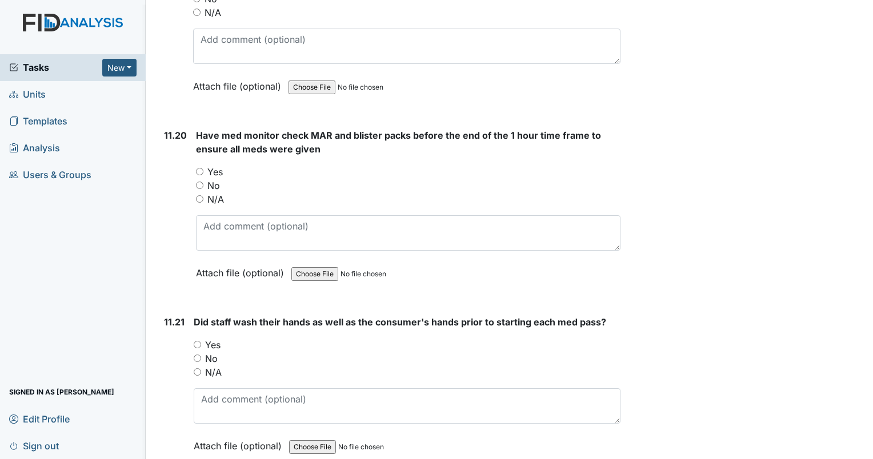
click at [203, 168] on input "Yes" at bounding box center [199, 171] width 7 height 7
radio input "true"
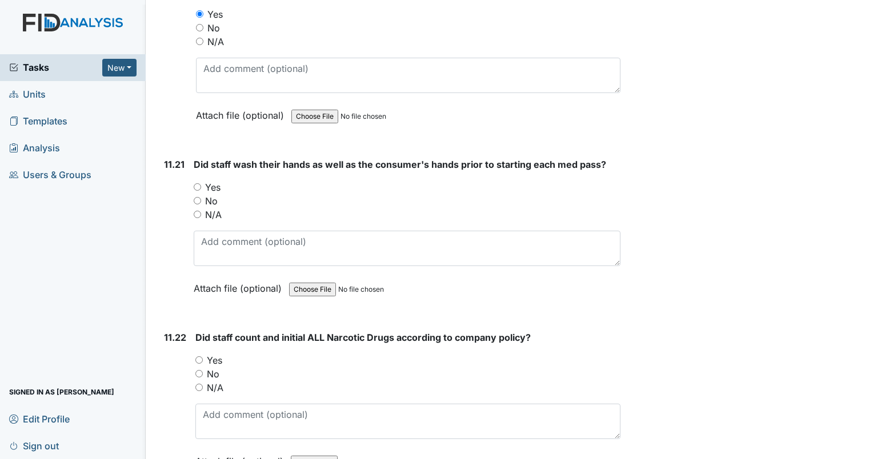
scroll to position [16396, 0]
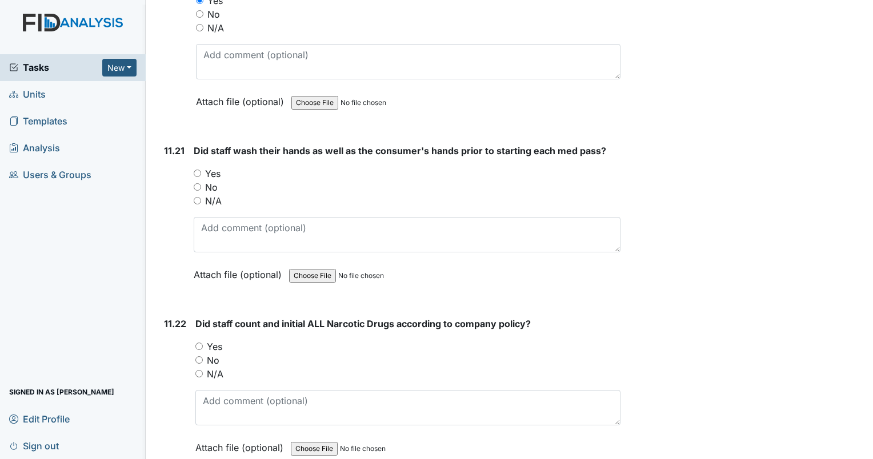
click at [199, 170] on input "Yes" at bounding box center [197, 173] width 7 height 7
radio input "true"
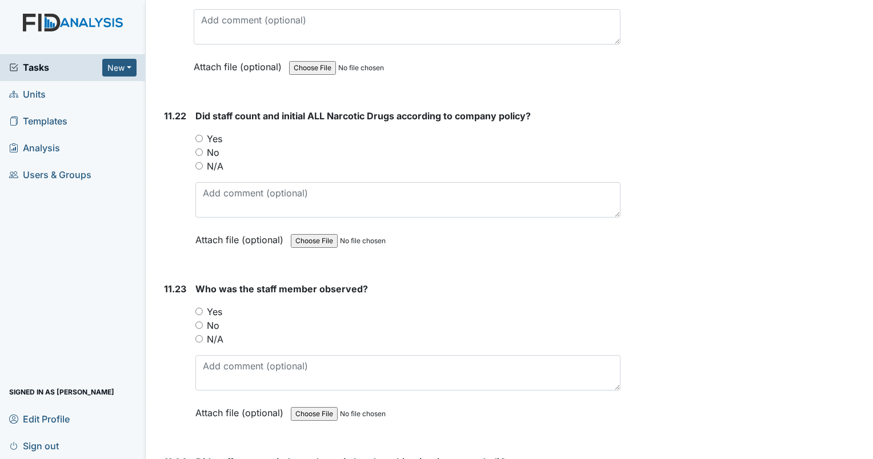
scroll to position [16625, 0]
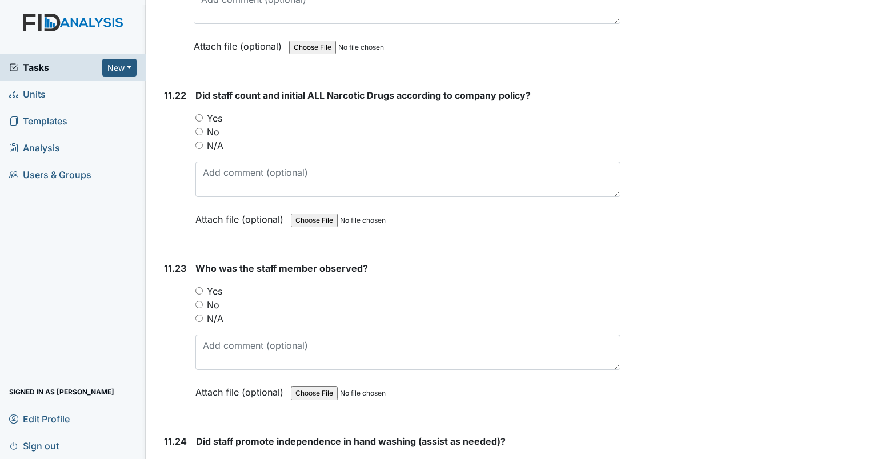
click at [199, 114] on input "Yes" at bounding box center [198, 117] width 7 height 7
radio input "true"
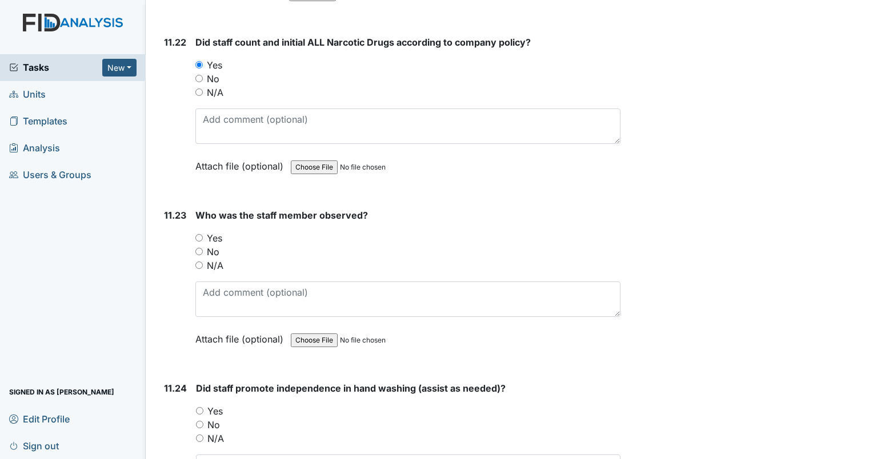
scroll to position [16796, 0]
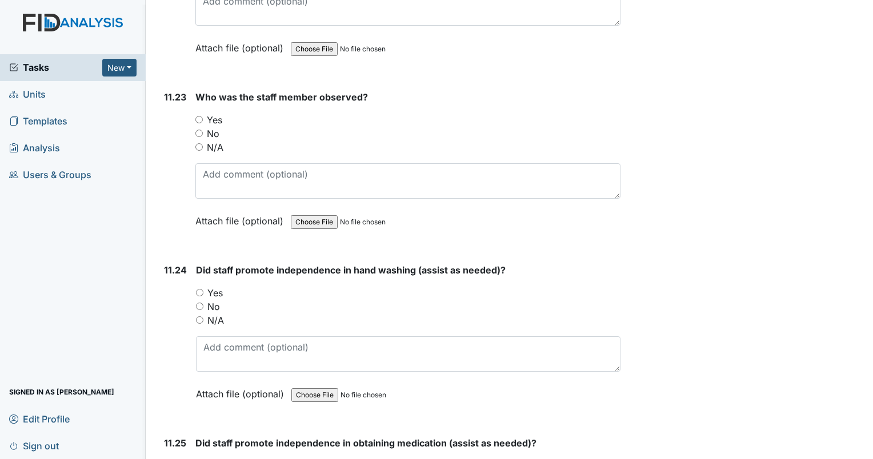
drag, startPoint x: 199, startPoint y: 64, endPoint x: 207, endPoint y: 68, distance: 8.4
click at [201, 116] on input "Yes" at bounding box center [198, 119] width 7 height 7
radio input "true"
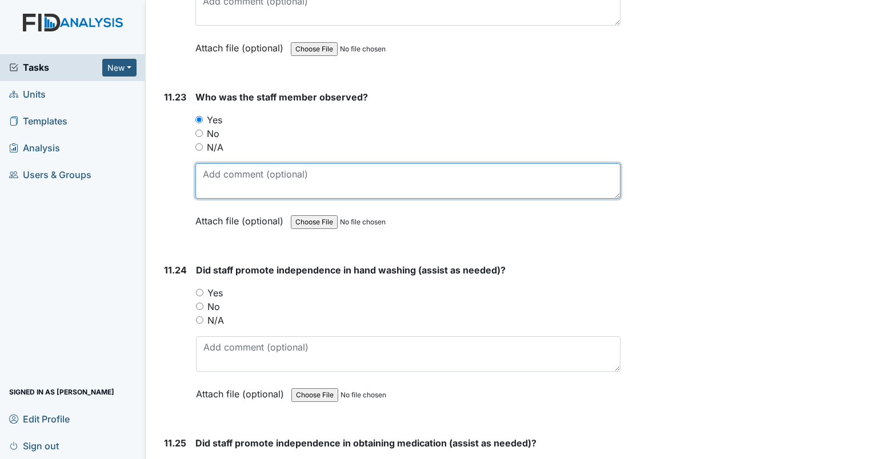
click at [229, 163] on textarea at bounding box center [407, 180] width 425 height 35
type textarea "Iyanna Barnes"
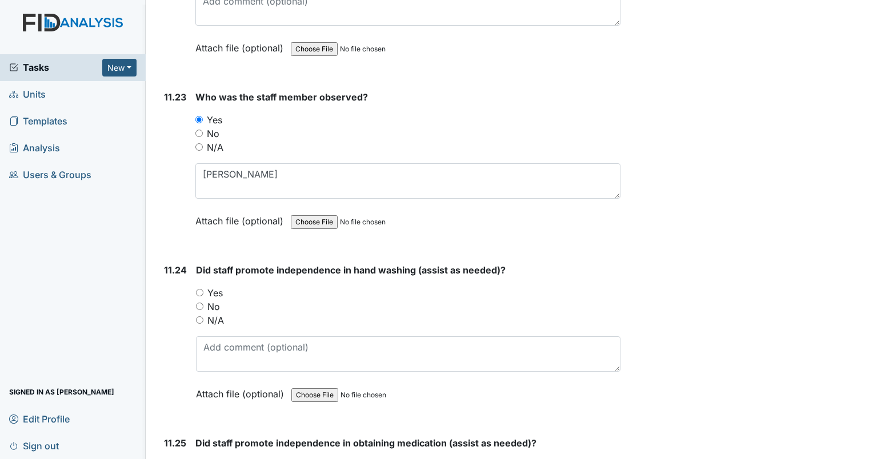
click at [200, 289] on input "Yes" at bounding box center [199, 292] width 7 height 7
radio input "true"
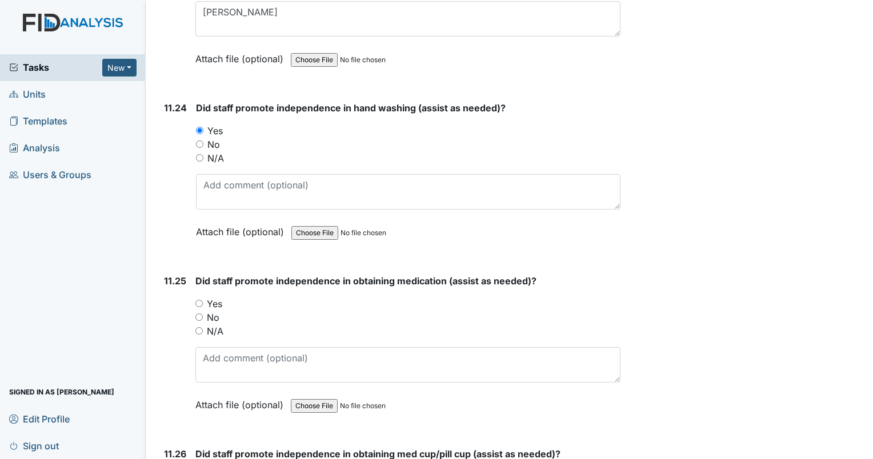
scroll to position [16967, 0]
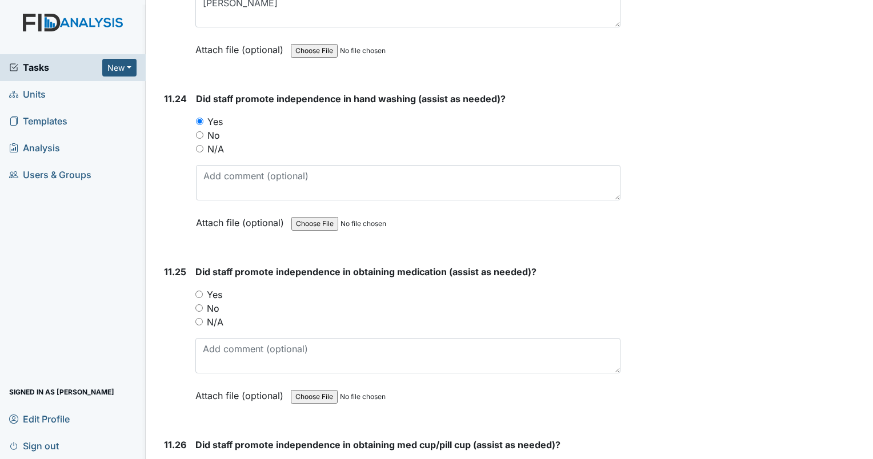
click at [199, 291] on input "Yes" at bounding box center [198, 294] width 7 height 7
radio input "true"
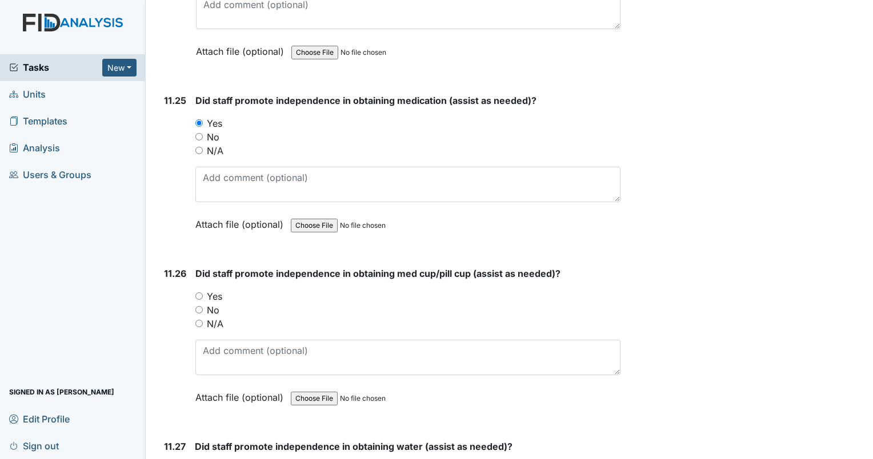
scroll to position [17196, 0]
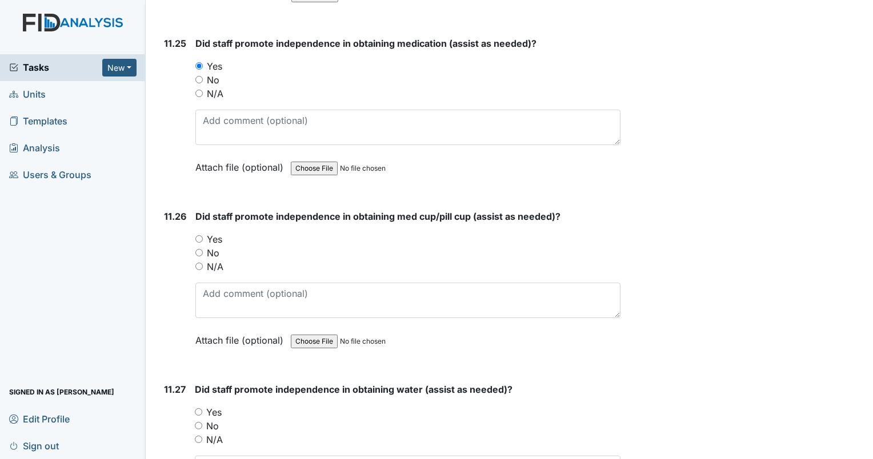
drag, startPoint x: 199, startPoint y: 181, endPoint x: 345, endPoint y: 170, distance: 146.7
click at [199, 235] on input "Yes" at bounding box center [198, 238] width 7 height 7
radio input "true"
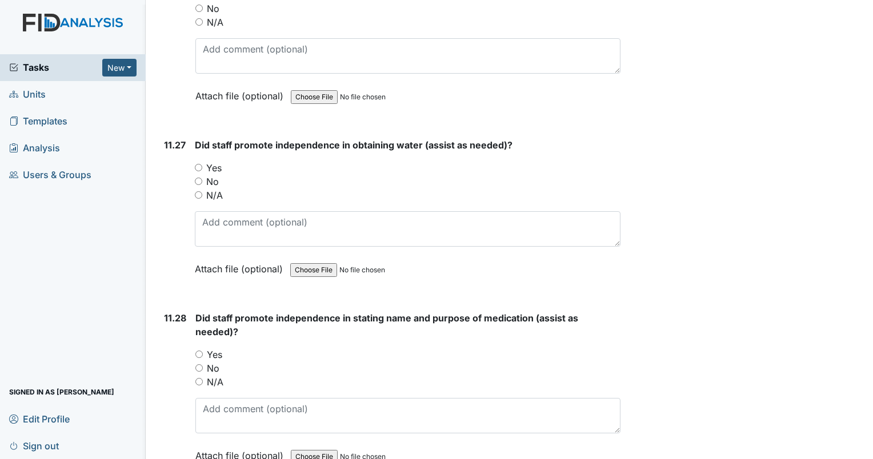
scroll to position [17482, 0]
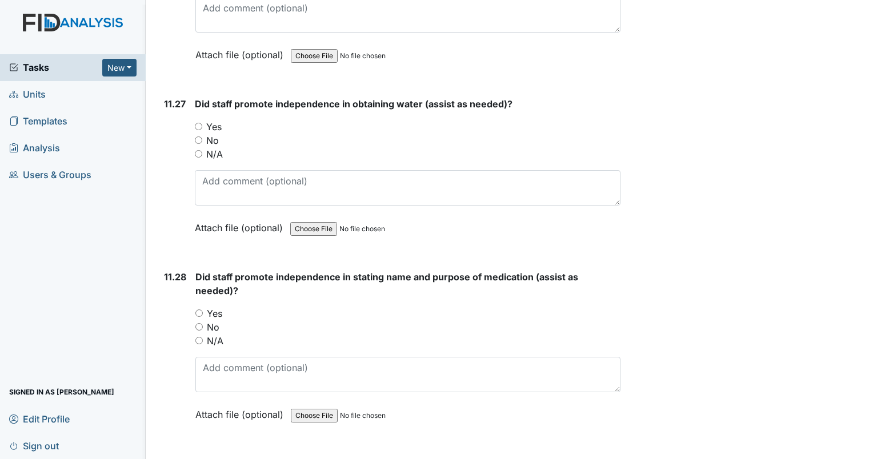
click at [197, 123] on input "Yes" at bounding box center [198, 126] width 7 height 7
radio input "true"
drag, startPoint x: 199, startPoint y: 257, endPoint x: 244, endPoint y: 246, distance: 46.0
click at [199, 310] on input "Yes" at bounding box center [198, 313] width 7 height 7
radio input "true"
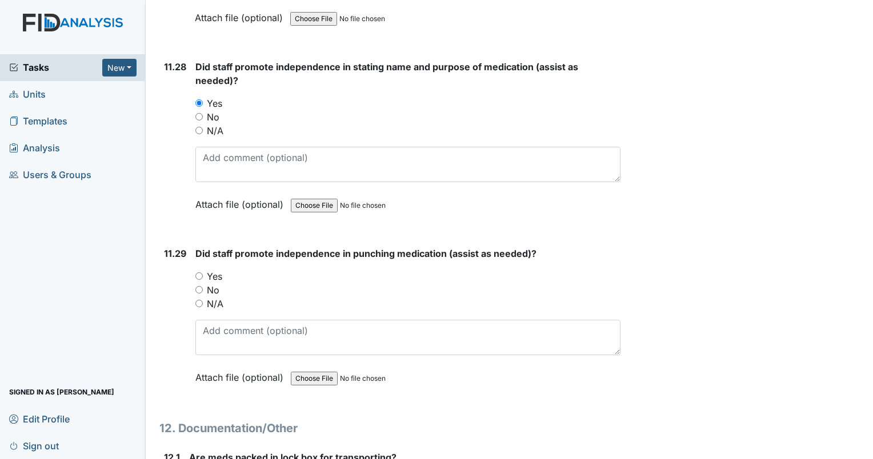
scroll to position [17710, 0]
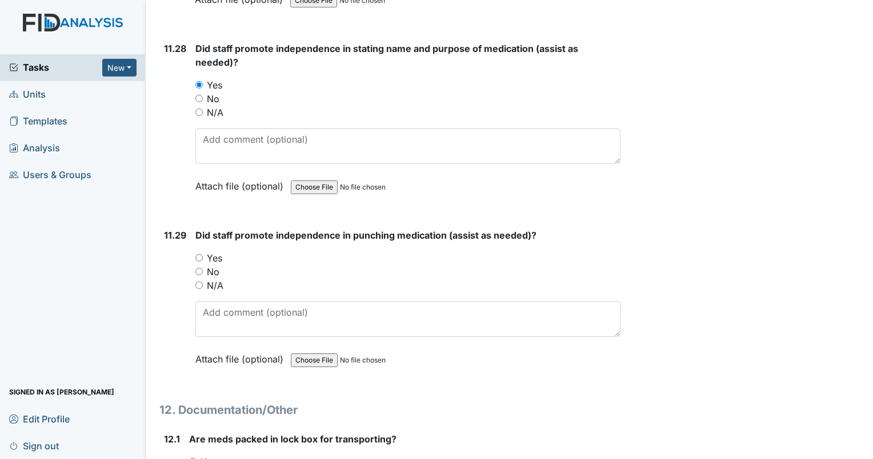
click at [202, 254] on input "Yes" at bounding box center [198, 257] width 7 height 7
radio input "true"
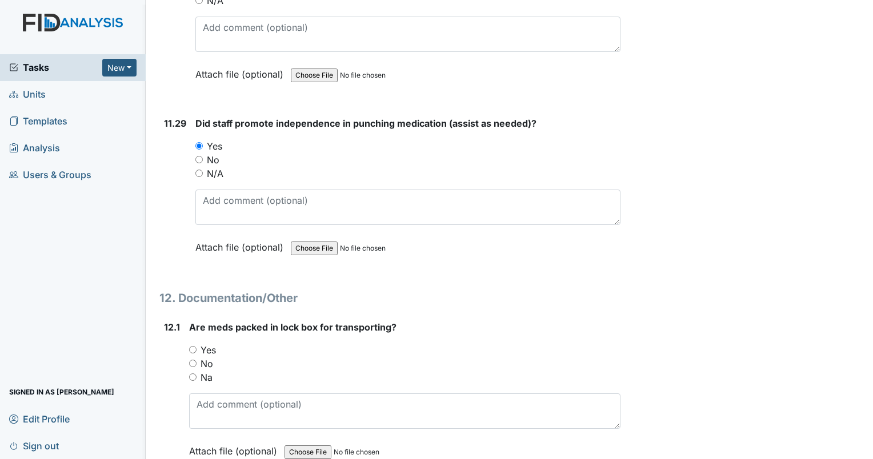
scroll to position [17824, 0]
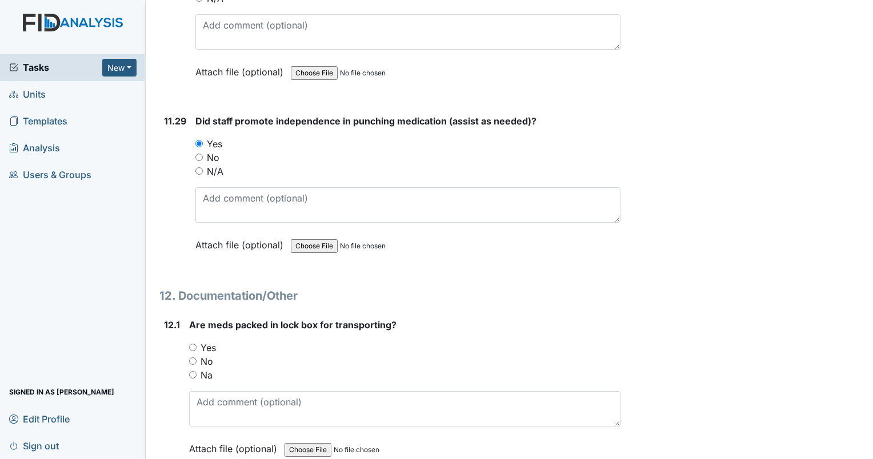
click at [187, 318] on div "12.1 Are meds packed in lock box for transporting? You must select one of the b…" at bounding box center [389, 395] width 461 height 155
click at [194, 344] on input "Yes" at bounding box center [192, 347] width 7 height 7
radio input "true"
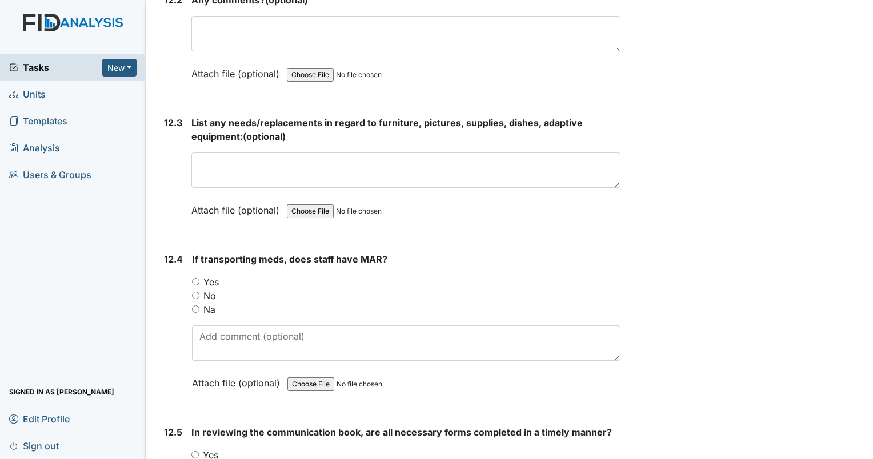
scroll to position [18338, 0]
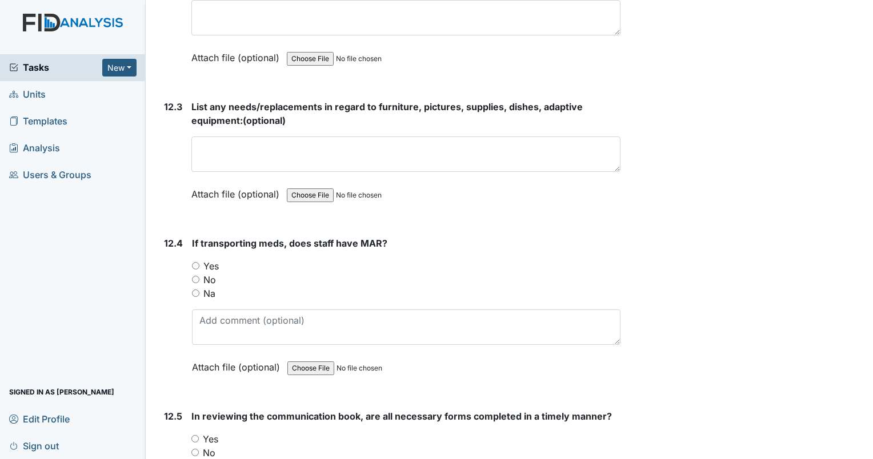
drag, startPoint x: 196, startPoint y: 205, endPoint x: 206, endPoint y: 204, distance: 9.8
click at [197, 262] on input "Yes" at bounding box center [195, 265] width 7 height 7
radio input "true"
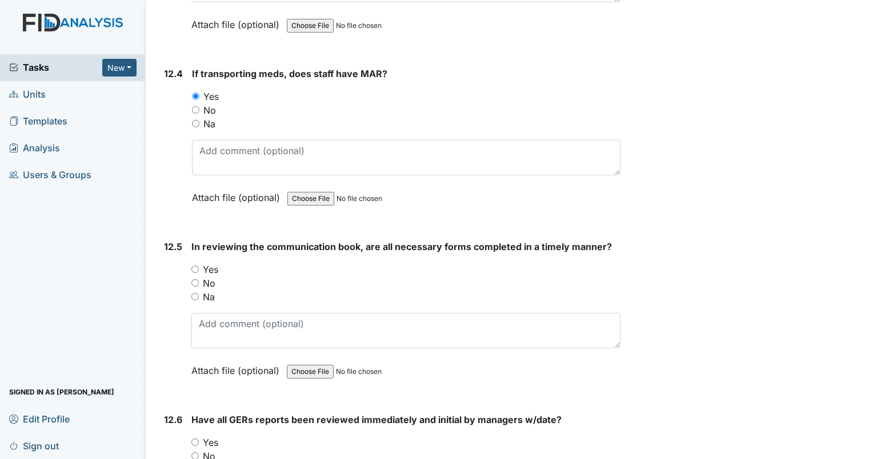
scroll to position [18510, 0]
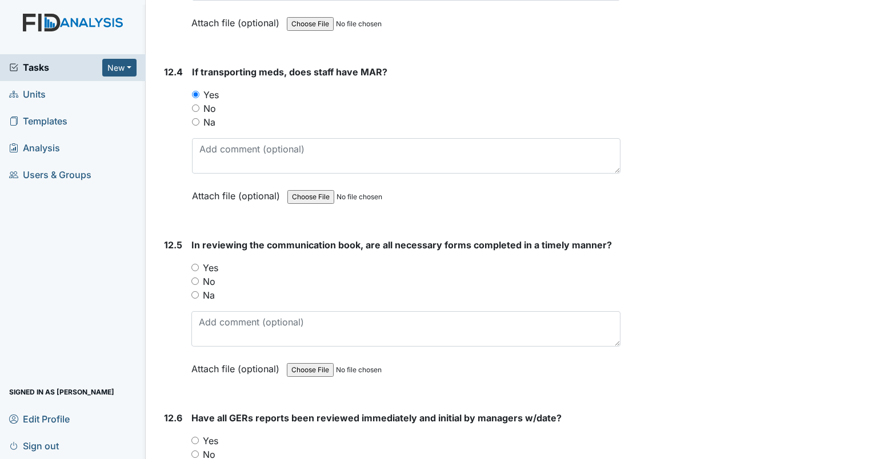
drag, startPoint x: 194, startPoint y: 206, endPoint x: 222, endPoint y: 203, distance: 27.5
click at [195, 264] on input "Yes" at bounding box center [194, 267] width 7 height 7
radio input "true"
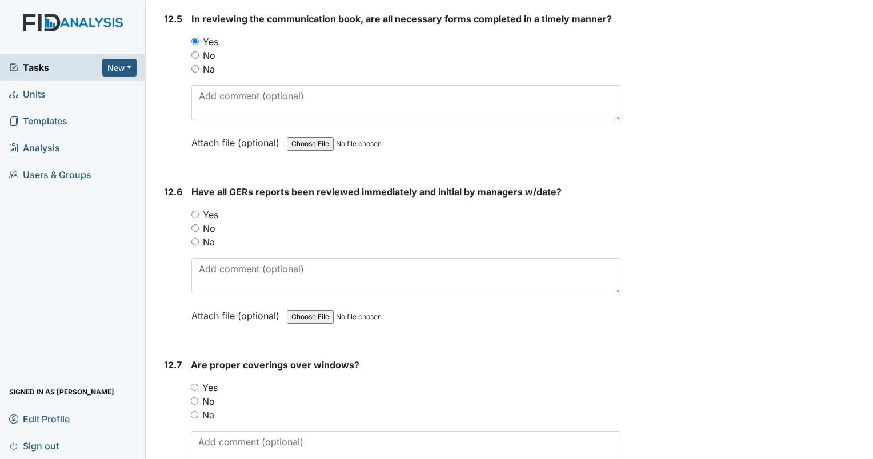
scroll to position [18738, 0]
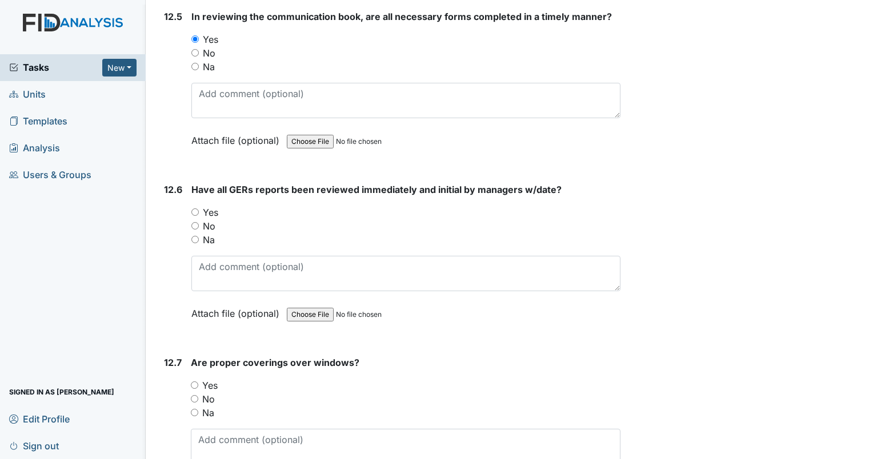
click at [191, 209] on input "Yes" at bounding box center [194, 212] width 7 height 7
radio input "true"
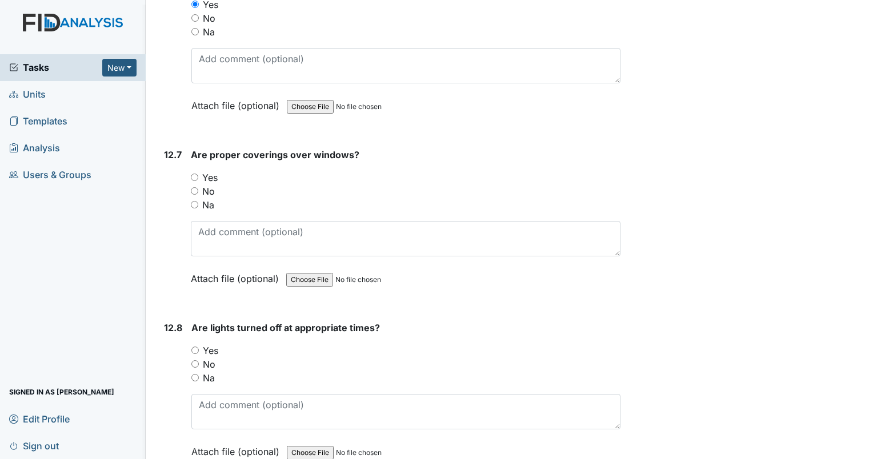
scroll to position [18967, 0]
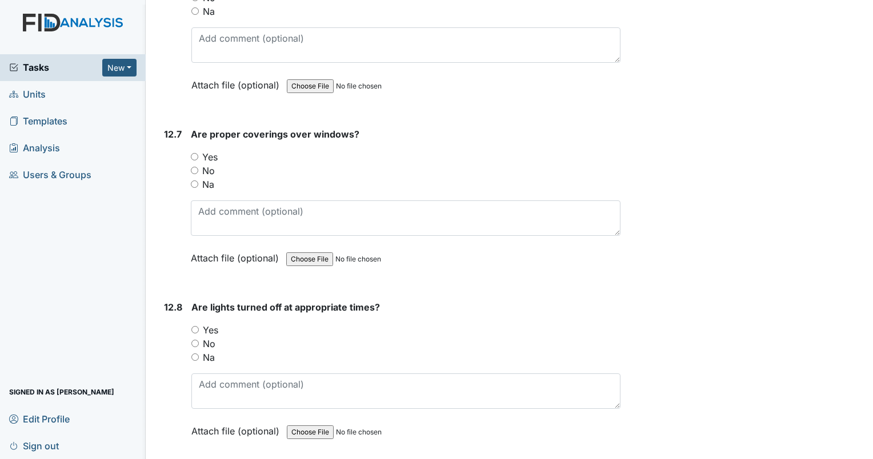
drag, startPoint x: 193, startPoint y: 93, endPoint x: 254, endPoint y: 89, distance: 61.3
click at [194, 153] on input "Yes" at bounding box center [194, 156] width 7 height 7
radio input "true"
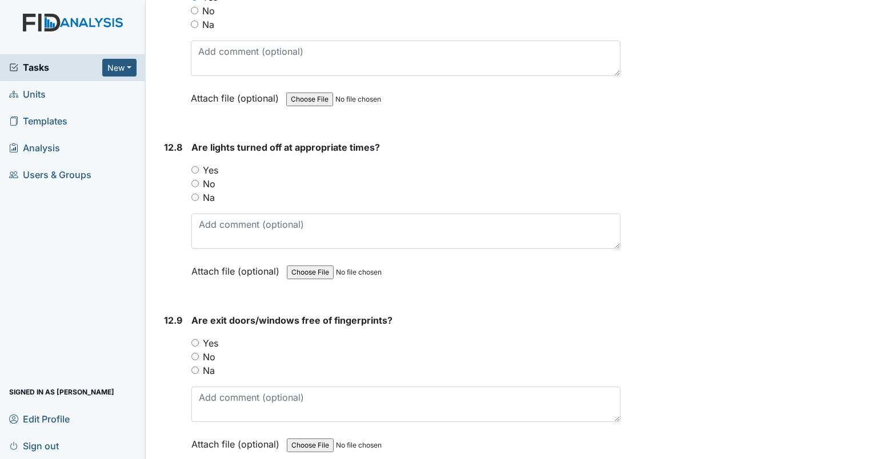
scroll to position [19138, 0]
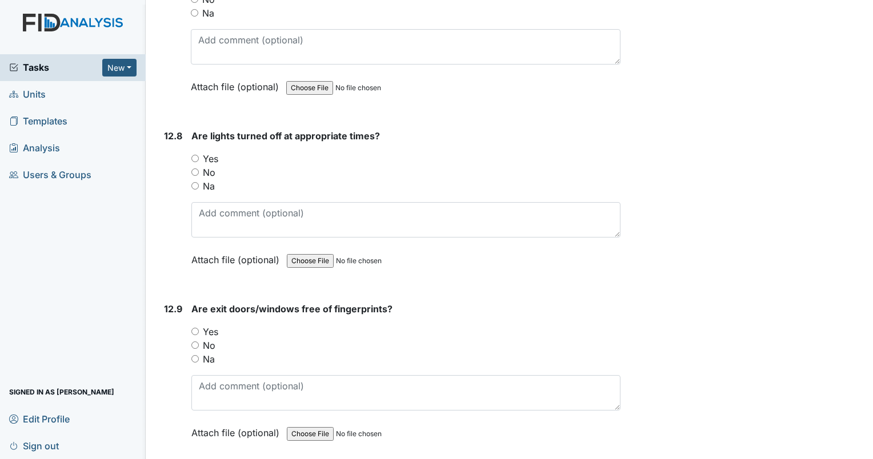
click at [191, 155] on input "Yes" at bounding box center [194, 158] width 7 height 7
radio input "true"
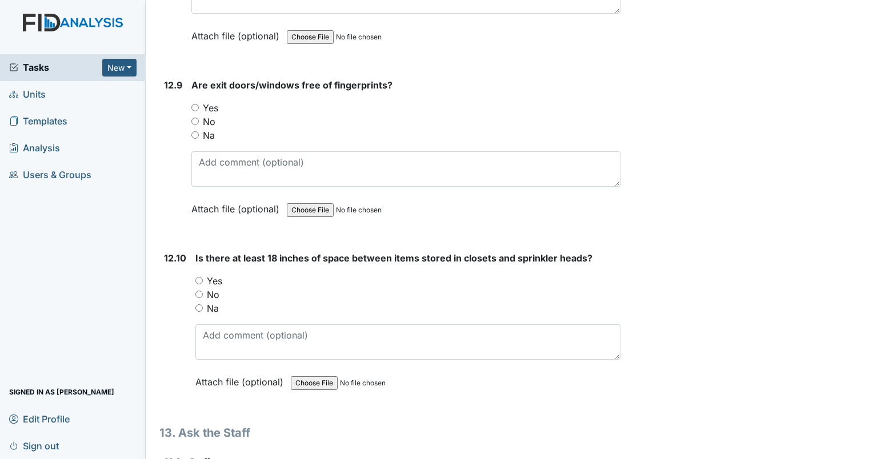
scroll to position [19367, 0]
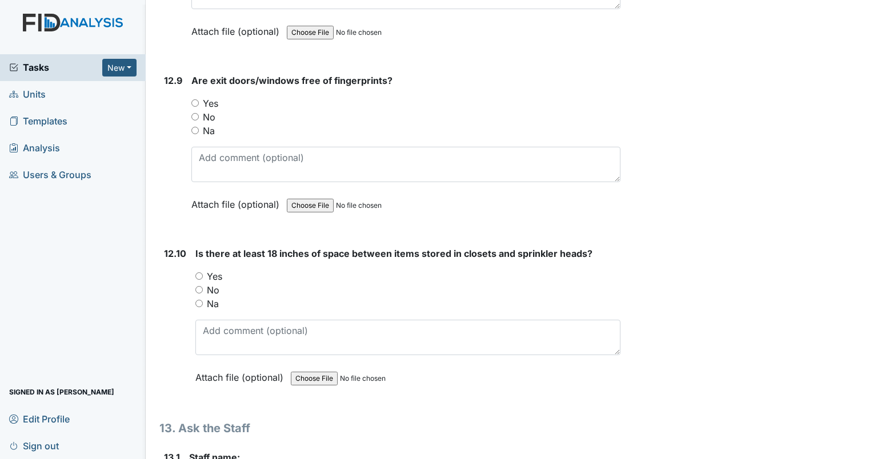
click at [195, 99] on input "Yes" at bounding box center [194, 102] width 7 height 7
radio input "true"
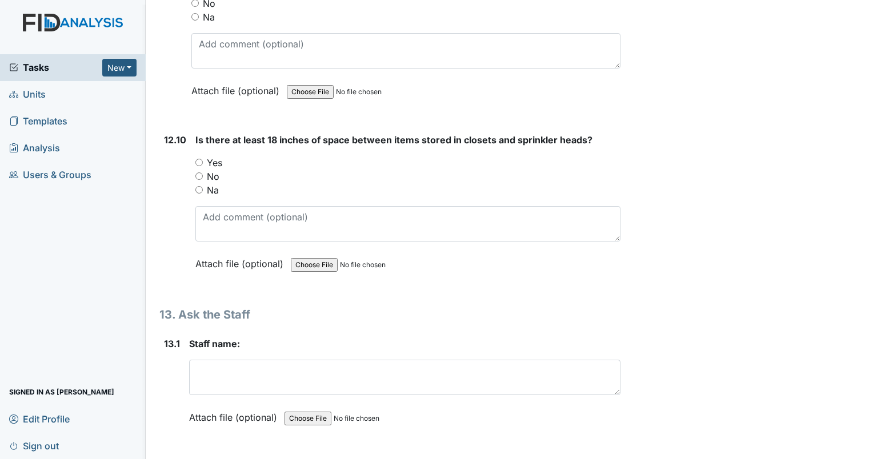
scroll to position [19481, 0]
click at [199, 158] on input "Yes" at bounding box center [198, 161] width 7 height 7
radio input "true"
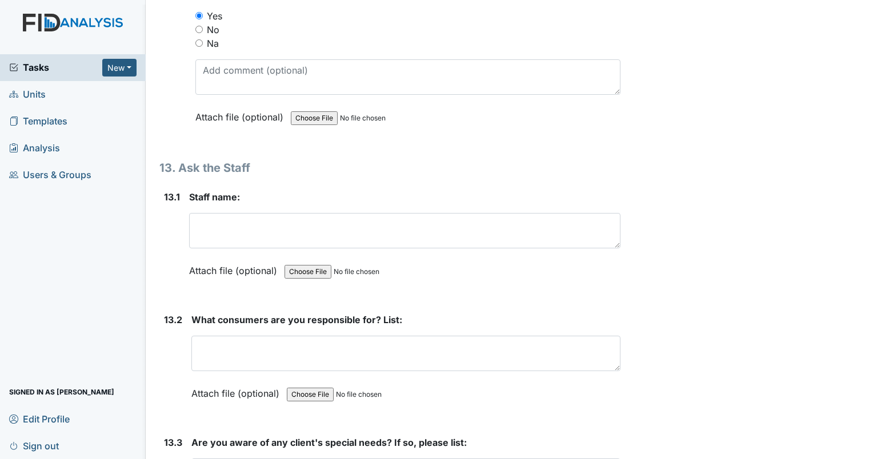
scroll to position [19538, 0]
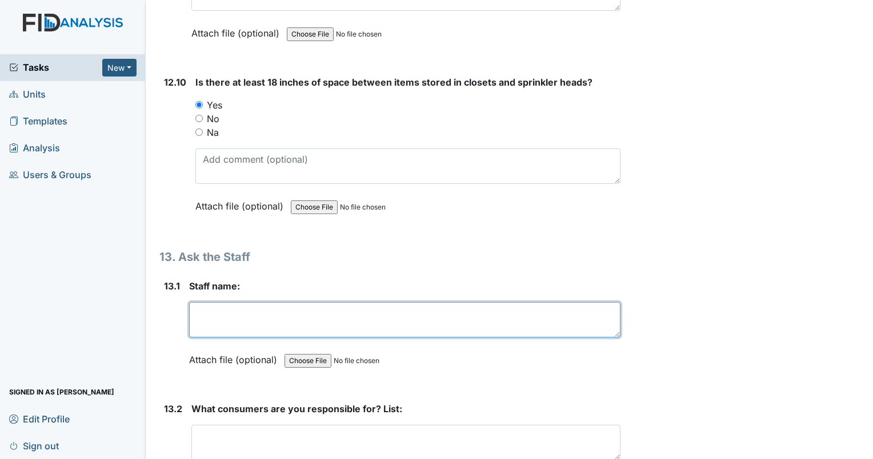
click at [218, 302] on textarea at bounding box center [404, 319] width 431 height 35
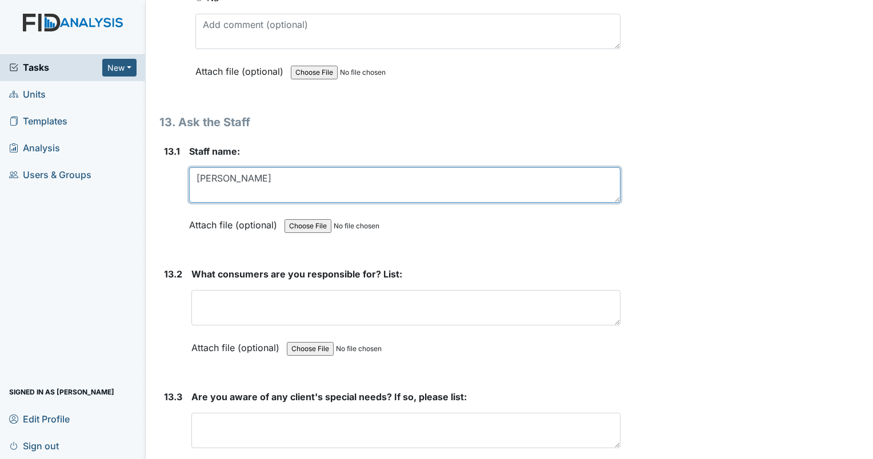
scroll to position [19710, 0]
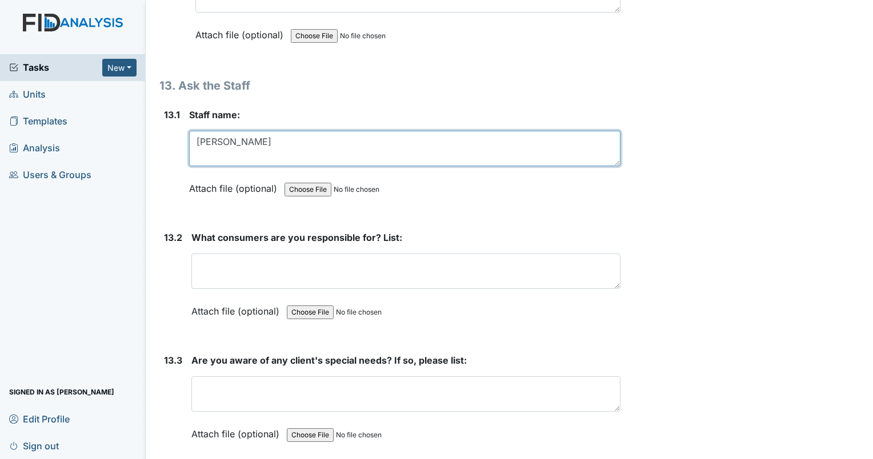
type textarea "Iyanna Barnes"
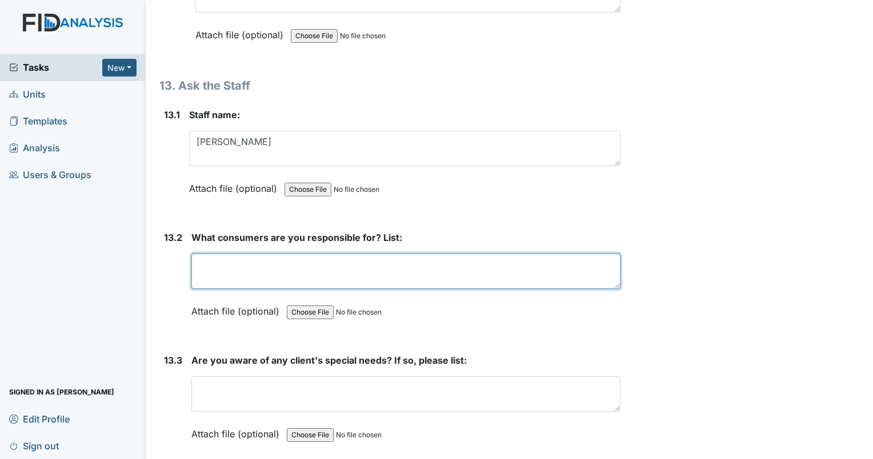
click at [285, 254] on textarea at bounding box center [405, 271] width 429 height 35
type textarea "C"
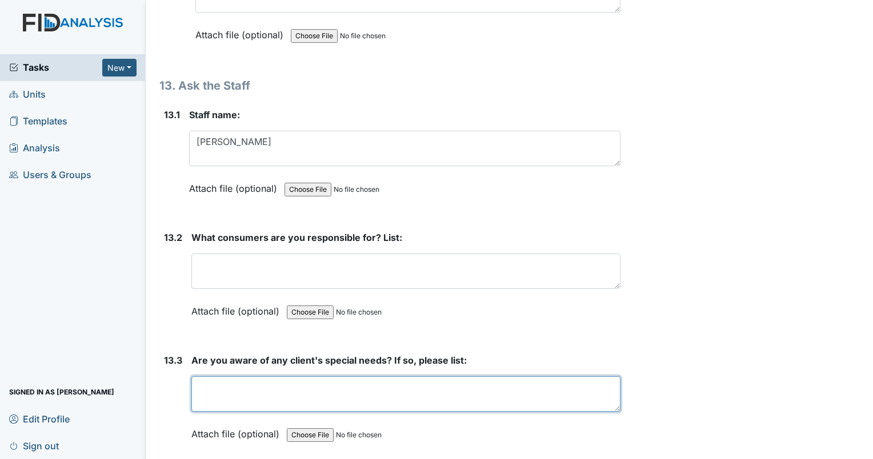
click at [207, 376] on textarea at bounding box center [405, 393] width 429 height 35
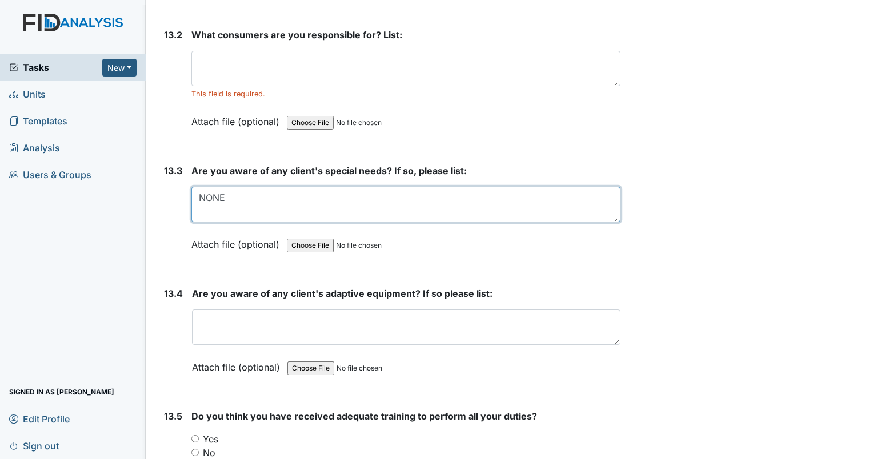
scroll to position [19938, 0]
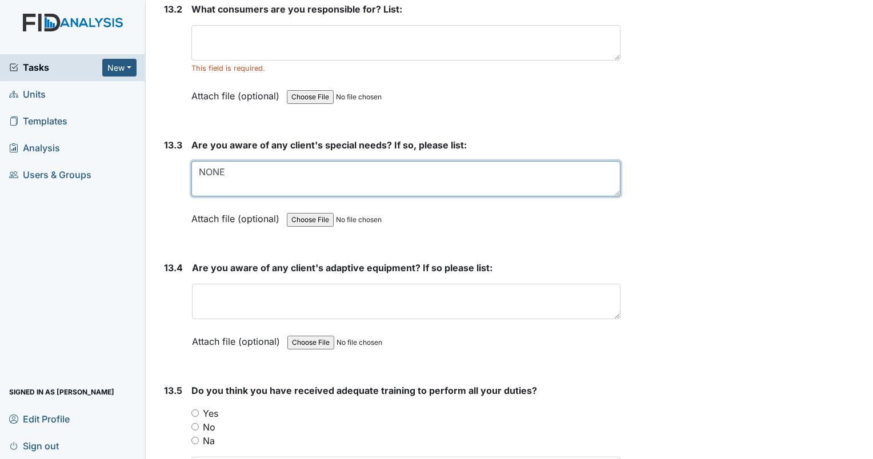
type textarea "NONE"
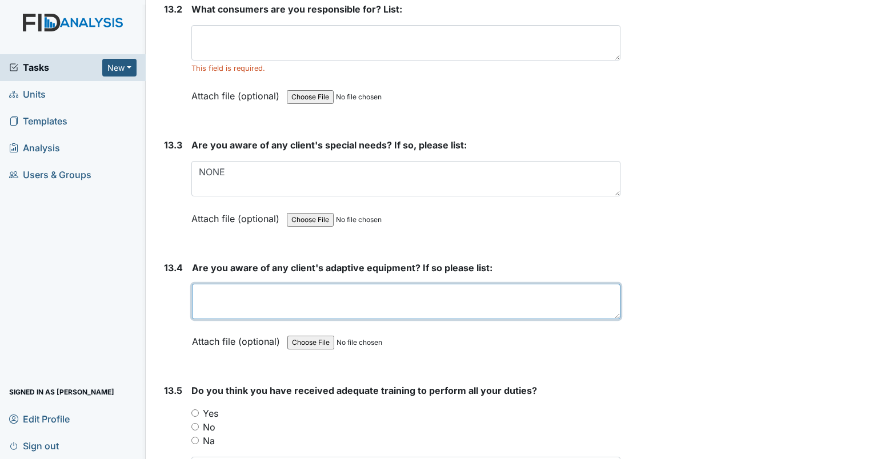
click at [281, 284] on textarea at bounding box center [406, 301] width 428 height 35
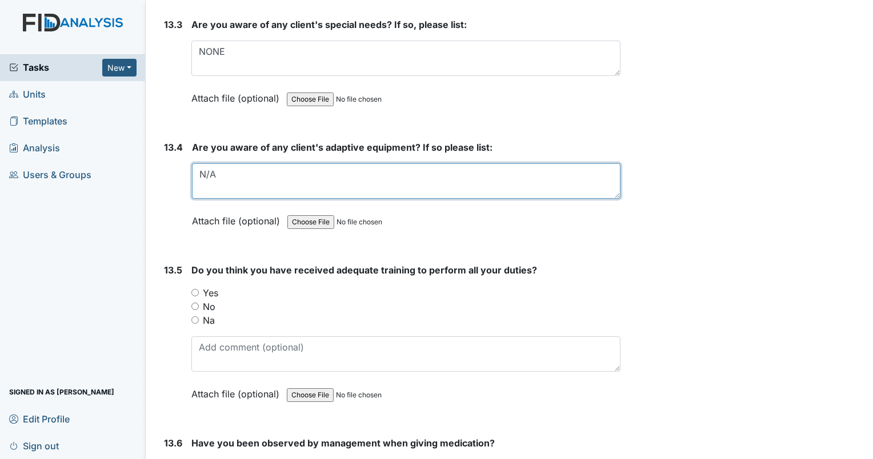
scroll to position [20109, 0]
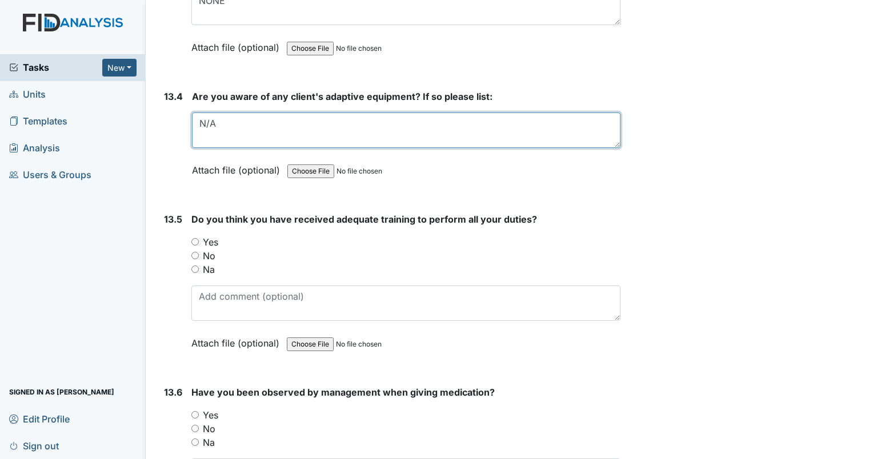
type textarea "N/A"
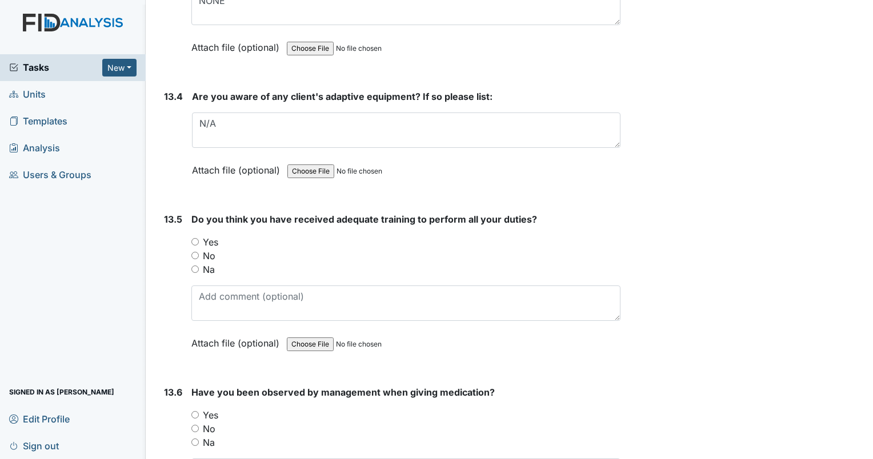
click at [191, 238] on input "Yes" at bounding box center [194, 241] width 7 height 7
radio input "true"
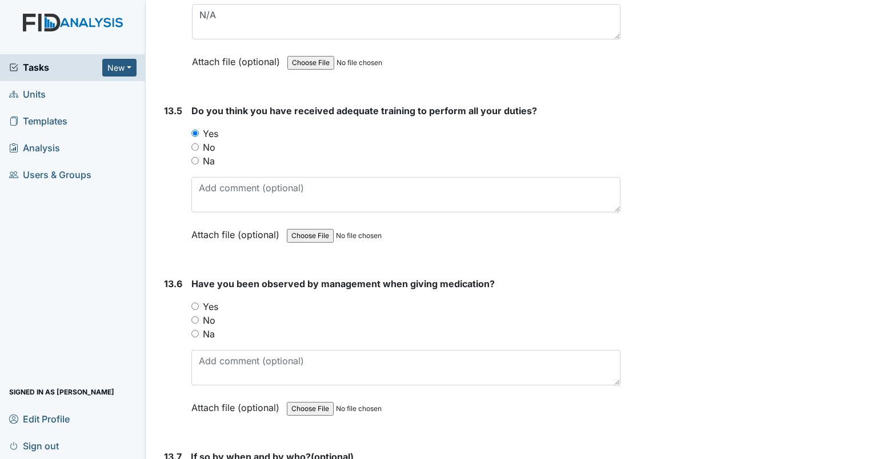
scroll to position [20224, 0]
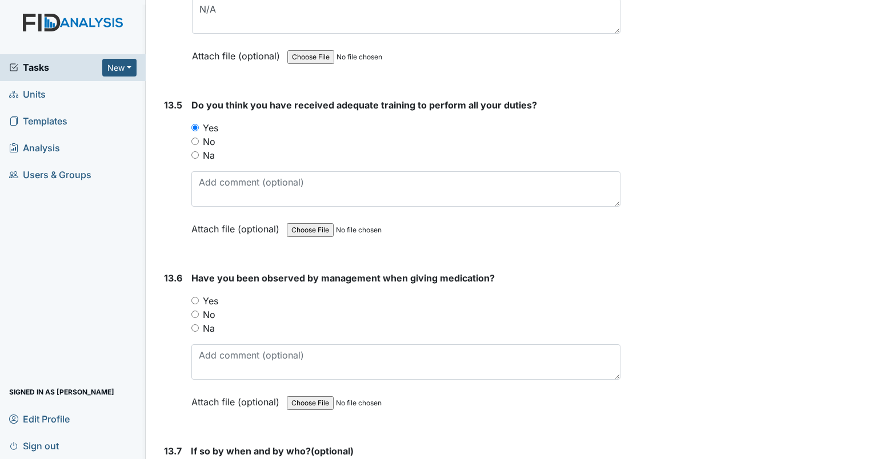
drag, startPoint x: 194, startPoint y: 231, endPoint x: 278, endPoint y: 215, distance: 85.5
click at [194, 294] on div "Yes" at bounding box center [405, 301] width 429 height 14
click at [194, 297] on input "Yes" at bounding box center [194, 300] width 7 height 7
radio input "true"
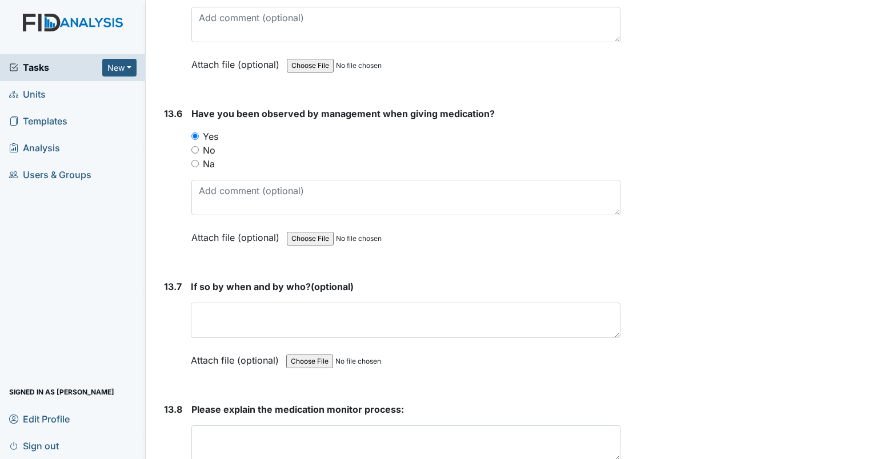
scroll to position [20395, 0]
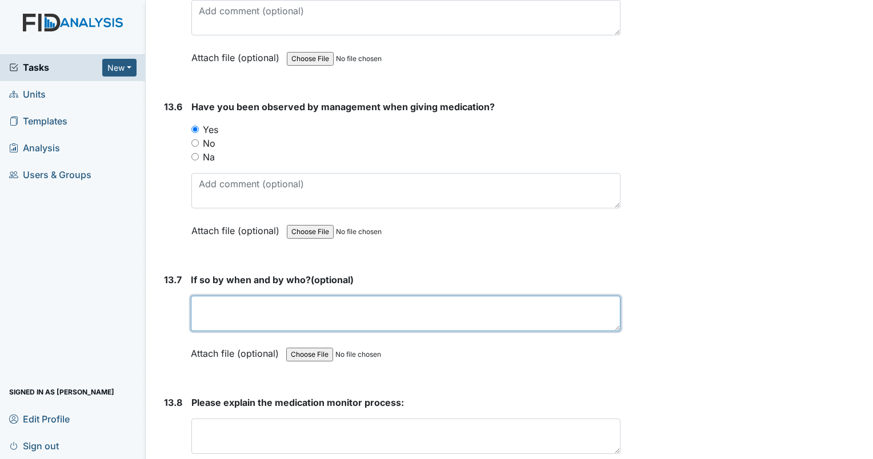
click at [253, 296] on textarea at bounding box center [406, 313] width 430 height 35
type textarea "l"
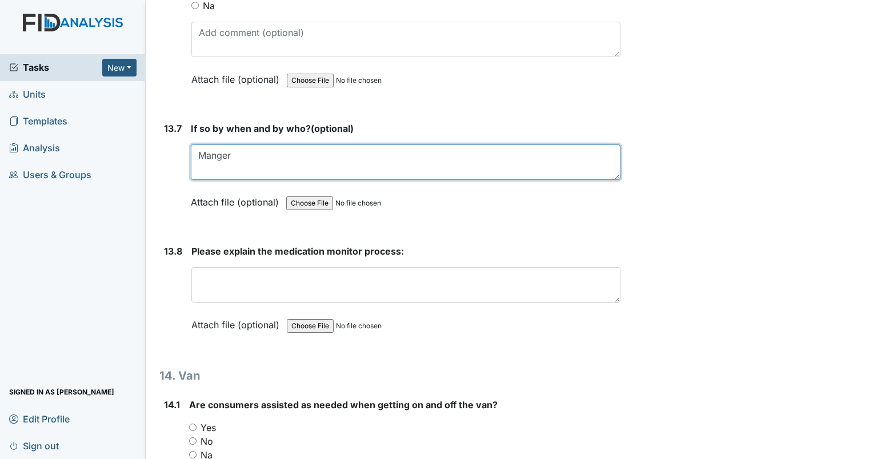
scroll to position [20566, 0]
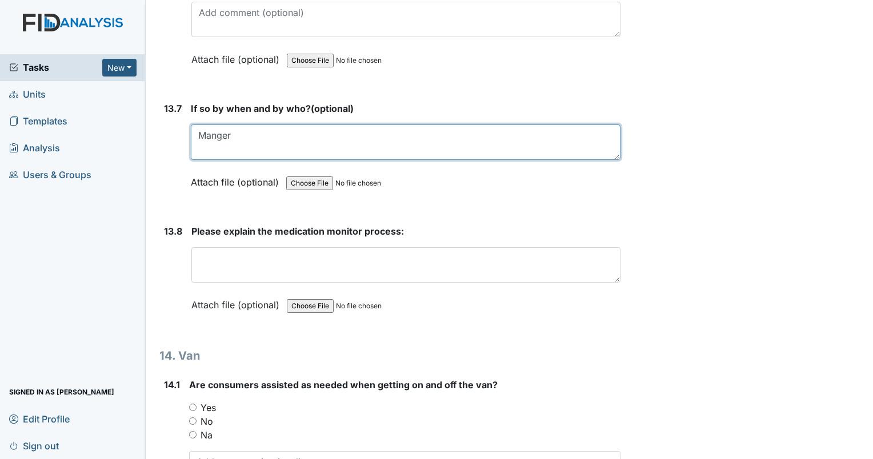
type textarea "Manger"
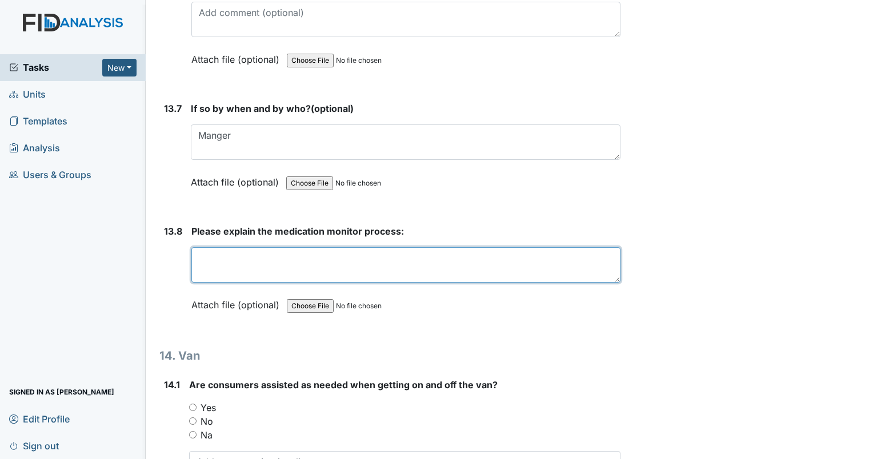
click at [239, 247] on textarea at bounding box center [405, 264] width 429 height 35
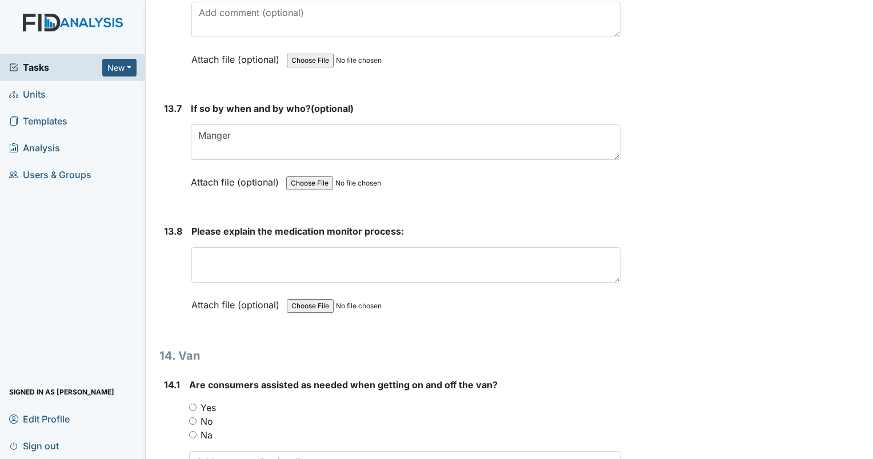
click at [191, 378] on div "Are consumers assisted as needed when getting on and off the van? You must sele…" at bounding box center [404, 451] width 431 height 146
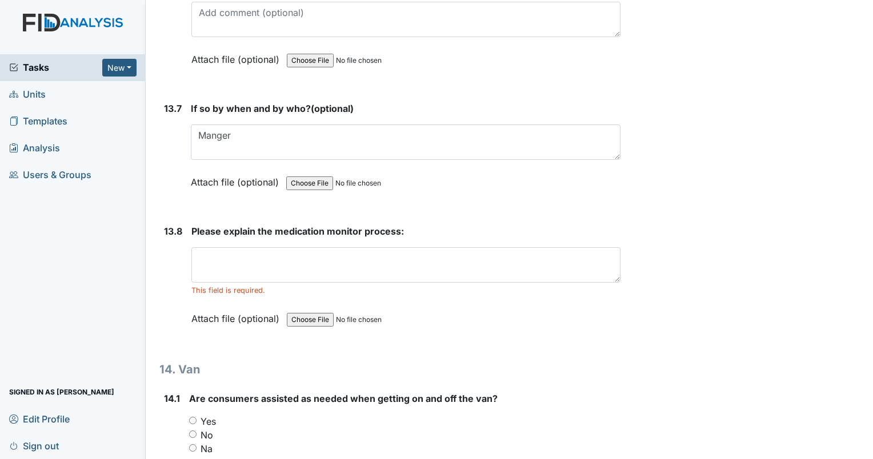
click at [192, 417] on input "Yes" at bounding box center [192, 420] width 7 height 7
radio input "true"
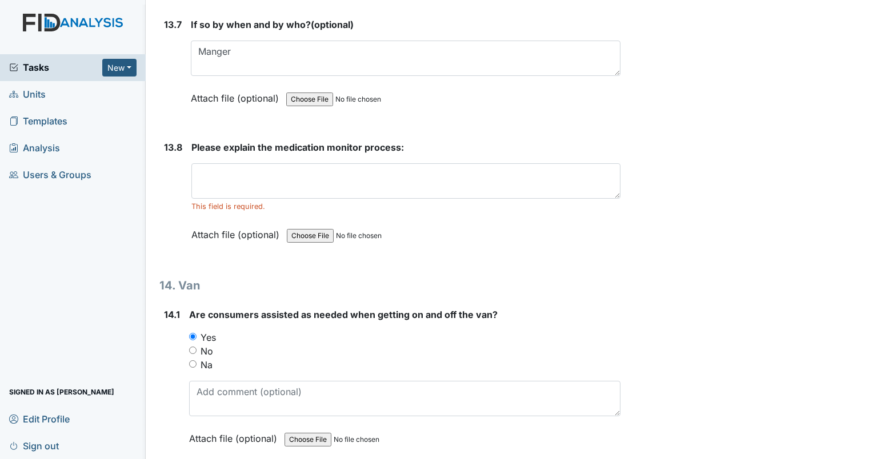
scroll to position [20852, 0]
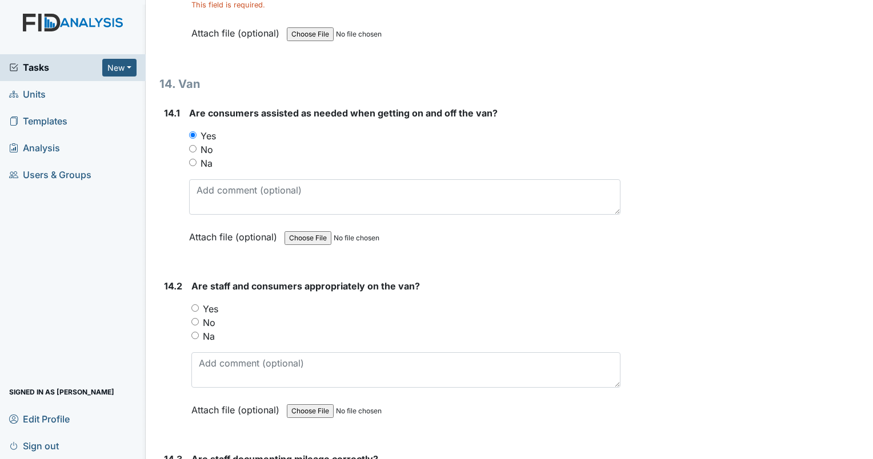
click at [195, 304] on input "Yes" at bounding box center [194, 307] width 7 height 7
radio input "true"
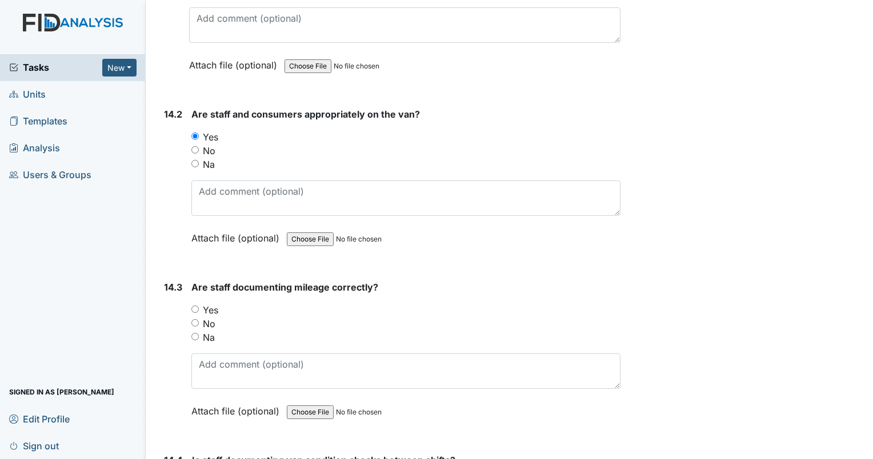
scroll to position [21081, 0]
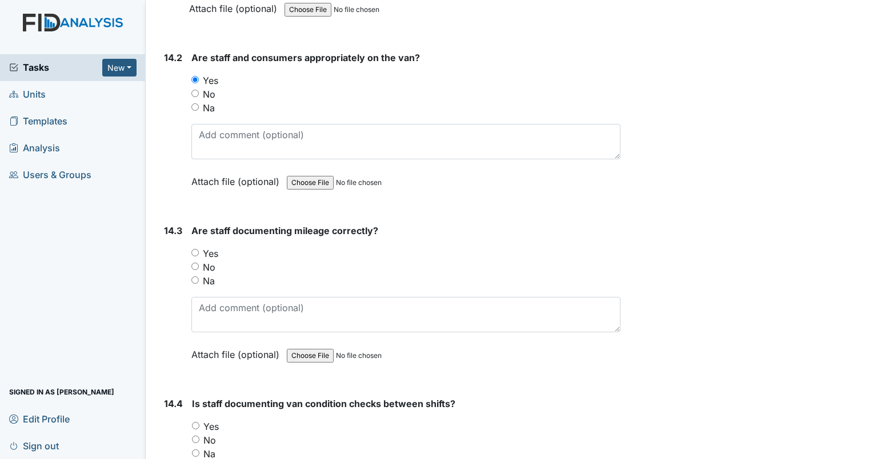
click at [194, 249] on input "Yes" at bounding box center [194, 252] width 7 height 7
radio input "true"
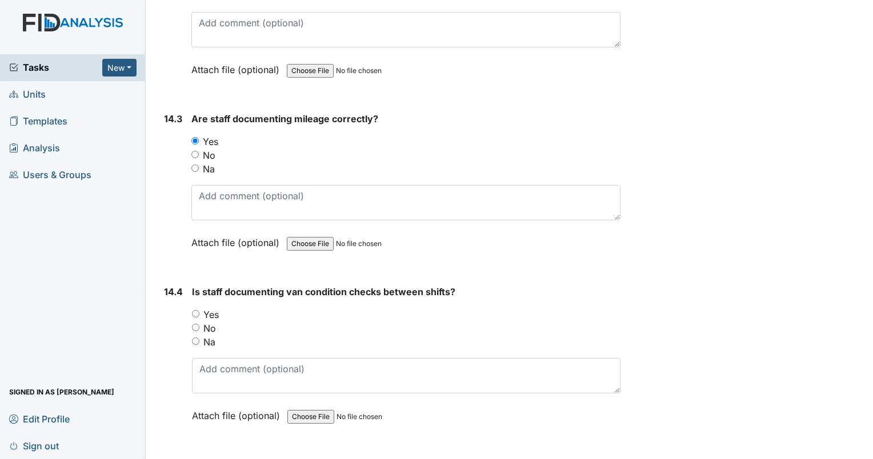
scroll to position [21195, 0]
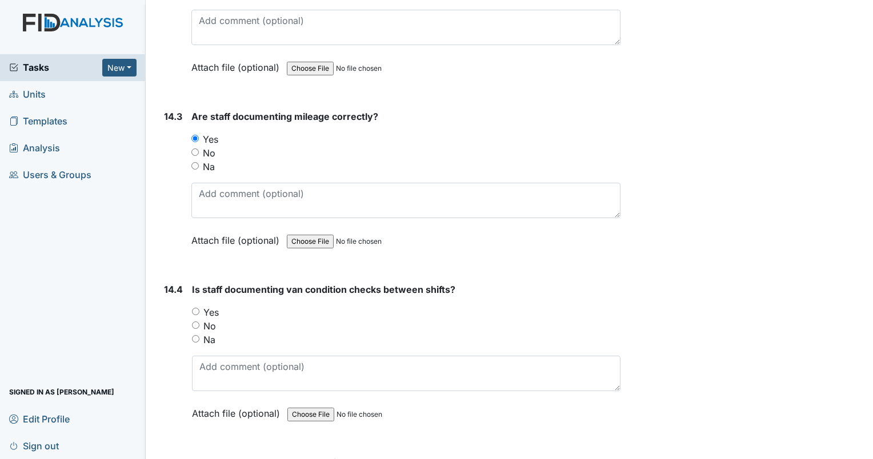
click at [196, 308] on input "Yes" at bounding box center [195, 311] width 7 height 7
radio input "true"
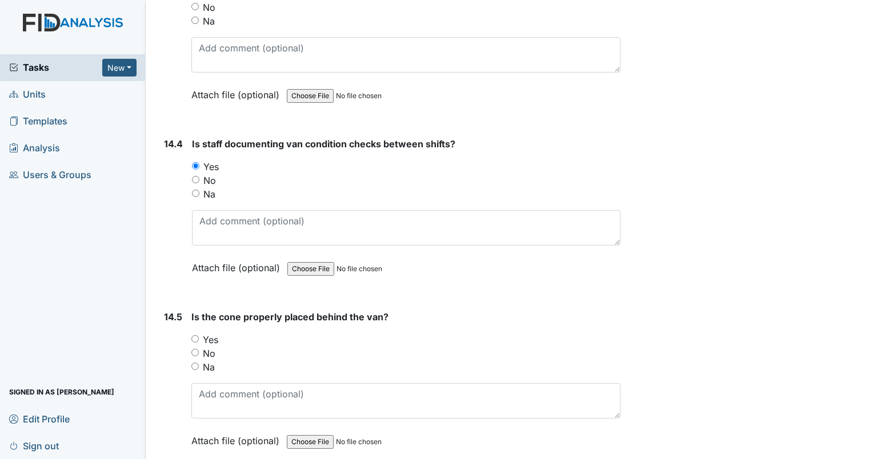
scroll to position [21366, 0]
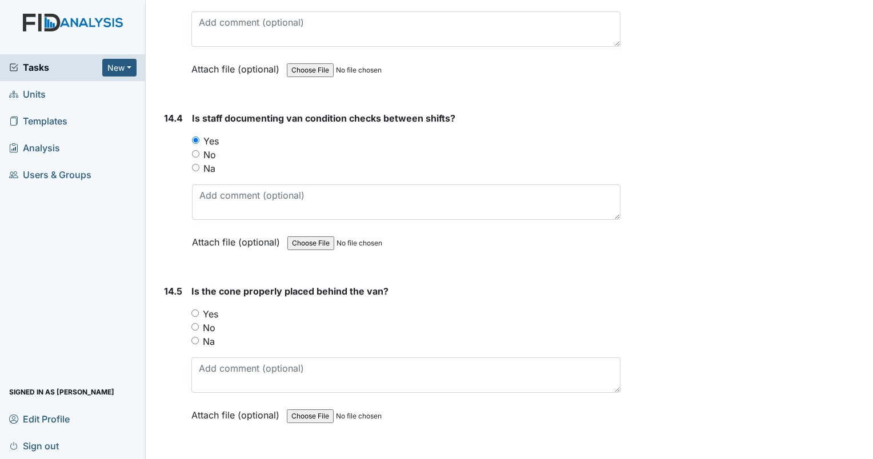
click at [197, 310] on input "Yes" at bounding box center [194, 313] width 7 height 7
radio input "true"
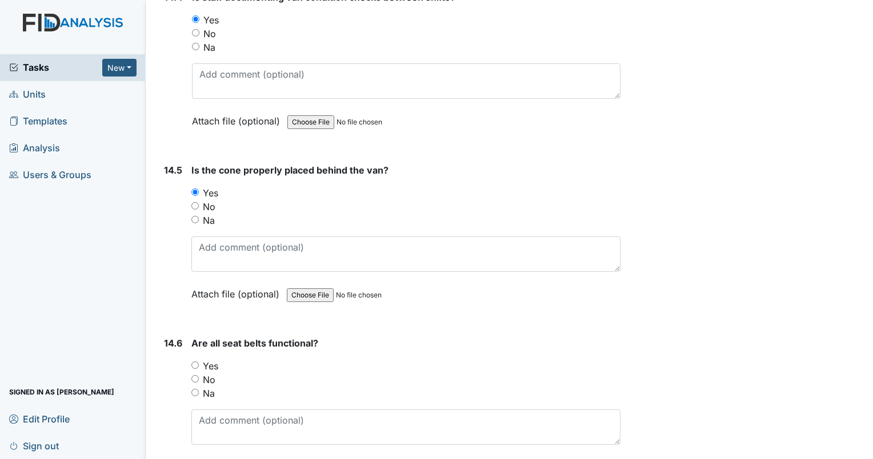
scroll to position [21538, 0]
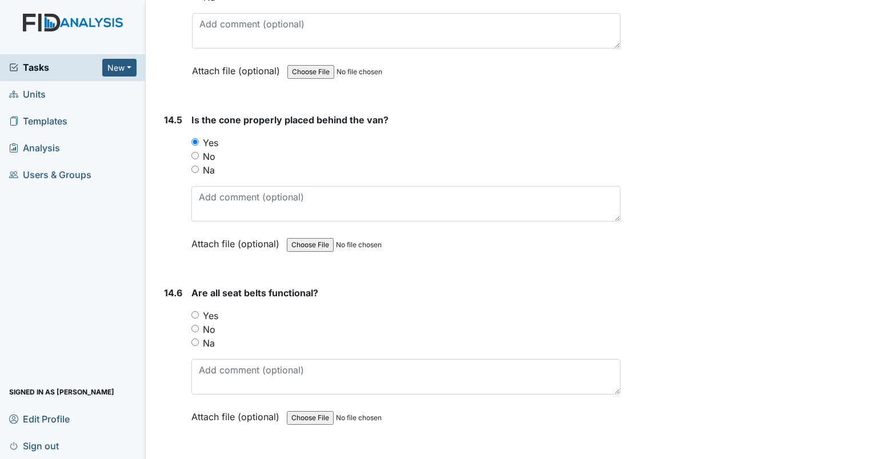
click at [193, 311] on input "Yes" at bounding box center [194, 314] width 7 height 7
radio input "true"
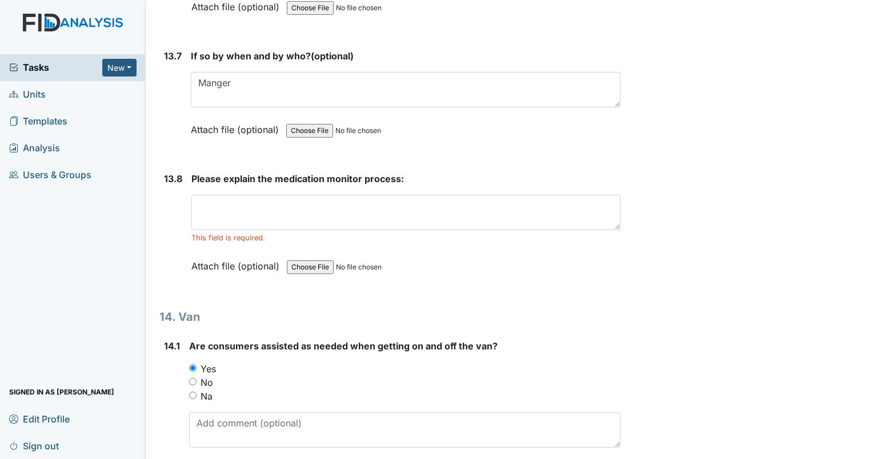
scroll to position [20589, 0]
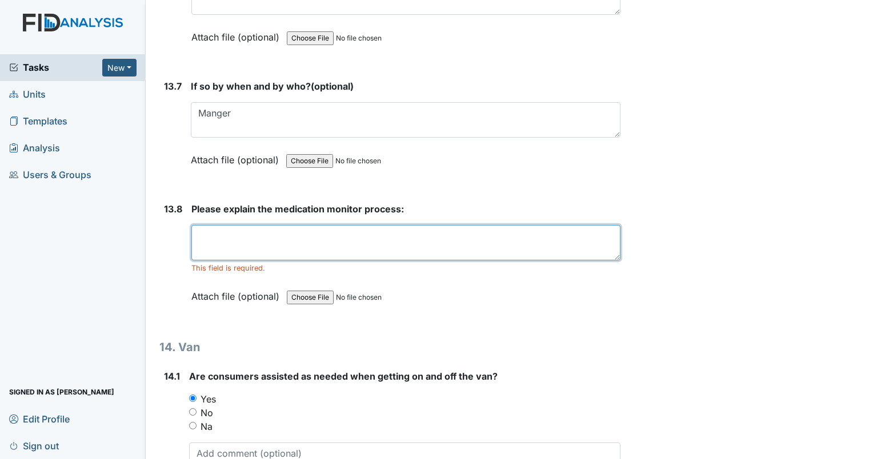
click at [215, 225] on textarea at bounding box center [405, 242] width 429 height 35
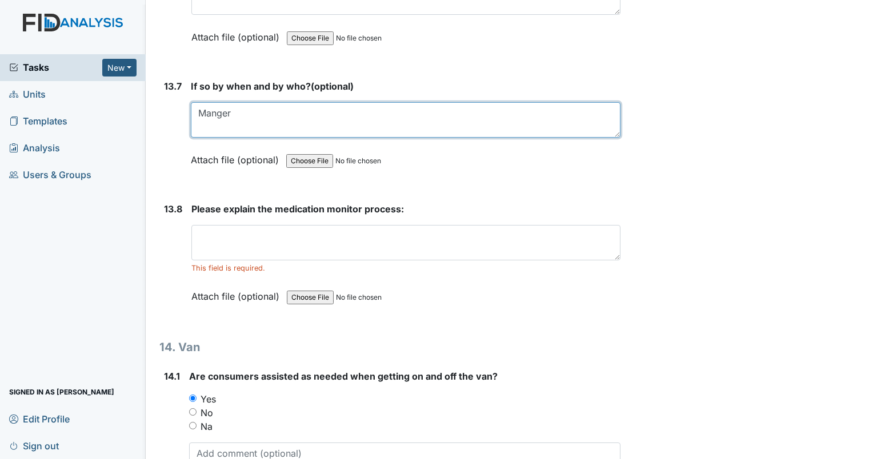
click at [219, 102] on textarea "Manger" at bounding box center [406, 119] width 430 height 35
click at [247, 102] on textarea "Manager" at bounding box center [406, 119] width 430 height 35
type textarea "M"
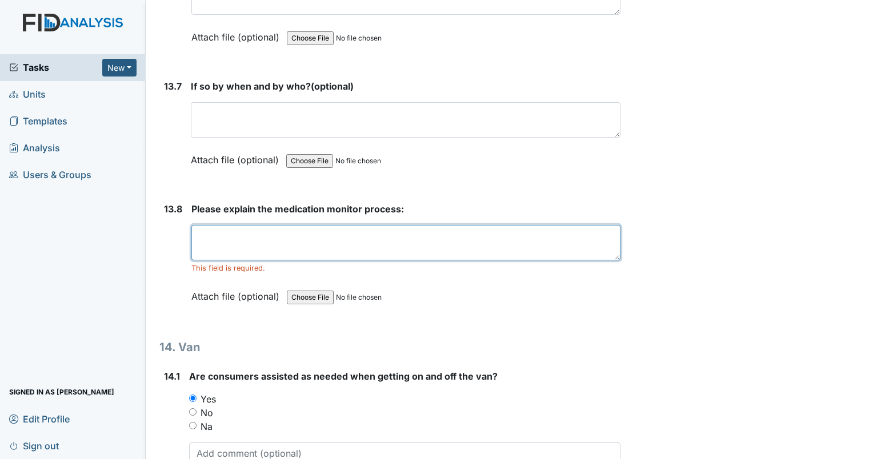
click at [237, 225] on textarea at bounding box center [405, 242] width 429 height 35
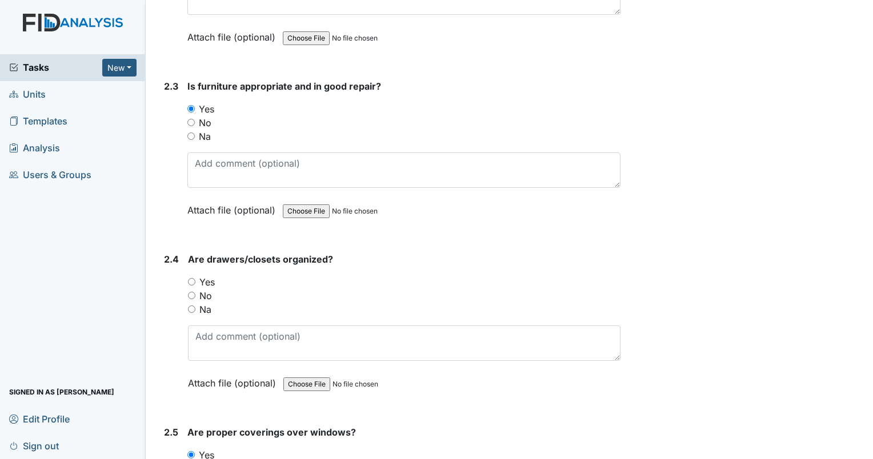
scroll to position [1428, 0]
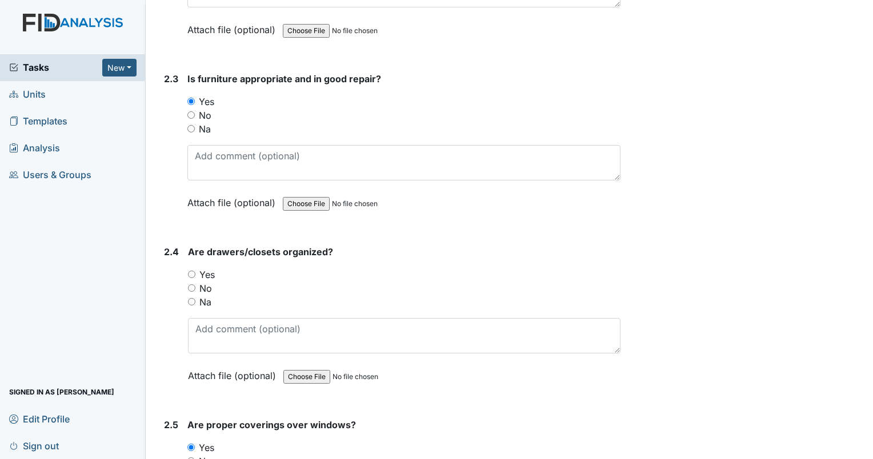
click at [191, 271] on input "Yes" at bounding box center [191, 274] width 7 height 7
radio input "true"
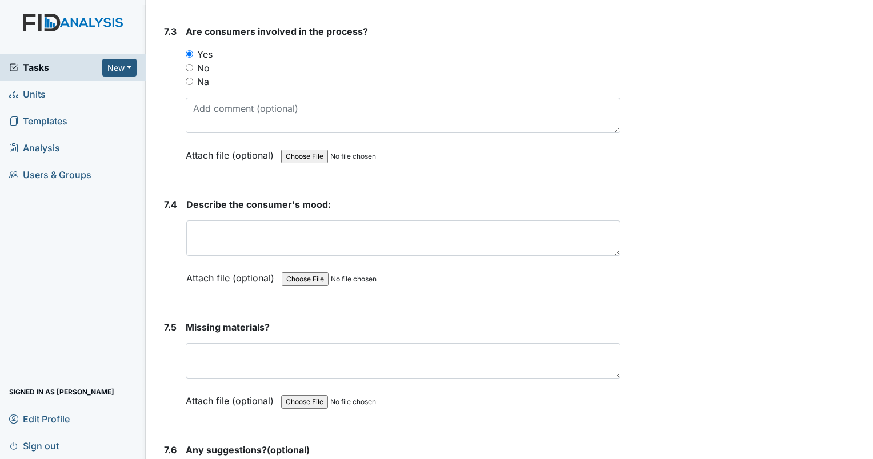
scroll to position [7313, 0]
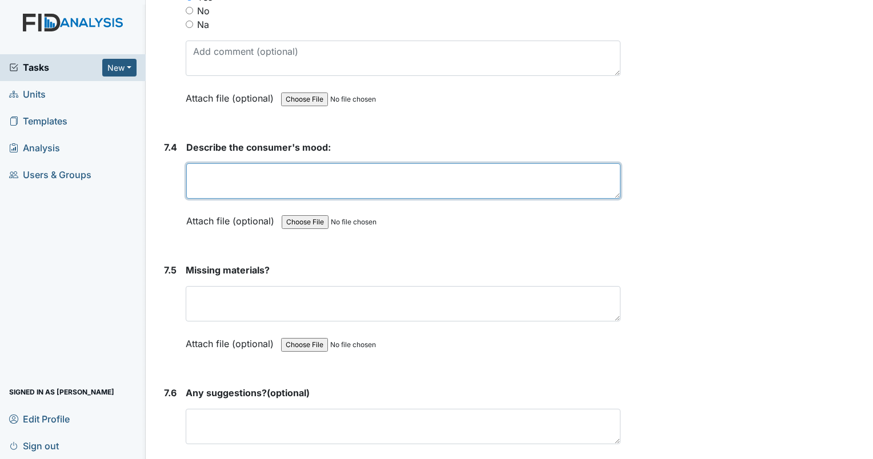
click at [222, 163] on textarea at bounding box center [403, 180] width 434 height 35
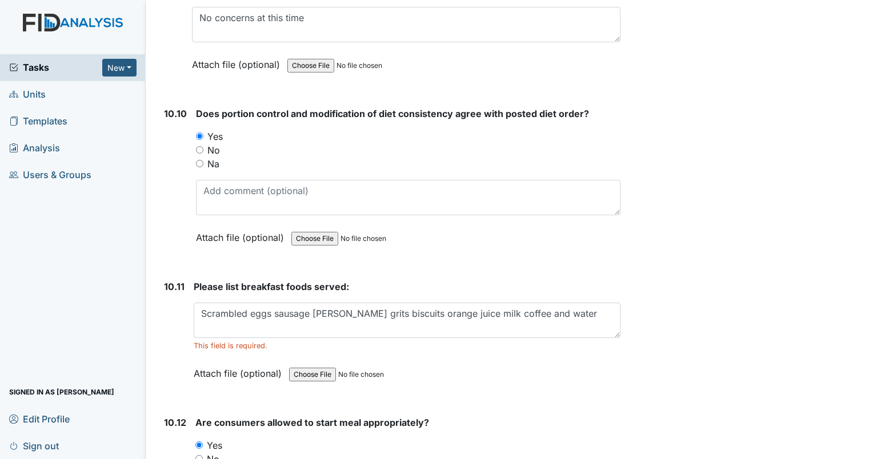
scroll to position [11483, 0]
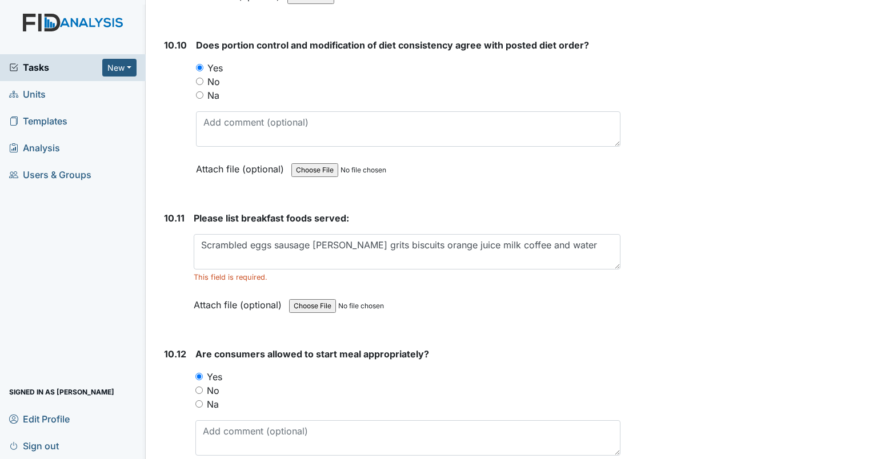
type textarea "All consumers are in a good mood"
click at [487, 292] on div "Attach file (optional) You can upload .pdf, .txt, .jpg, .jpeg, .png, .csv, .xls…" at bounding box center [407, 306] width 427 height 28
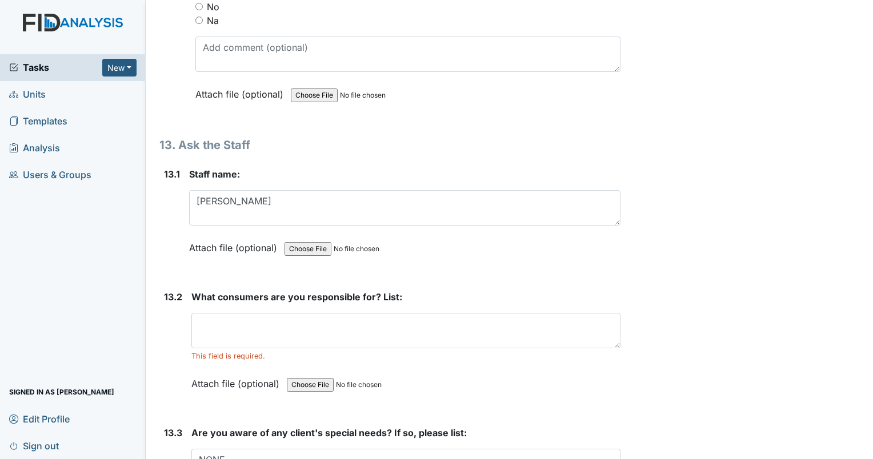
scroll to position [19710, 0]
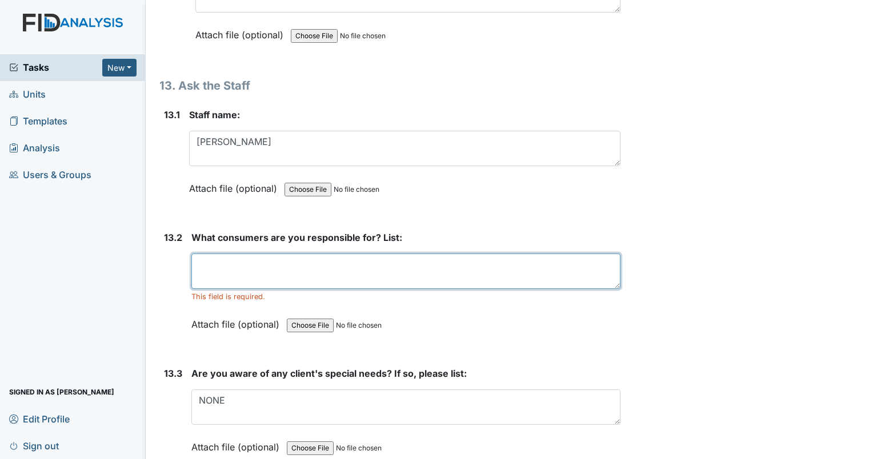
click at [216, 254] on textarea at bounding box center [405, 271] width 429 height 35
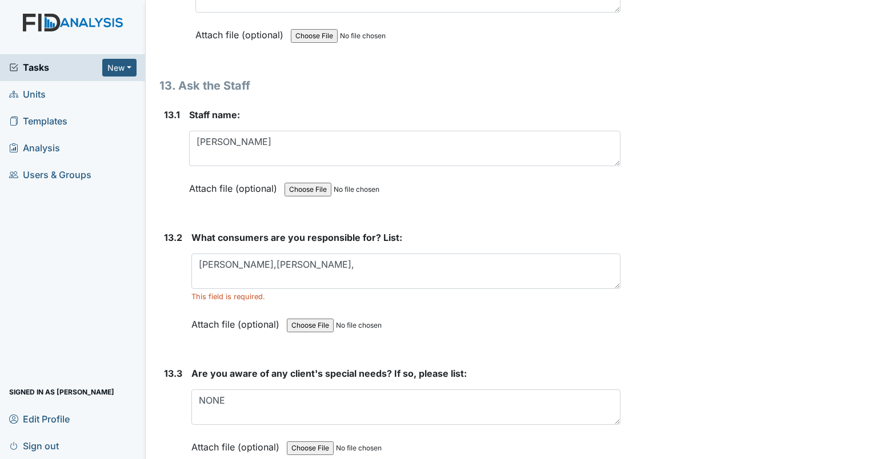
drag, startPoint x: 839, startPoint y: 192, endPoint x: 830, endPoint y: 189, distance: 9.6
copy p "Linda Roberson assigned on Aug 16, 2025."
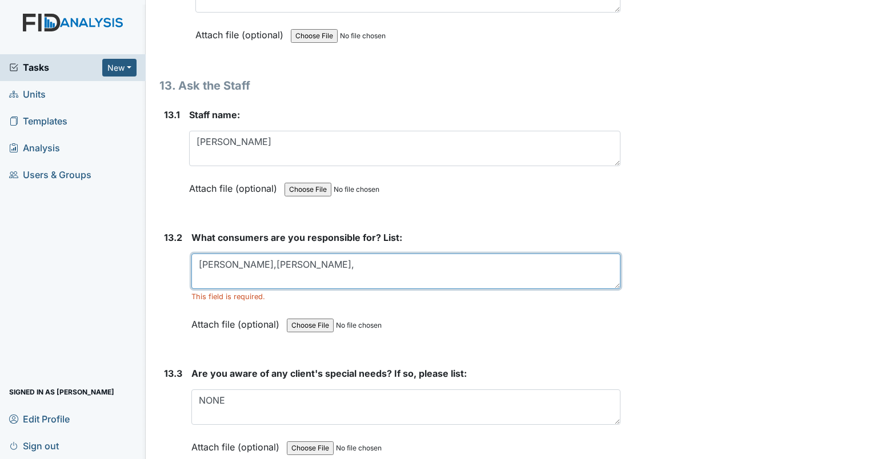
click at [300, 254] on textarea "Candi,Morgan,Jasmine," at bounding box center [405, 271] width 429 height 35
click at [358, 254] on textarea "Candi, Morgan, Jasmine, Charlene," at bounding box center [405, 271] width 429 height 35
click at [390, 254] on textarea "Candi, Morgan, Jasmine, Charlene, Bethy" at bounding box center [405, 271] width 429 height 35
click at [486, 254] on textarea "Candi, Morgan, Jasmine, Charlene, Bethy and Evelyn" at bounding box center [405, 271] width 429 height 35
click at [446, 254] on textarea "Candi, Morgan, Jasmine, Charlene, Bethy and Evelyn" at bounding box center [405, 271] width 429 height 35
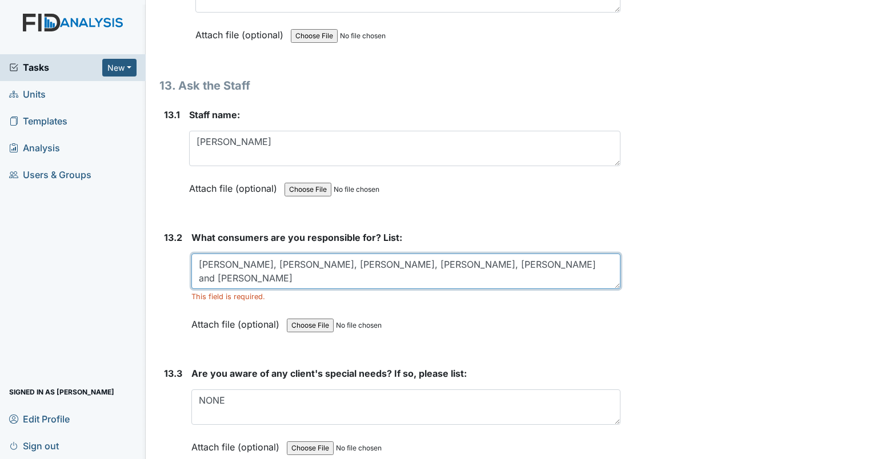
type textarea "Candi, Morgan, Jasmine, Charlene, Bethy and Evelyn"
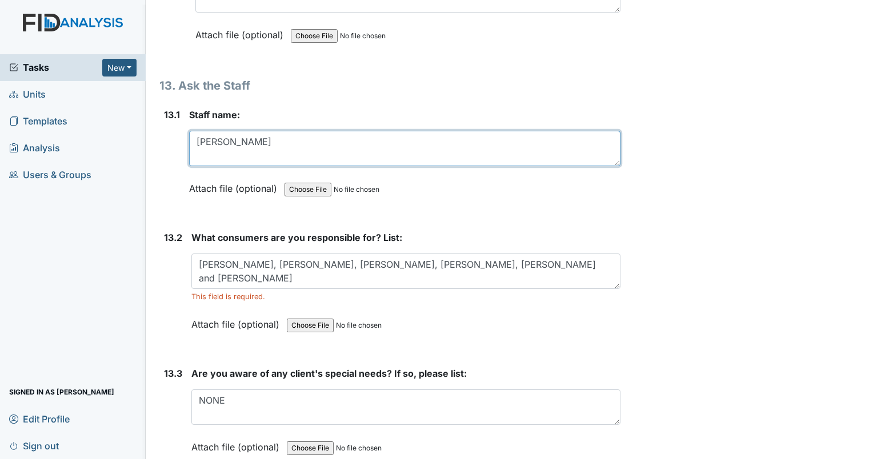
click at [269, 131] on textarea "Iyanna Barnes" at bounding box center [404, 148] width 431 height 35
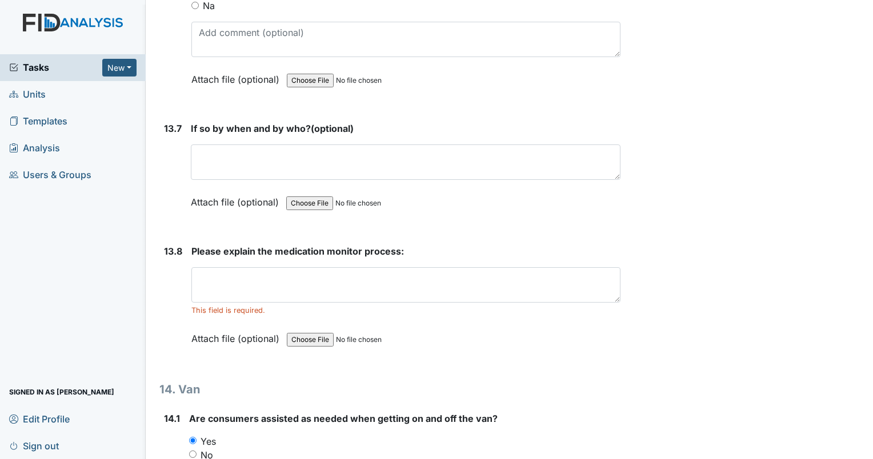
scroll to position [20566, 0]
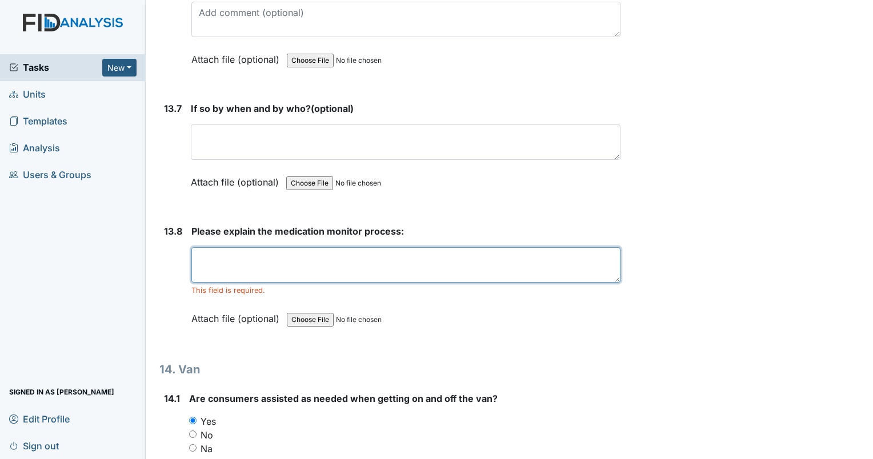
click at [222, 247] on textarea at bounding box center [405, 264] width 429 height 35
type textarea "O"
click at [280, 247] on textarea "Med monitoring" at bounding box center [405, 264] width 429 height 35
click at [448, 247] on textarea "Med monitoring should be done one hour" at bounding box center [405, 264] width 429 height 35
click at [404, 247] on textarea "Med monitoring should be done one hour" at bounding box center [405, 264] width 429 height 35
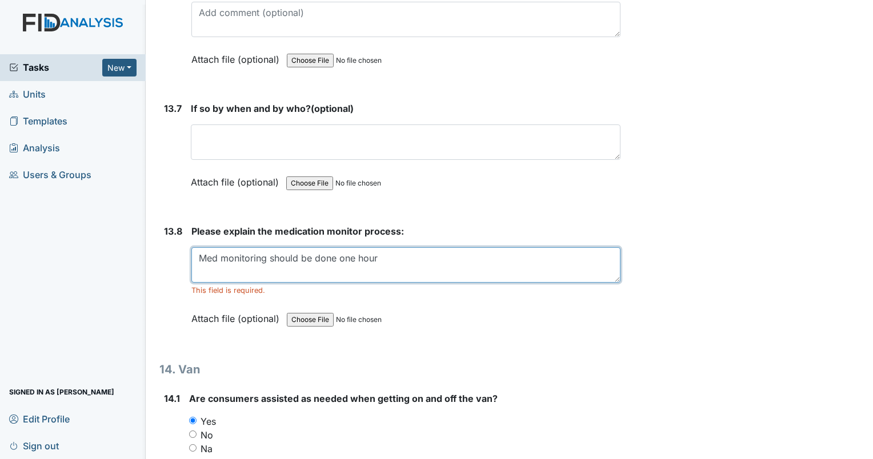
click at [411, 247] on textarea "Med monitoring should be done one hour" at bounding box center [405, 264] width 429 height 35
click at [431, 247] on textarea "Med monitoring should be done one hour" at bounding box center [405, 264] width 429 height 35
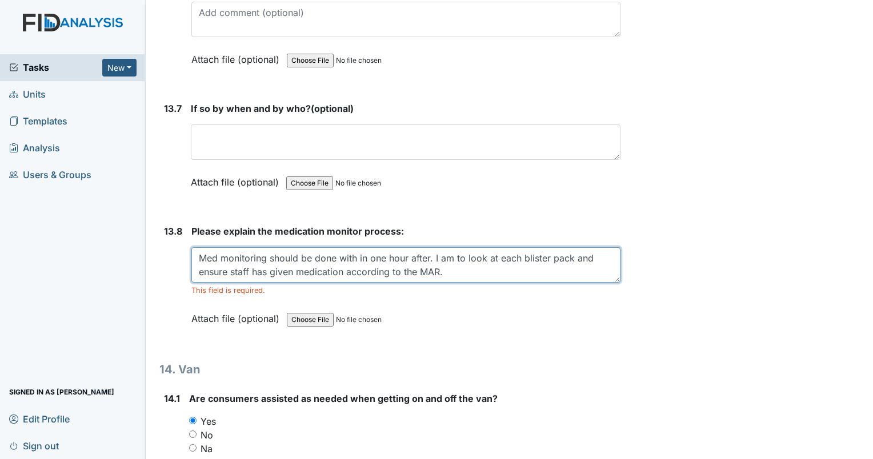
click at [460, 247] on textarea "Med monitoring should be done with in one hour after. I am to look at each blis…" at bounding box center [405, 264] width 429 height 35
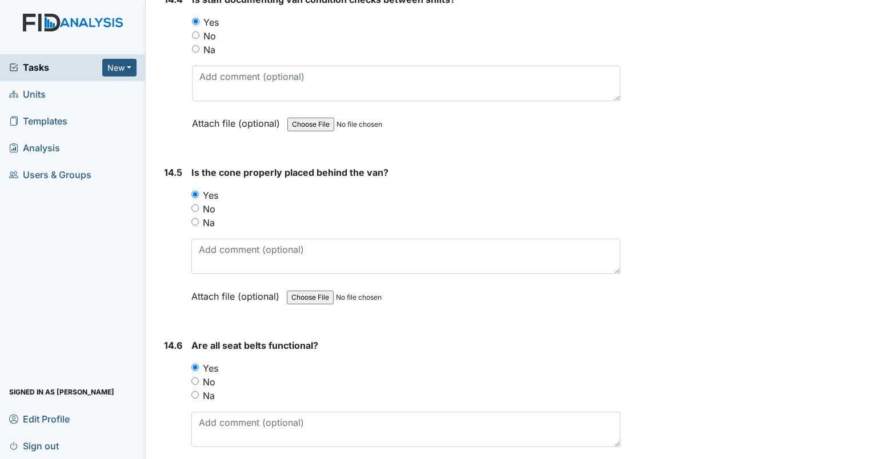
scroll to position [21617, 0]
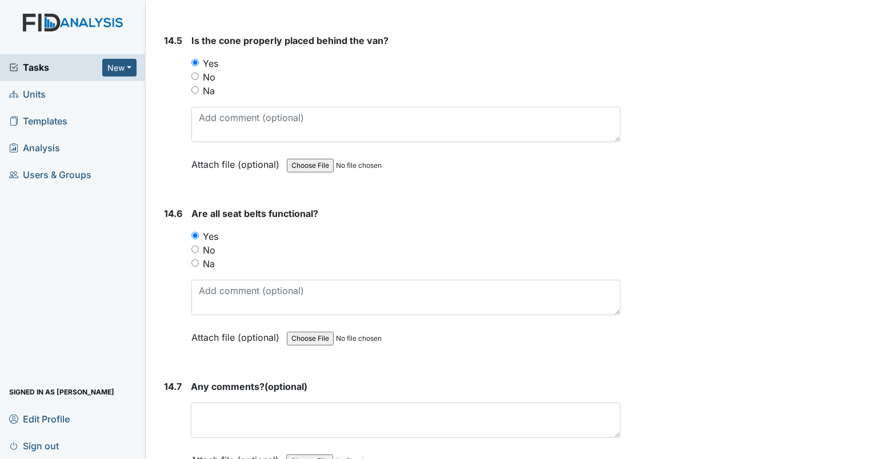
type textarea "Med monitoring should be done with in one hour after. I am to look at each blis…"
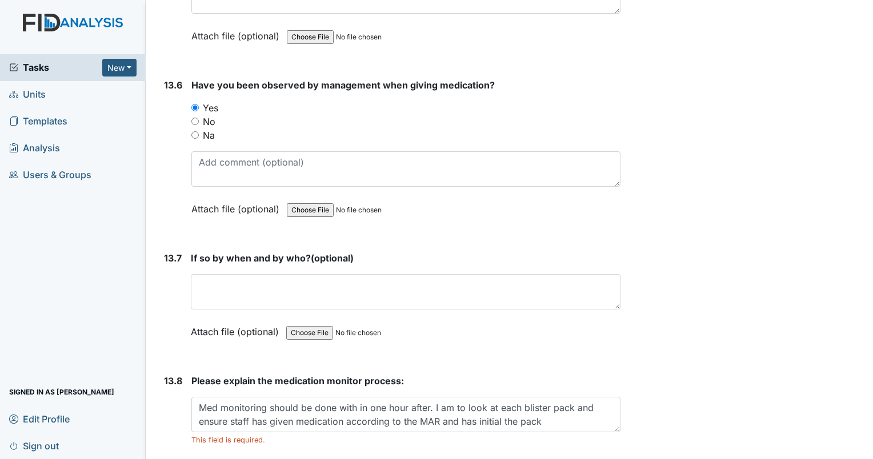
scroll to position [20400, 0]
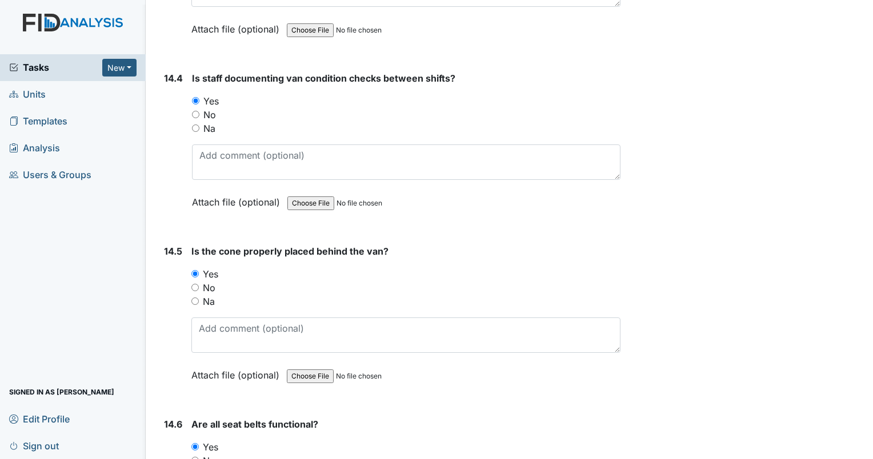
scroll to position [21657, 0]
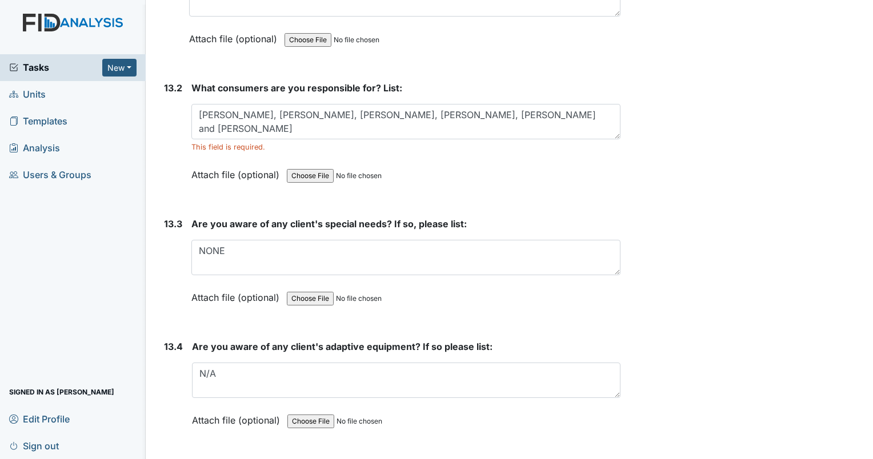
scroll to position [19886, 0]
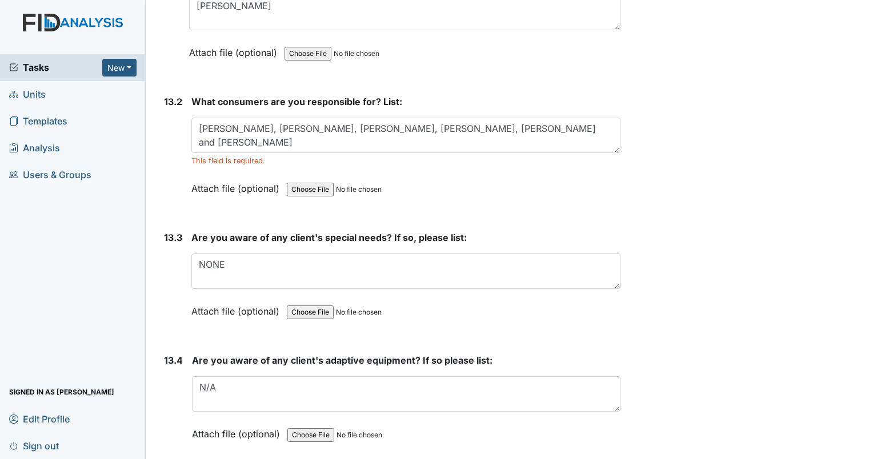
drag, startPoint x: 463, startPoint y: 66, endPoint x: 716, endPoint y: 83, distance: 254.2
drag, startPoint x: 471, startPoint y: 68, endPoint x: 727, endPoint y: 71, distance: 256.0
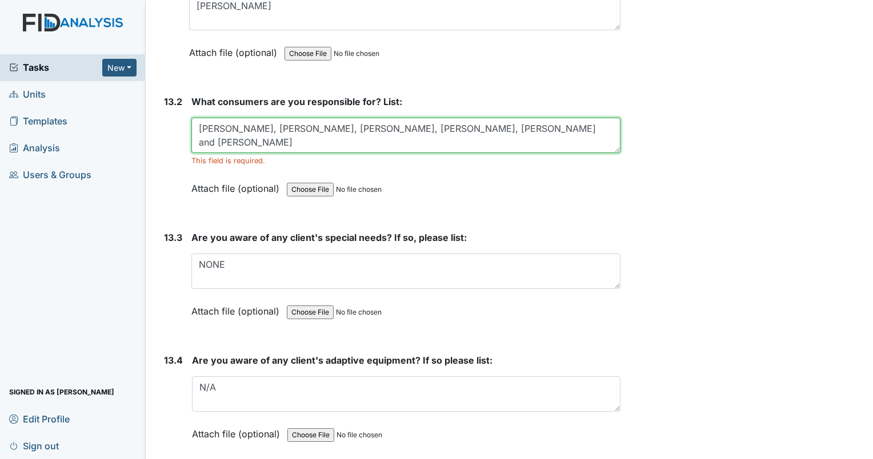
click at [451, 118] on textarea "Candi, Morgan, Jasmine, Charlene, Bethy and Evelyn" at bounding box center [405, 135] width 429 height 35
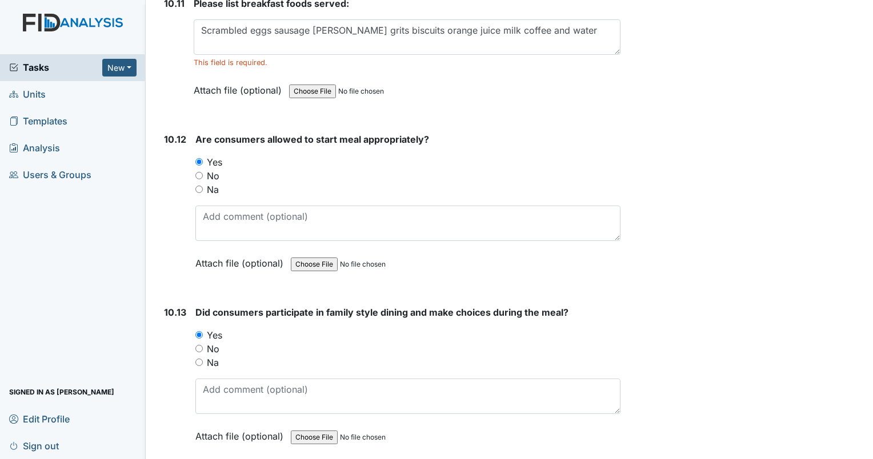
scroll to position [11545, 0]
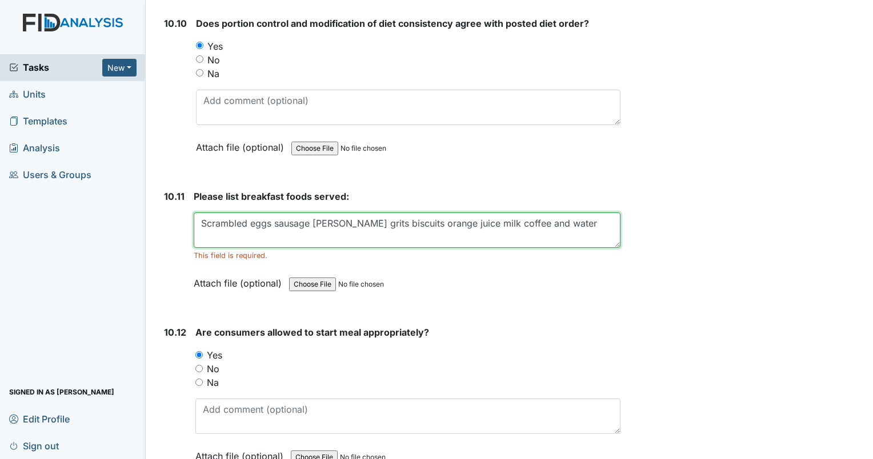
click at [252, 213] on textarea "Scrambled eggs sausage patty grits biscuits orange juice milk coffee and water" at bounding box center [407, 230] width 427 height 35
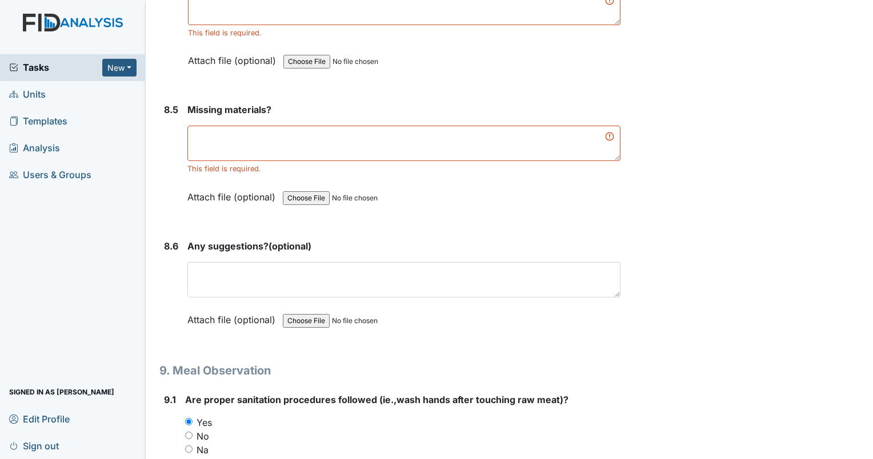
scroll to position [8403, 0]
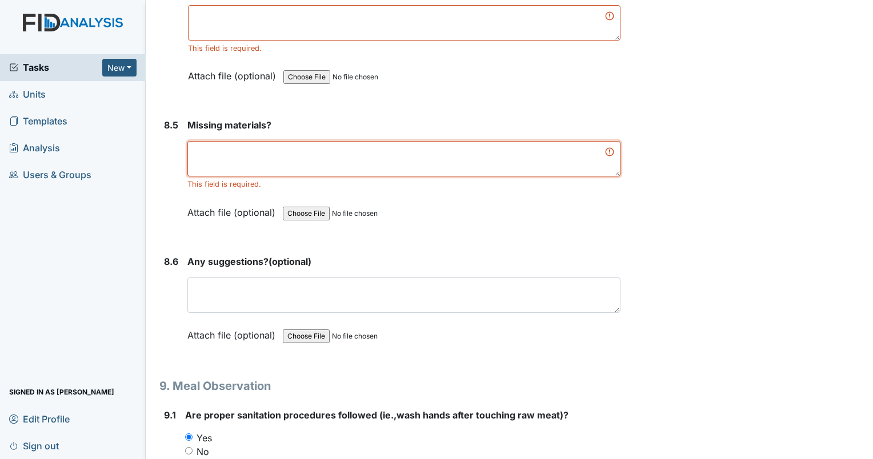
click at [209, 141] on textarea at bounding box center [403, 158] width 433 height 35
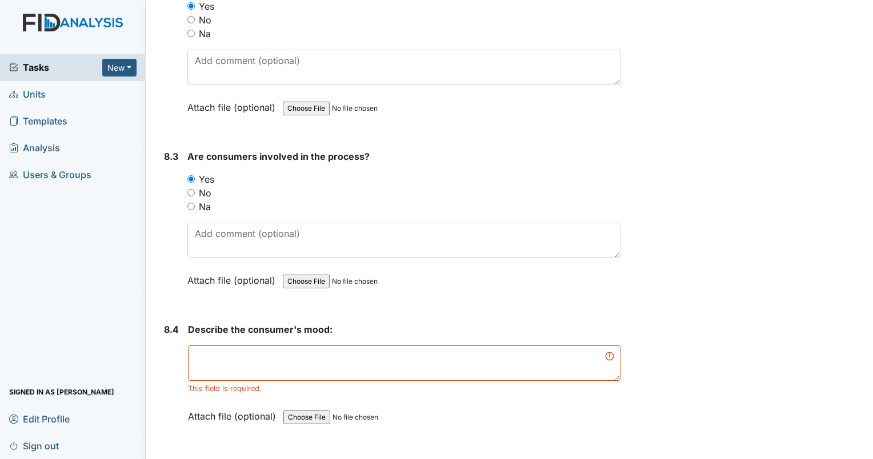
scroll to position [8060, 0]
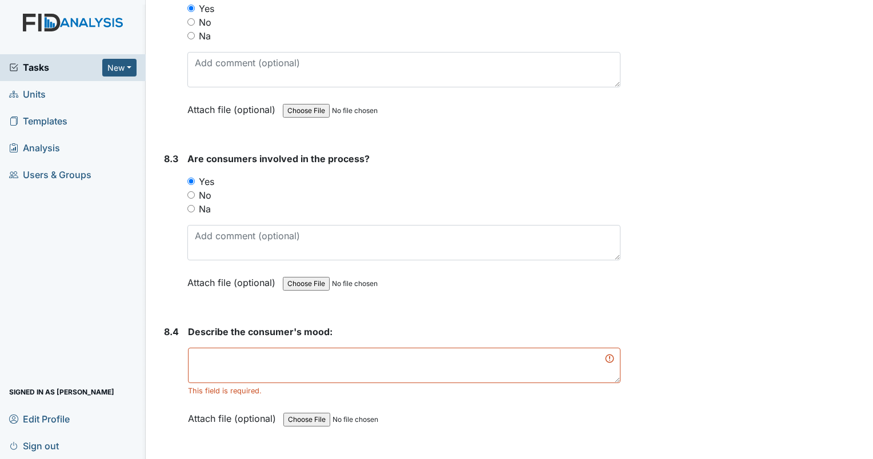
drag, startPoint x: 190, startPoint y: 181, endPoint x: 219, endPoint y: 178, distance: 29.2
click at [190, 205] on input "Na" at bounding box center [190, 208] width 7 height 7
radio input "true"
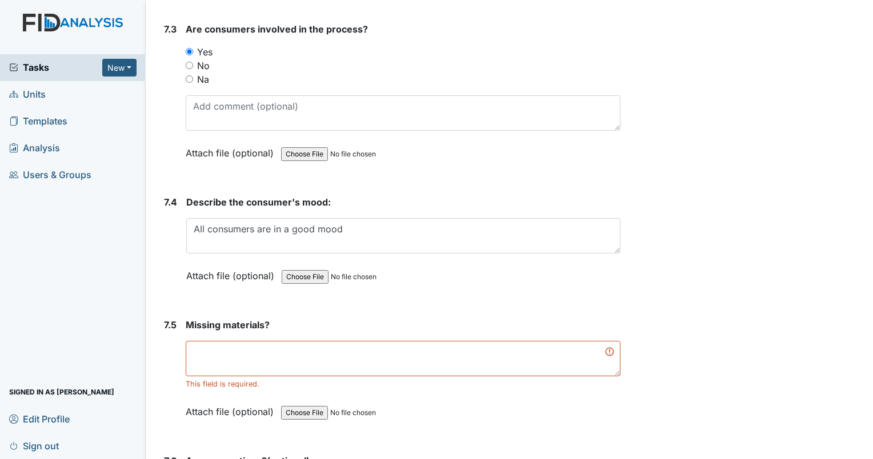
scroll to position [7203, 0]
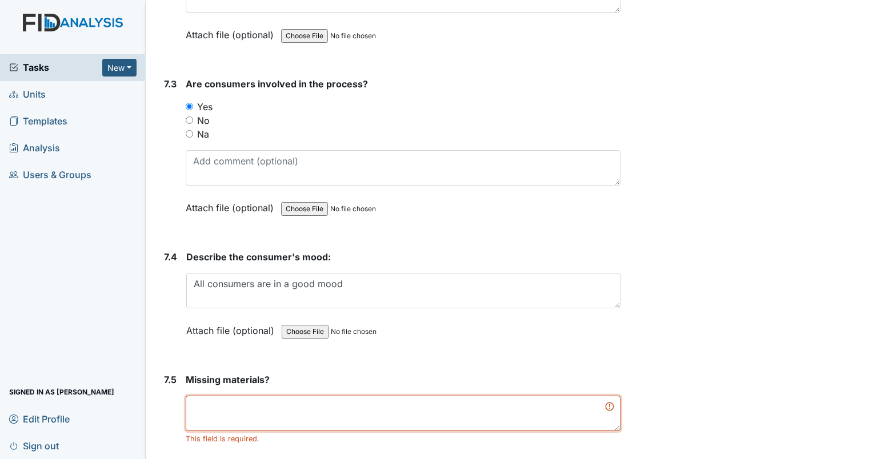
click at [218, 396] on textarea at bounding box center [403, 413] width 435 height 35
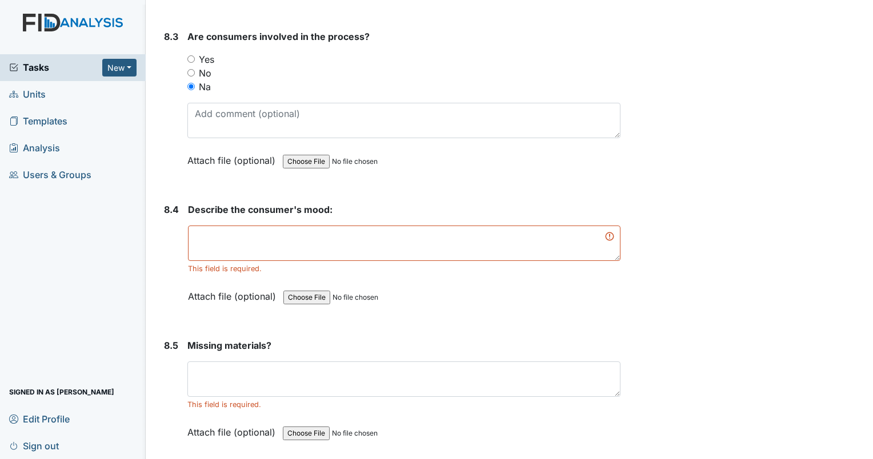
scroll to position [8174, 0]
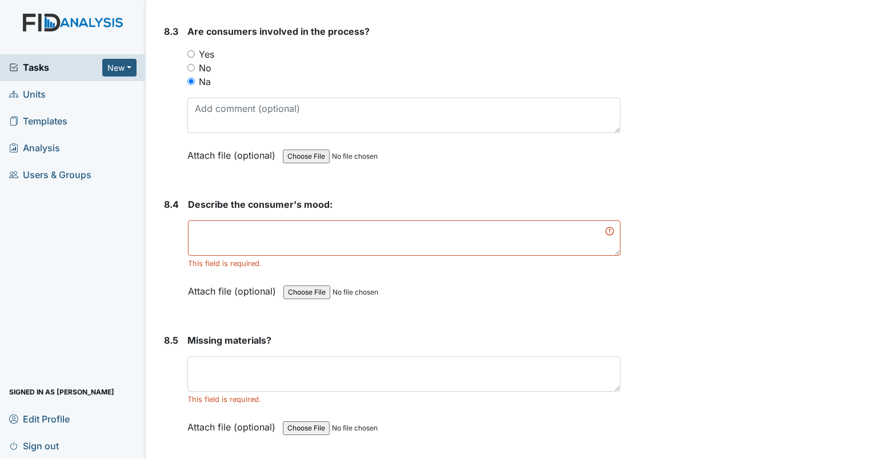
type textarea "none"
click at [229, 221] on textarea at bounding box center [404, 238] width 432 height 35
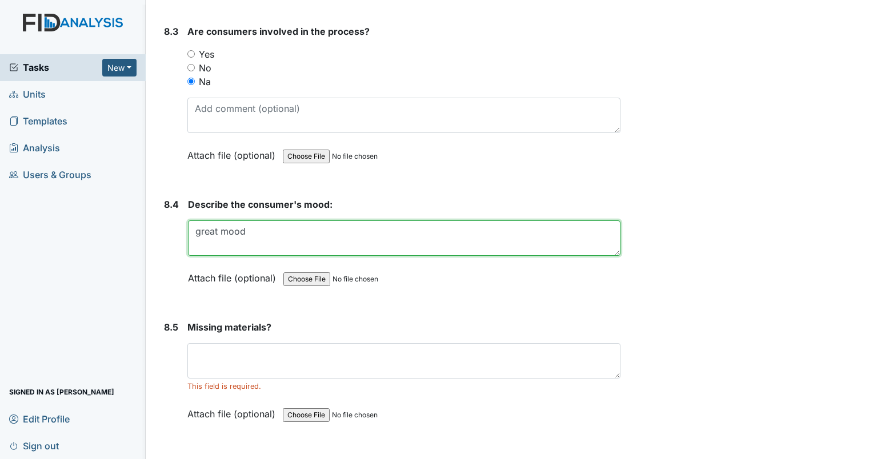
type textarea "great mood"
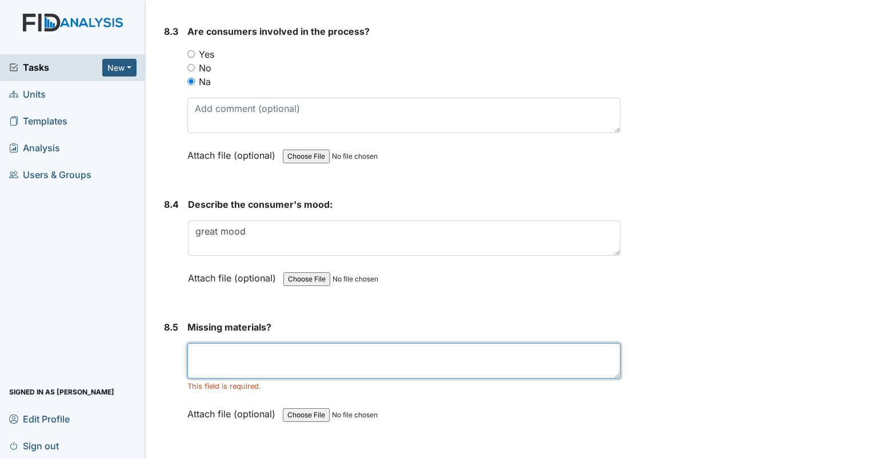
click at [215, 343] on textarea at bounding box center [403, 360] width 433 height 35
type textarea "none"
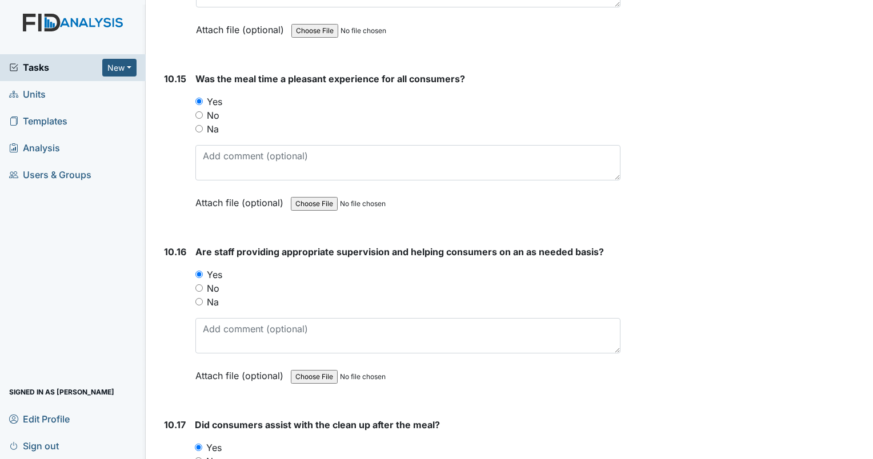
scroll to position [21630, 0]
